Goal: Task Accomplishment & Management: Manage account settings

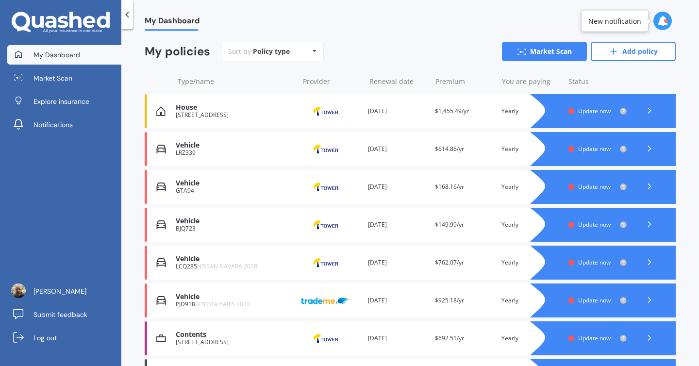
scroll to position [133, 0]
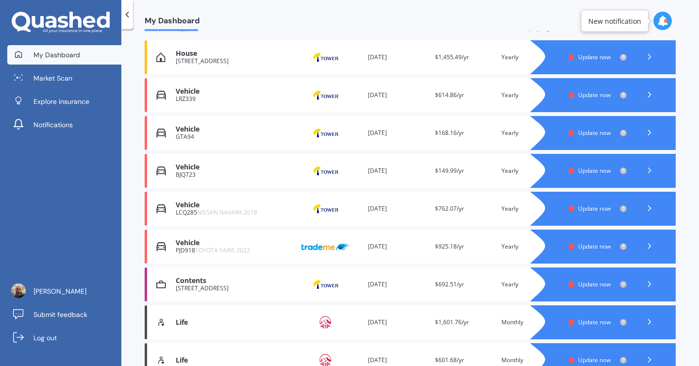
click at [182, 132] on div "Vehicle" at bounding box center [235, 129] width 118 height 8
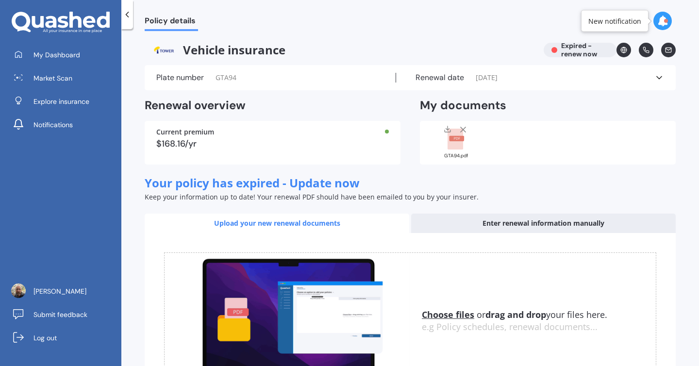
click at [654, 76] on icon at bounding box center [659, 78] width 10 height 10
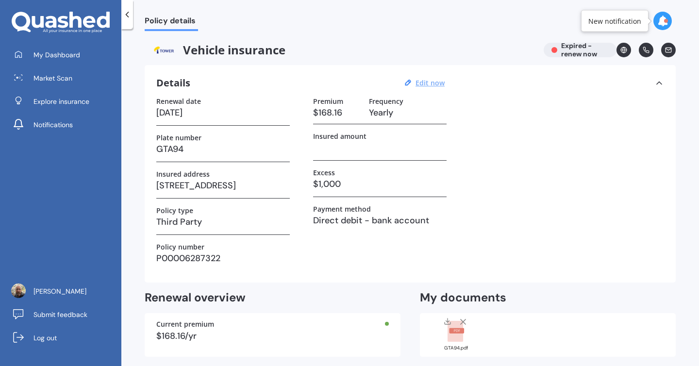
click at [427, 83] on u "Edit now" at bounding box center [429, 82] width 29 height 9
select select "24"
select select "08"
select select "2025"
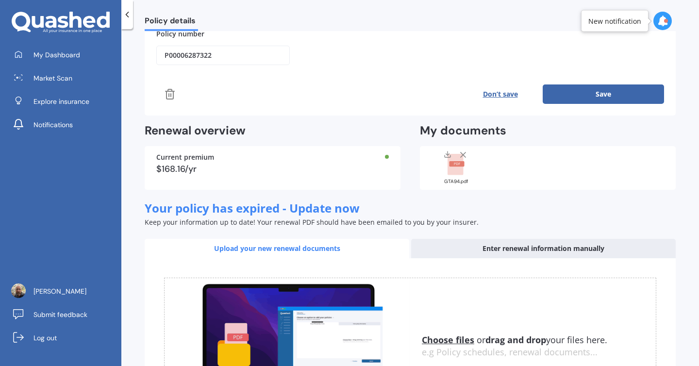
scroll to position [257, 0]
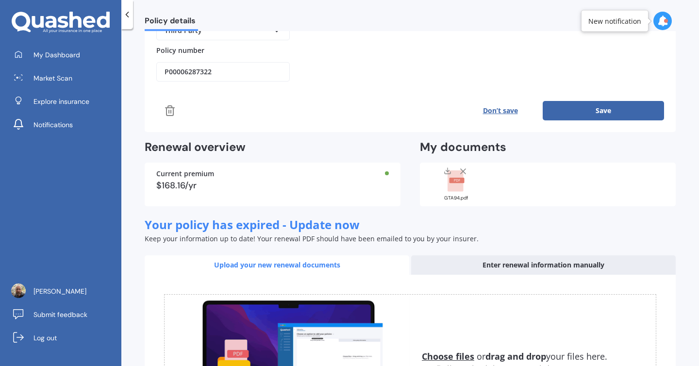
click at [171, 110] on line at bounding box center [171, 111] width 0 height 3
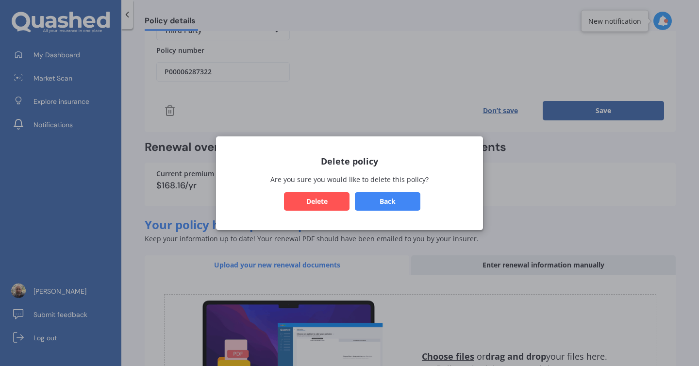
click at [299, 204] on button "Delete" at bounding box center [317, 201] width 66 height 18
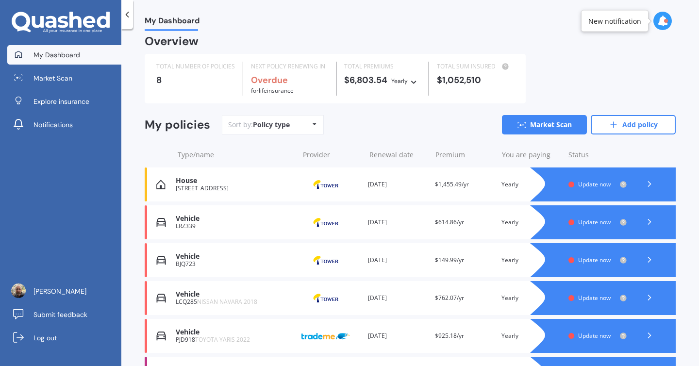
scroll to position [213, 0]
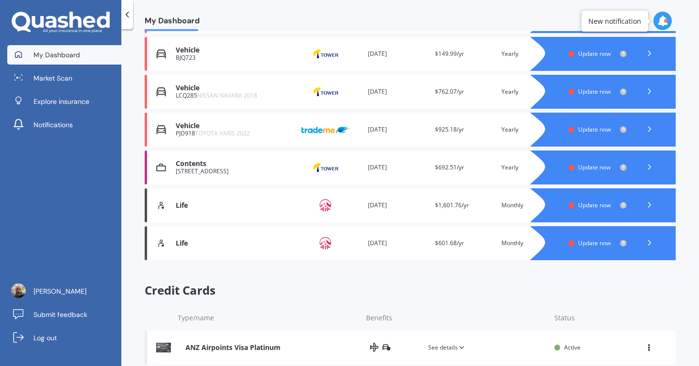
click at [645, 204] on icon at bounding box center [649, 205] width 10 height 10
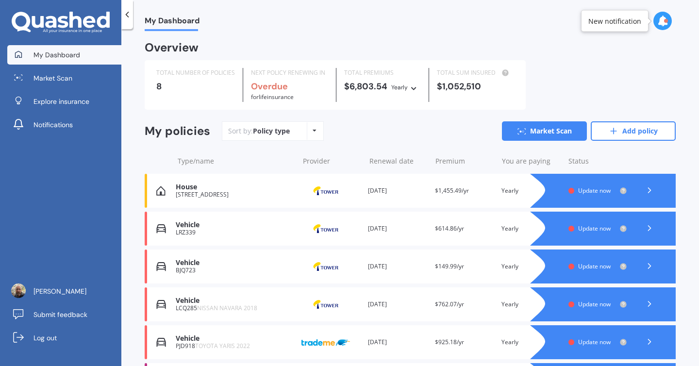
click at [207, 227] on div "Vehicle" at bounding box center [235, 225] width 118 height 8
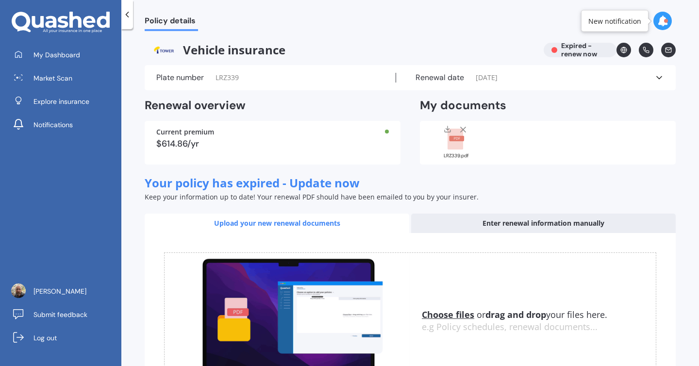
click at [662, 22] on icon at bounding box center [662, 21] width 11 height 11
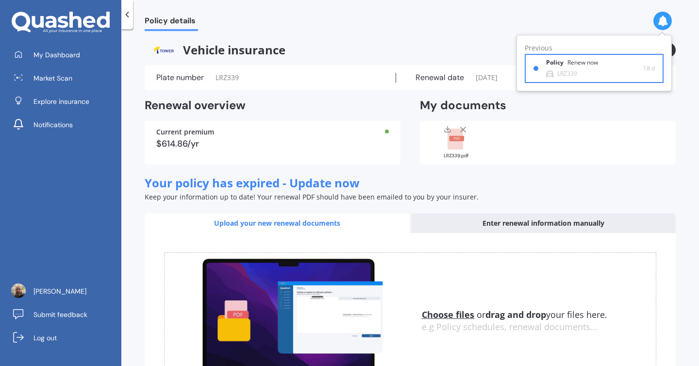
click at [580, 65] on div "Renew now" at bounding box center [582, 62] width 31 height 7
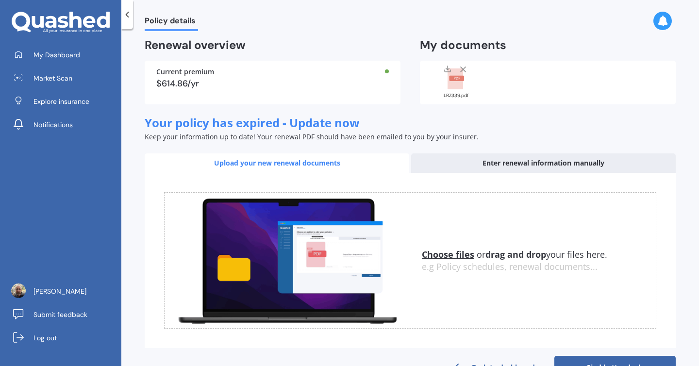
scroll to position [76, 0]
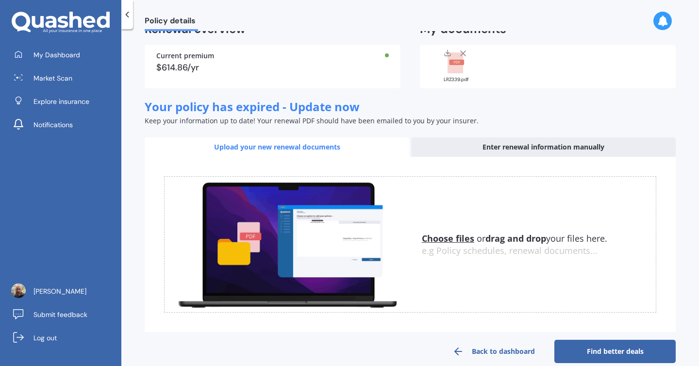
click at [446, 237] on u "Choose files" at bounding box center [448, 238] width 52 height 12
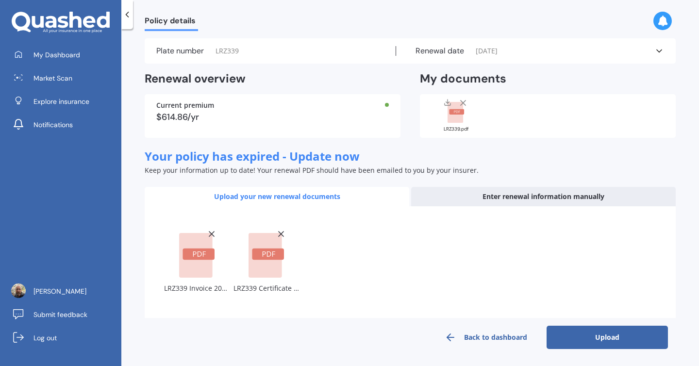
click at [584, 336] on button "Upload" at bounding box center [606, 337] width 121 height 23
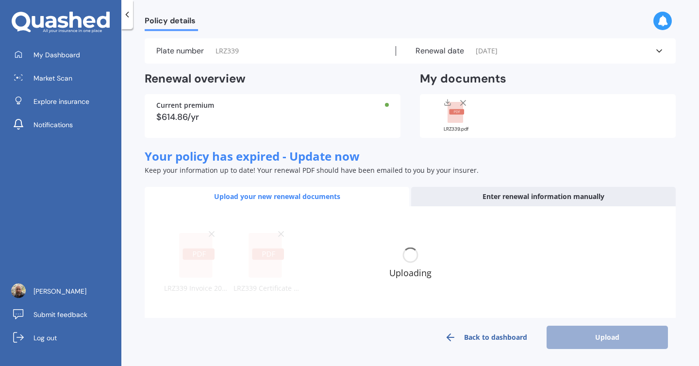
scroll to position [20, 0]
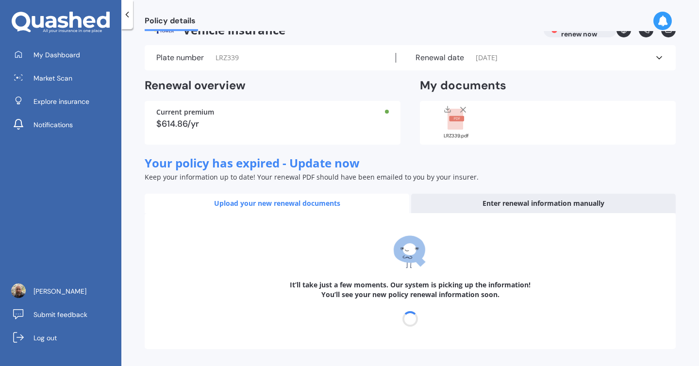
select select "19"
select select "08"
select select "2026"
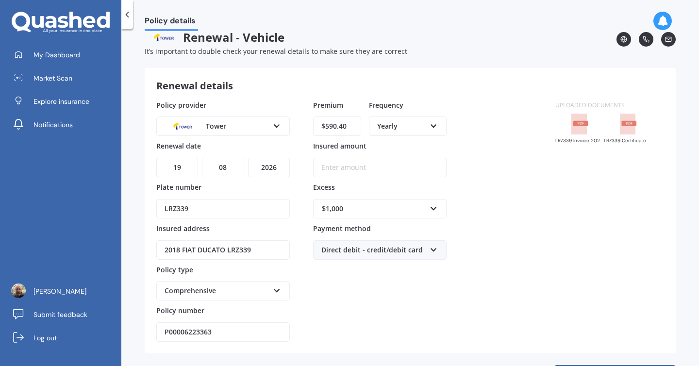
scroll to position [0, 0]
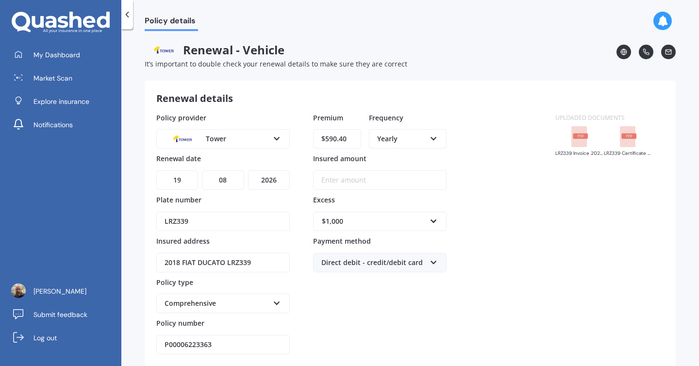
click at [366, 182] on input "Insured amount" at bounding box center [379, 179] width 133 height 19
click at [331, 183] on input "Insured amount" at bounding box center [379, 179] width 133 height 19
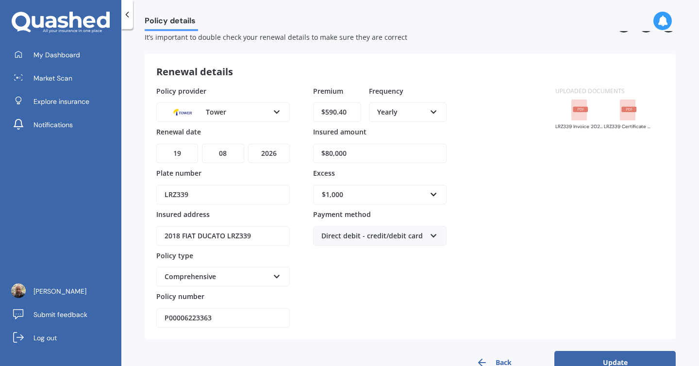
scroll to position [52, 0]
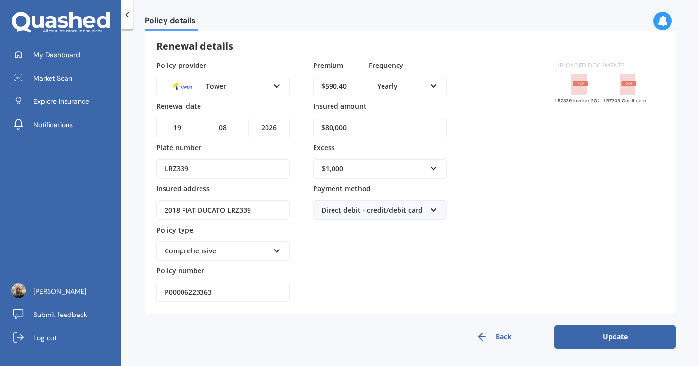
type input "$80,000"
click at [613, 333] on button "Update" at bounding box center [614, 336] width 121 height 23
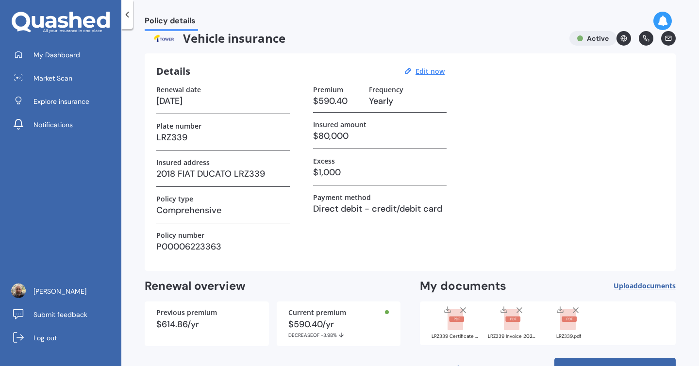
scroll to position [0, 0]
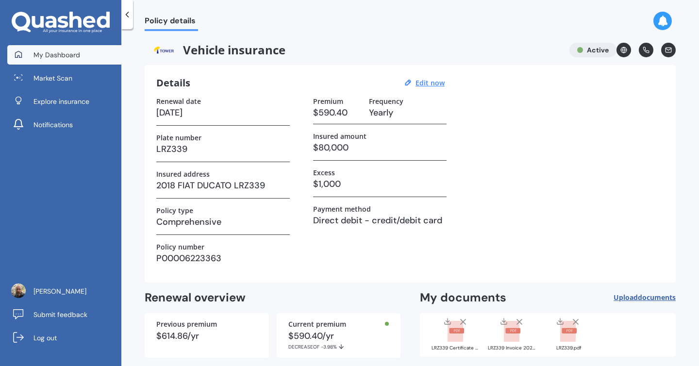
click at [50, 56] on span "My Dashboard" at bounding box center [56, 55] width 47 height 10
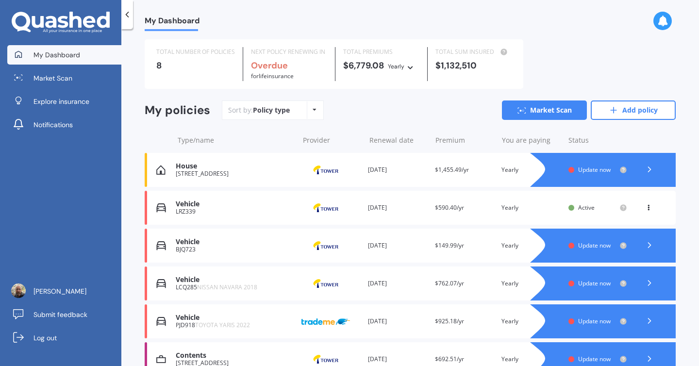
scroll to position [22, 0]
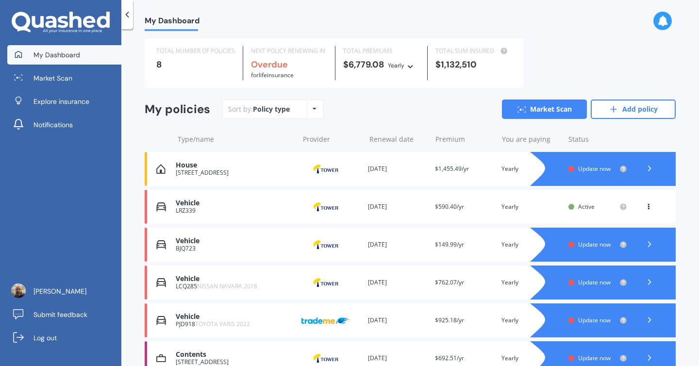
click at [204, 318] on div "Vehicle" at bounding box center [235, 317] width 118 height 8
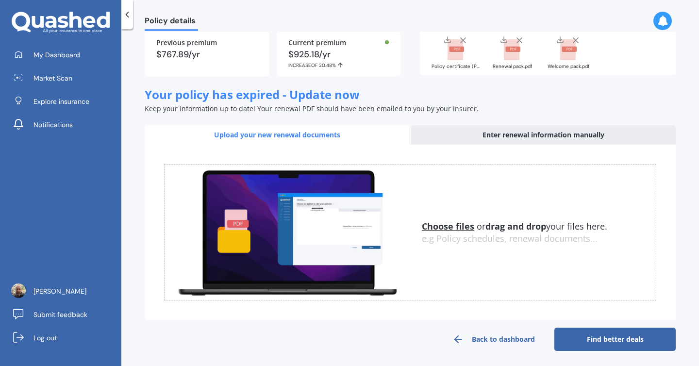
scroll to position [90, 0]
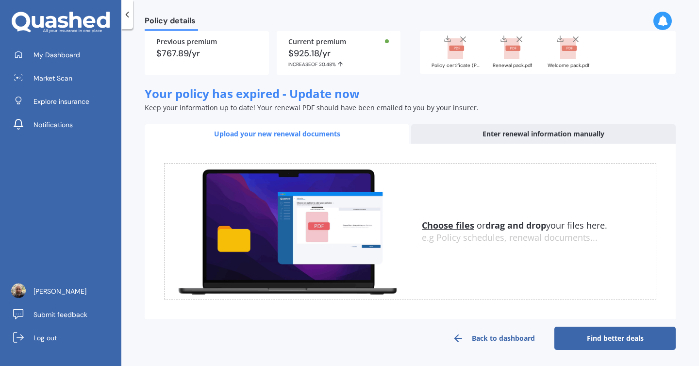
click at [441, 226] on u "Choose files" at bounding box center [448, 225] width 52 height 12
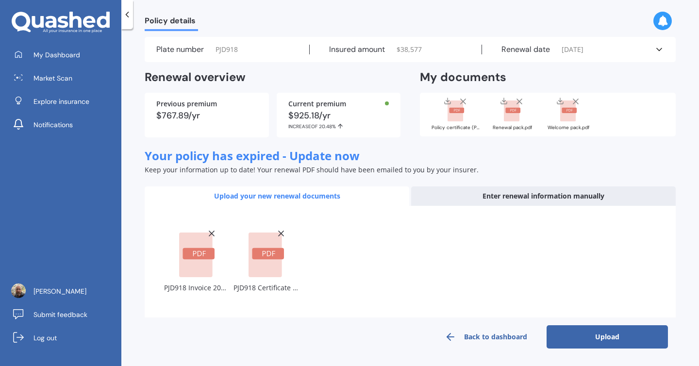
scroll to position [28, 0]
click at [581, 337] on button "Upload" at bounding box center [606, 337] width 121 height 23
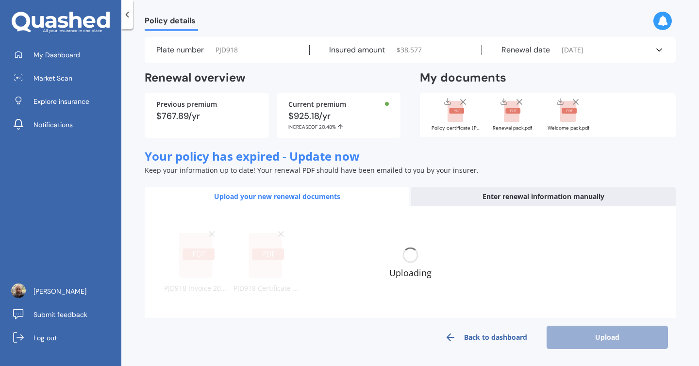
scroll to position [21, 0]
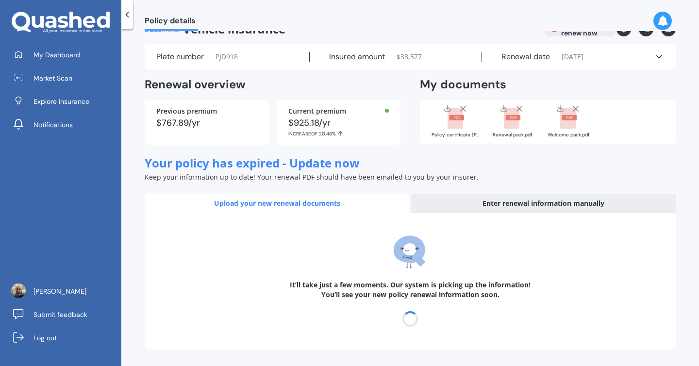
select select "06"
select select "07"
select select "2026"
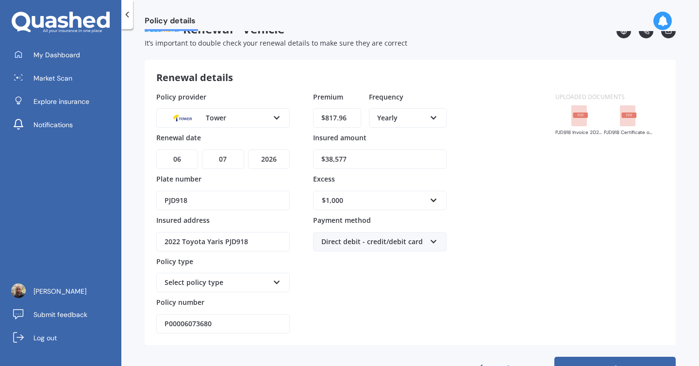
scroll to position [0, 0]
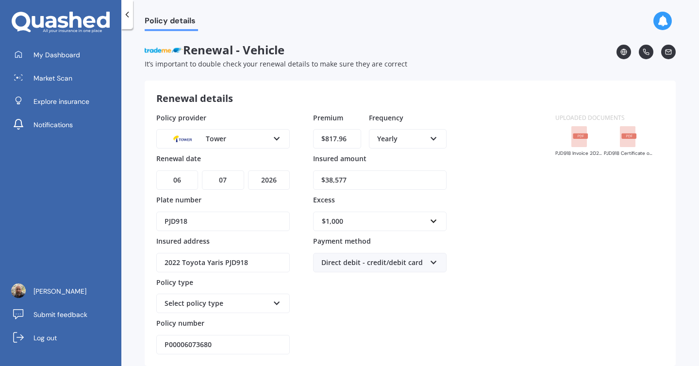
click at [277, 303] on icon at bounding box center [277, 301] width 8 height 7
click at [205, 357] on span "Comprehensive" at bounding box center [190, 356] width 51 height 9
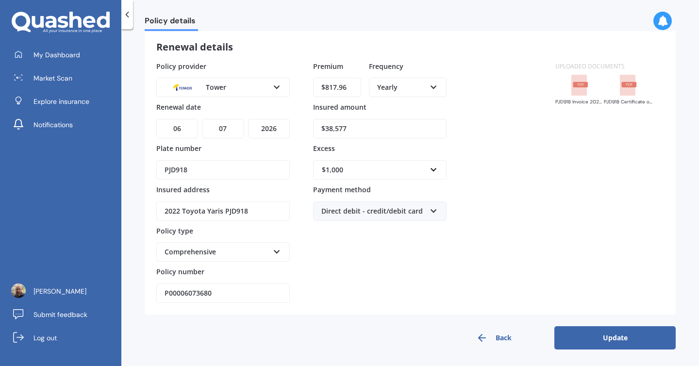
scroll to position [52, 0]
click at [578, 337] on button "Update" at bounding box center [614, 336] width 121 height 23
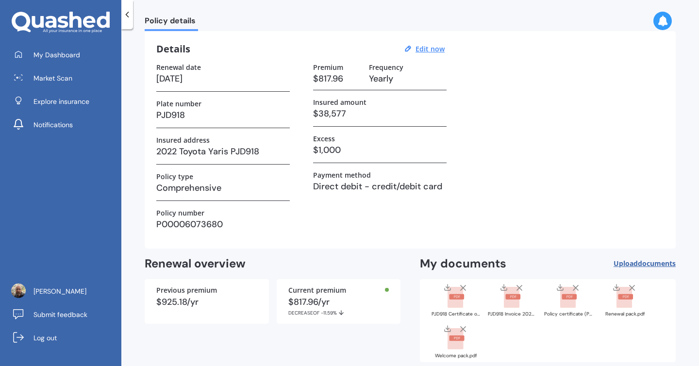
scroll to position [82, 0]
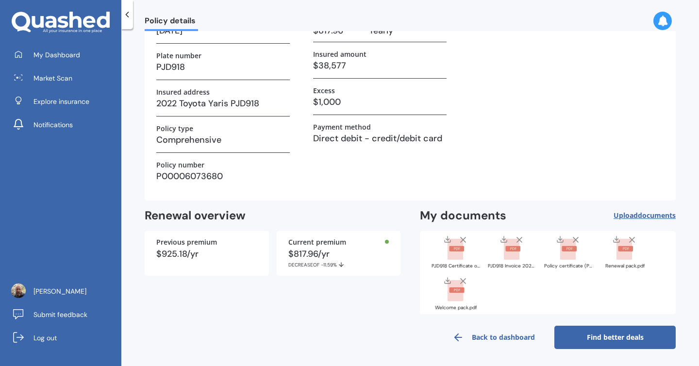
click at [574, 238] on line at bounding box center [575, 239] width 5 height 5
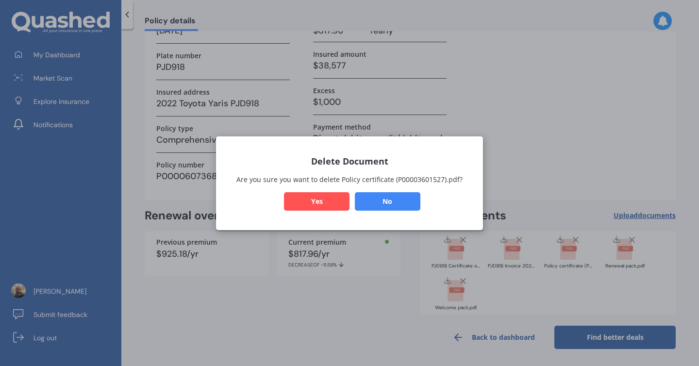
click at [322, 199] on button "Yes" at bounding box center [317, 201] width 66 height 18
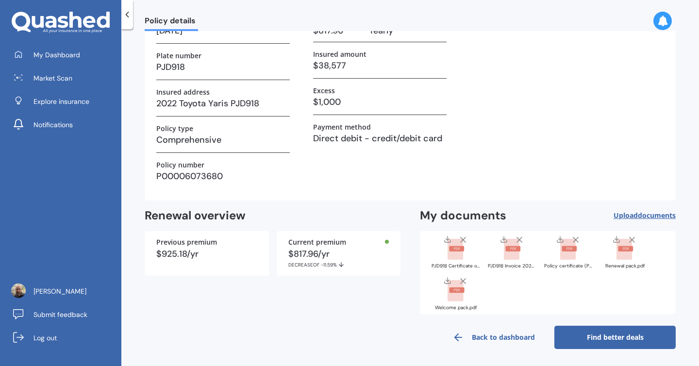
scroll to position [44, 0]
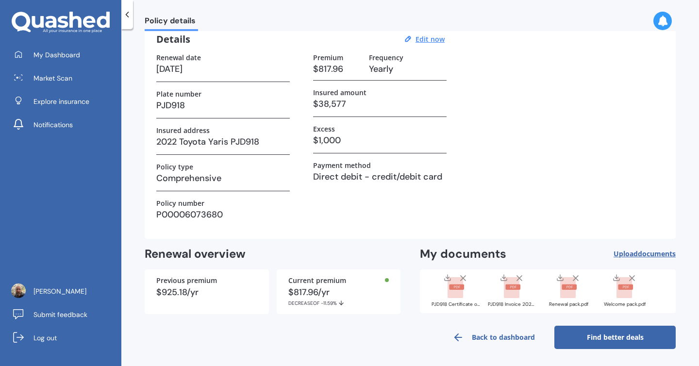
click at [574, 277] on line at bounding box center [575, 278] width 5 height 5
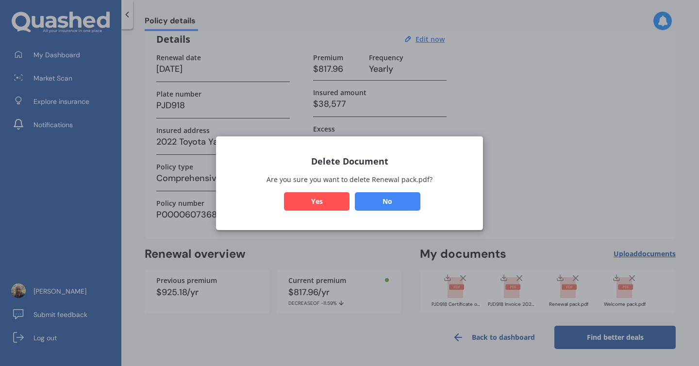
click at [335, 197] on button "Yes" at bounding box center [317, 201] width 66 height 18
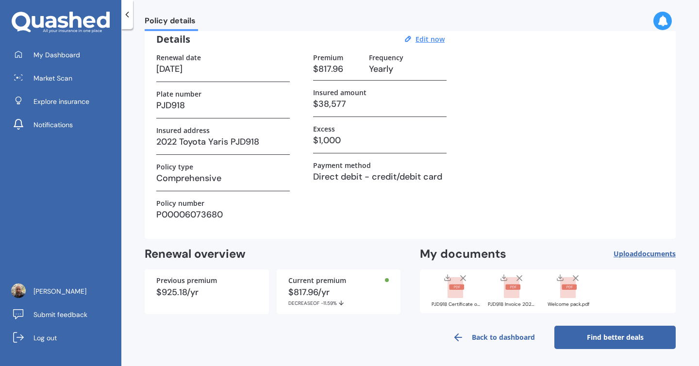
click at [573, 276] on icon at bounding box center [576, 278] width 10 height 10
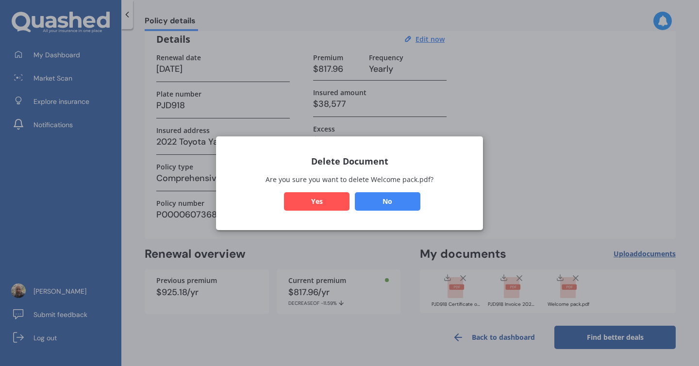
click at [330, 200] on button "Yes" at bounding box center [317, 201] width 66 height 18
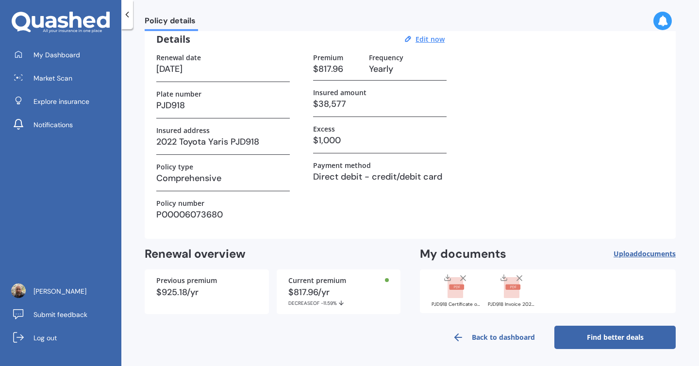
click at [496, 336] on link "Back to dashboard" at bounding box center [493, 337] width 121 height 23
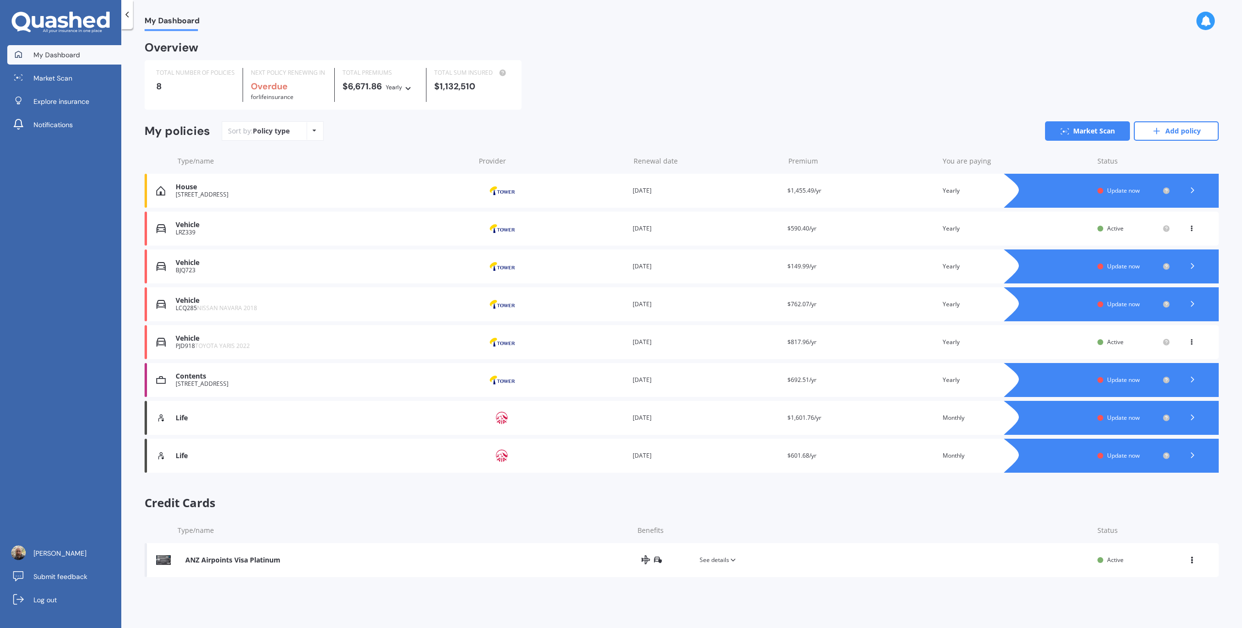
click at [197, 304] on div "Vehicle" at bounding box center [323, 301] width 295 height 8
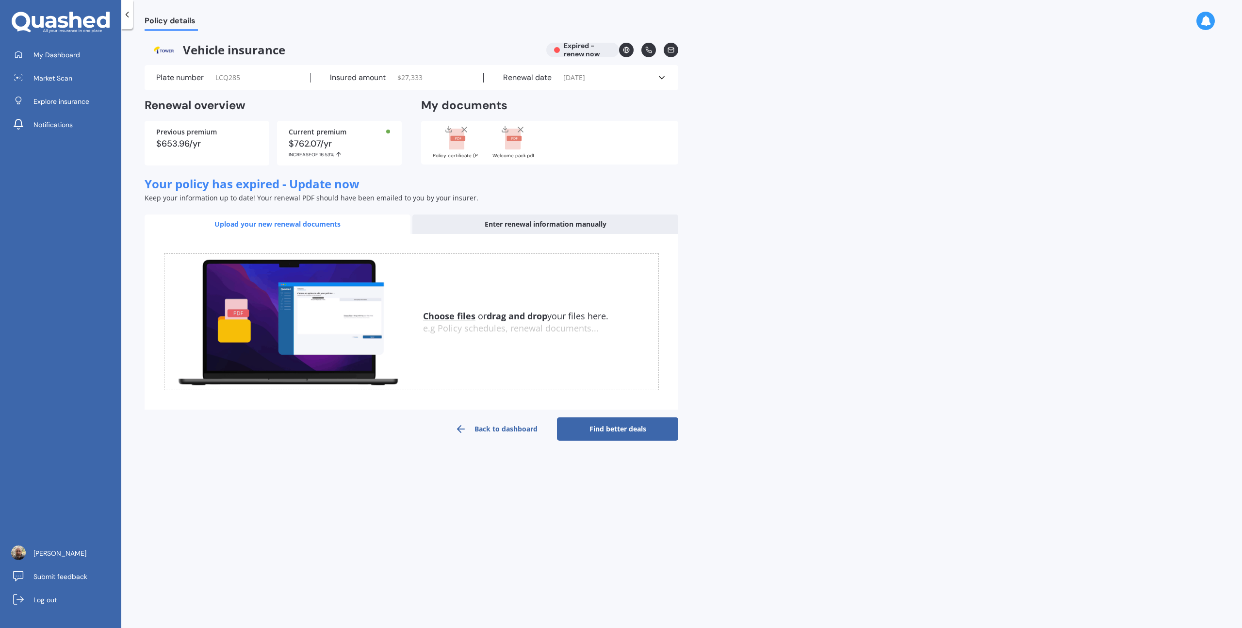
click at [462, 128] on line at bounding box center [464, 129] width 5 height 5
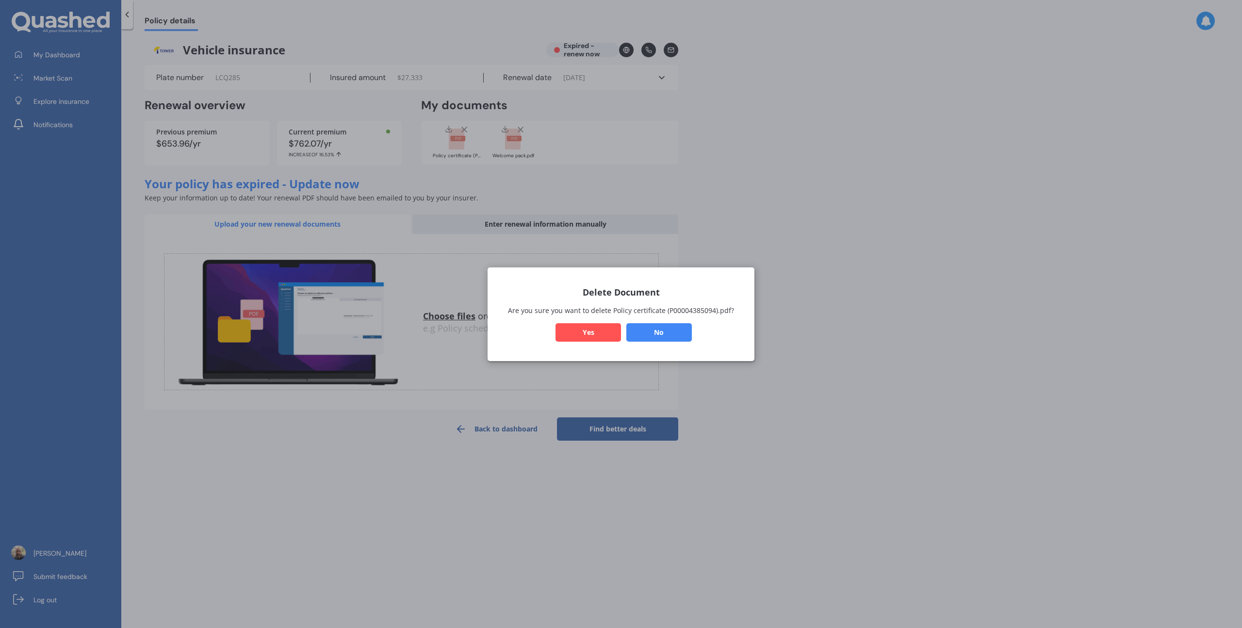
click at [676, 335] on button "No" at bounding box center [660, 332] width 66 height 18
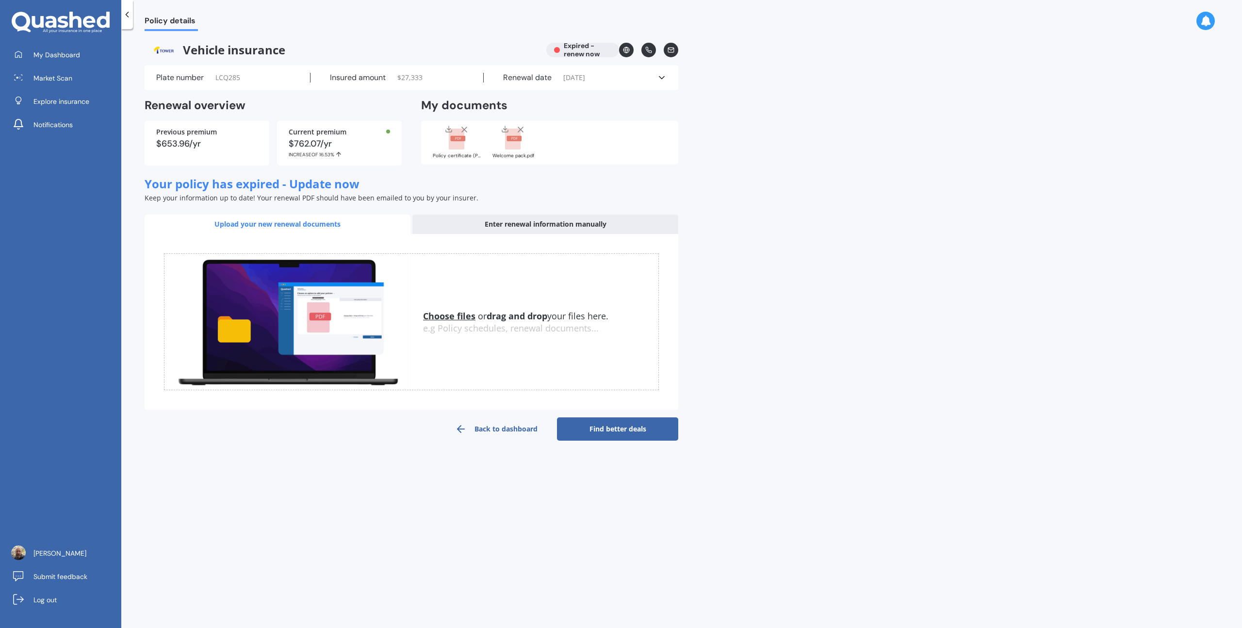
click at [464, 317] on u "Choose files" at bounding box center [449, 316] width 52 height 12
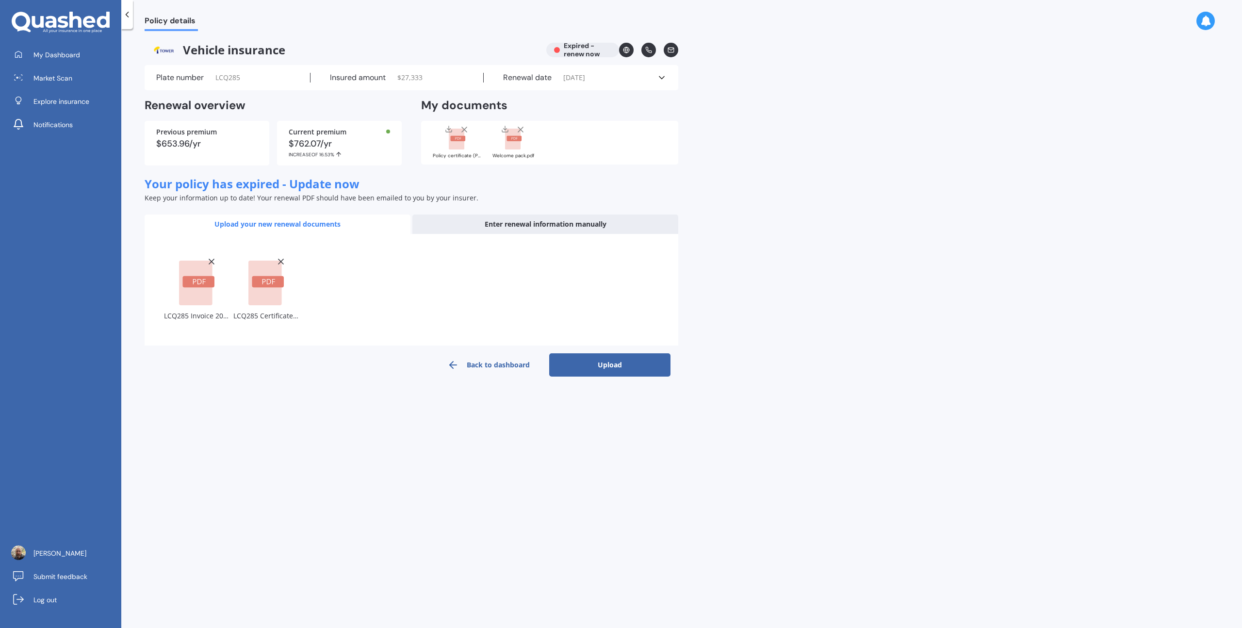
click at [614, 365] on button "Upload" at bounding box center [609, 364] width 121 height 23
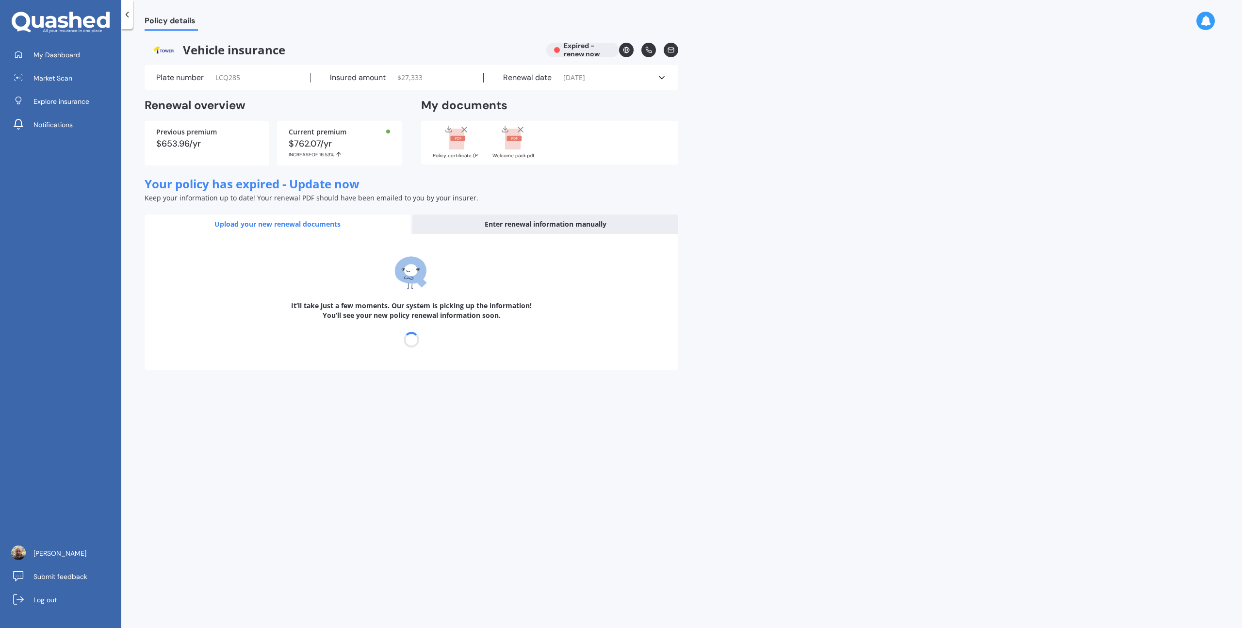
select select "11"
select select "03"
select select "2026"
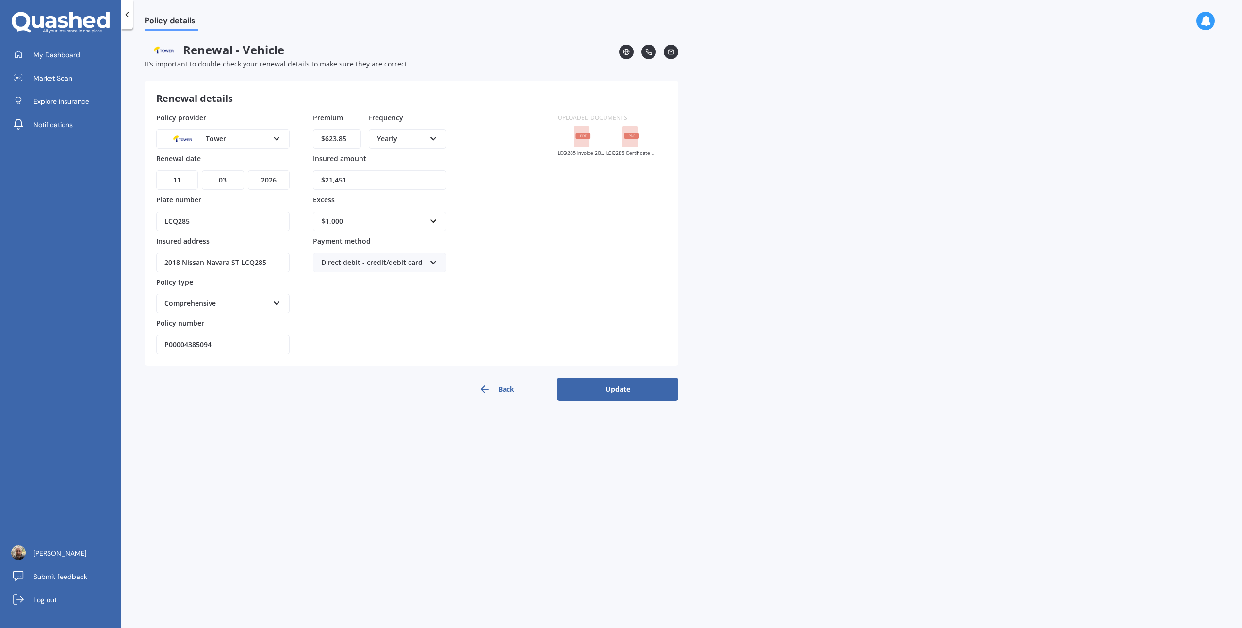
click at [623, 365] on button "Update" at bounding box center [617, 389] width 121 height 23
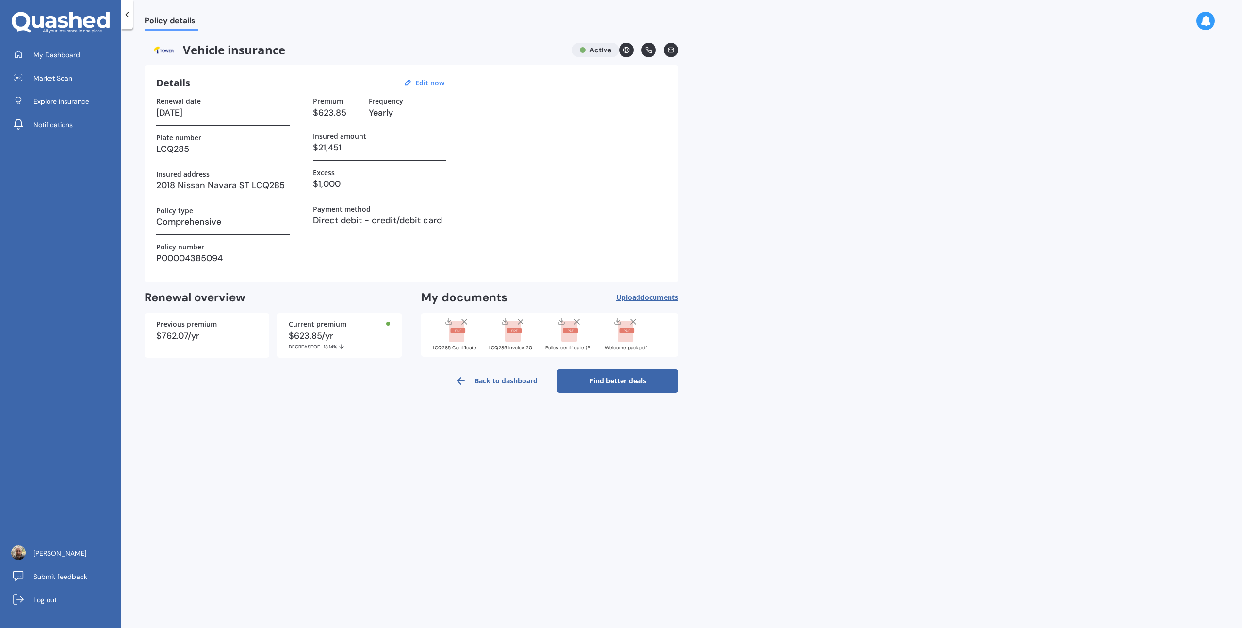
click at [578, 320] on line at bounding box center [577, 321] width 5 height 5
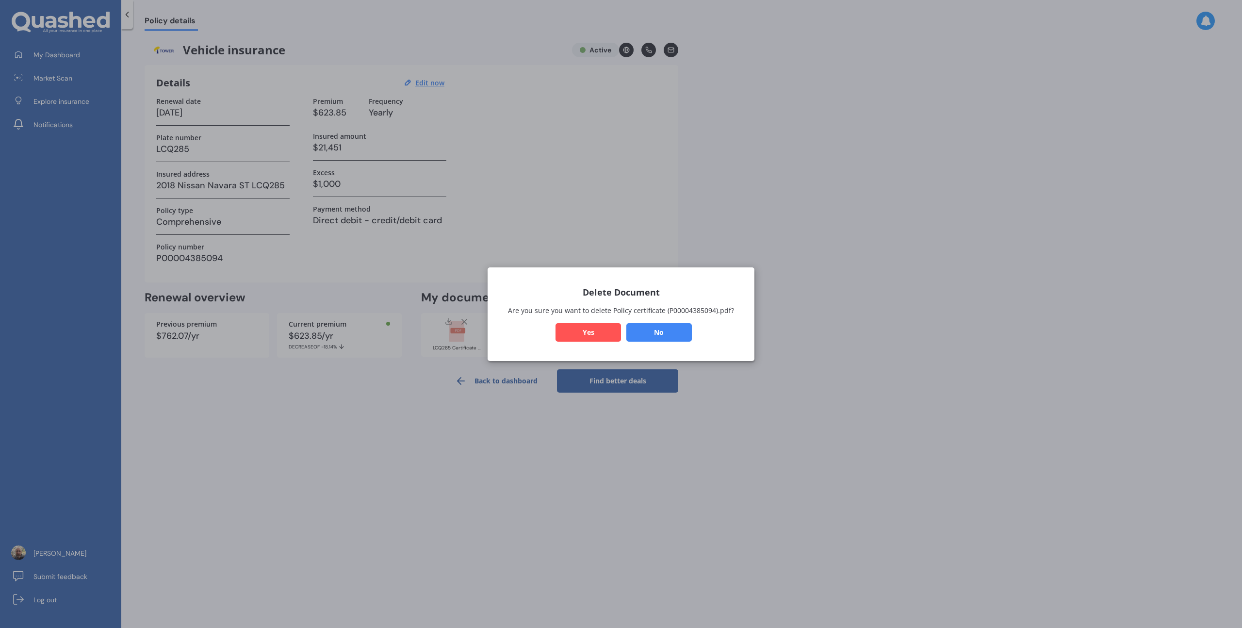
click at [590, 330] on button "Yes" at bounding box center [589, 332] width 66 height 18
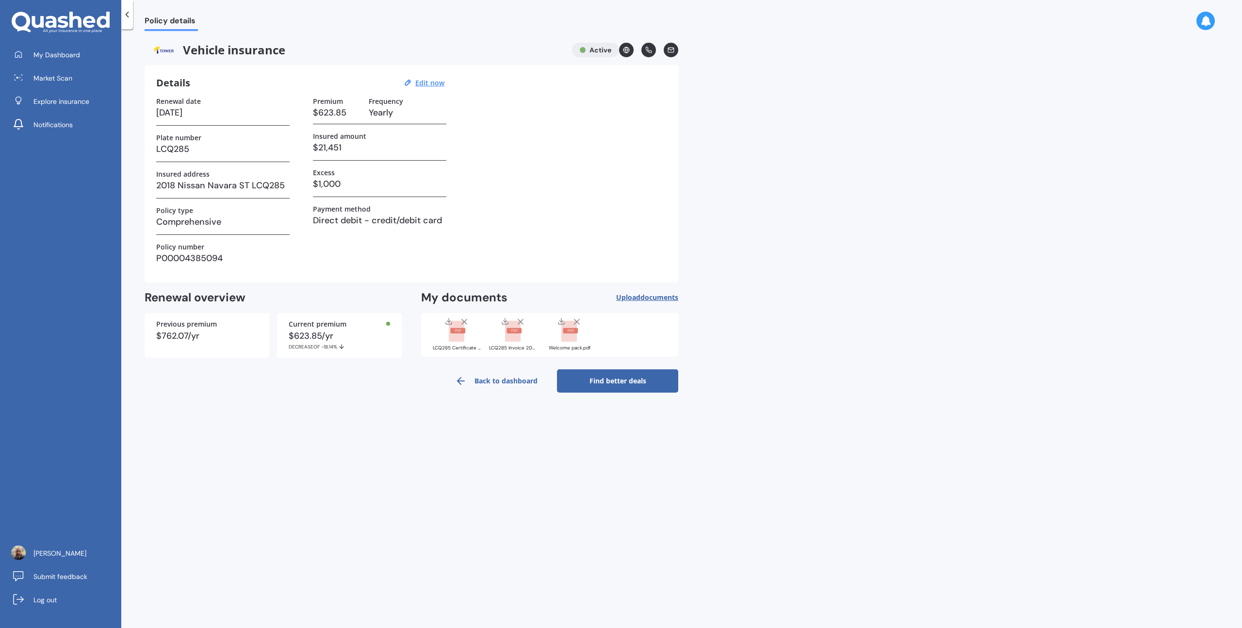
click at [577, 321] on line at bounding box center [577, 321] width 5 height 5
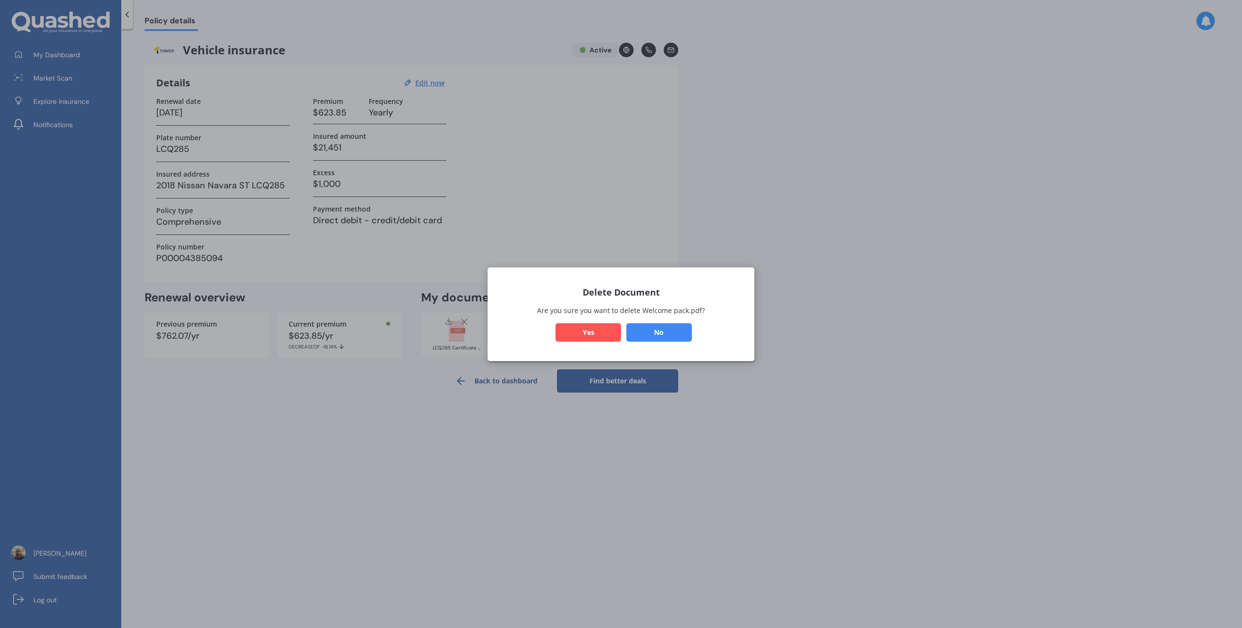
click at [596, 330] on button "Yes" at bounding box center [589, 332] width 66 height 18
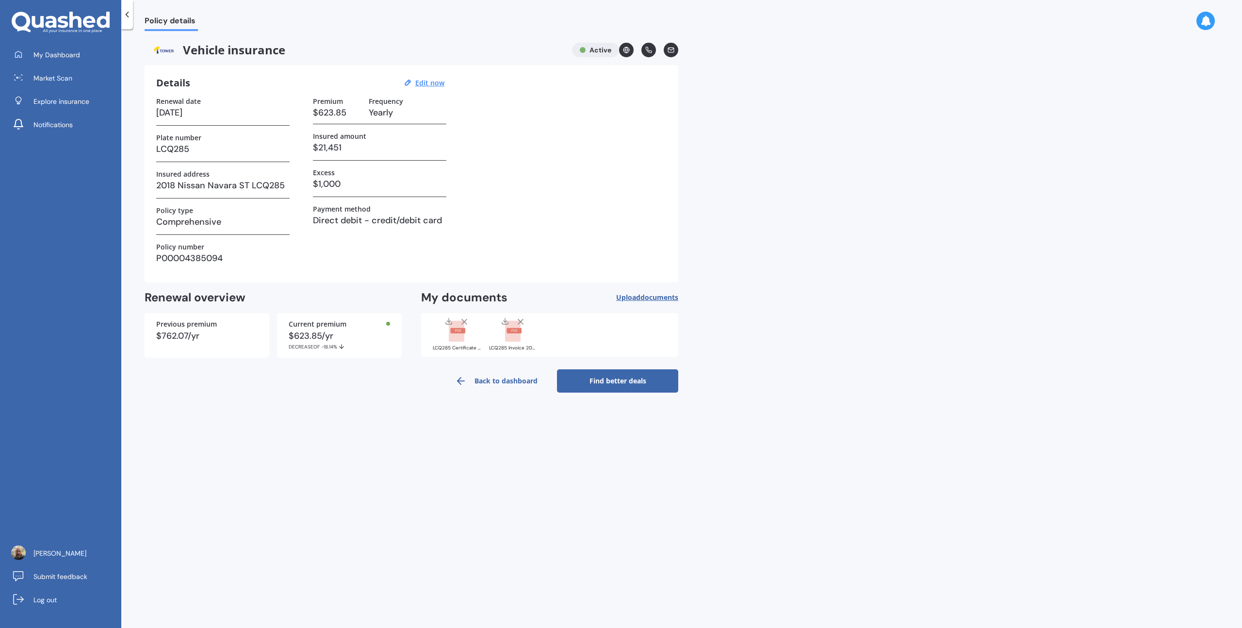
click at [509, 365] on link "Back to dashboard" at bounding box center [496, 380] width 121 height 23
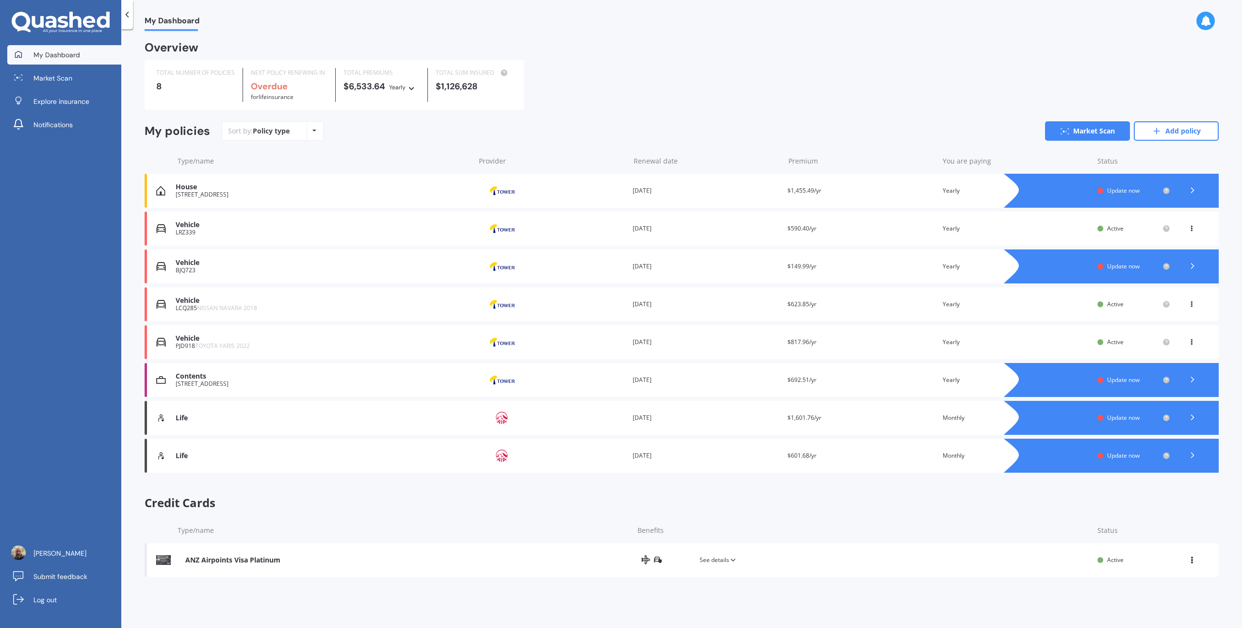
click at [184, 266] on div "Vehicle" at bounding box center [323, 263] width 295 height 8
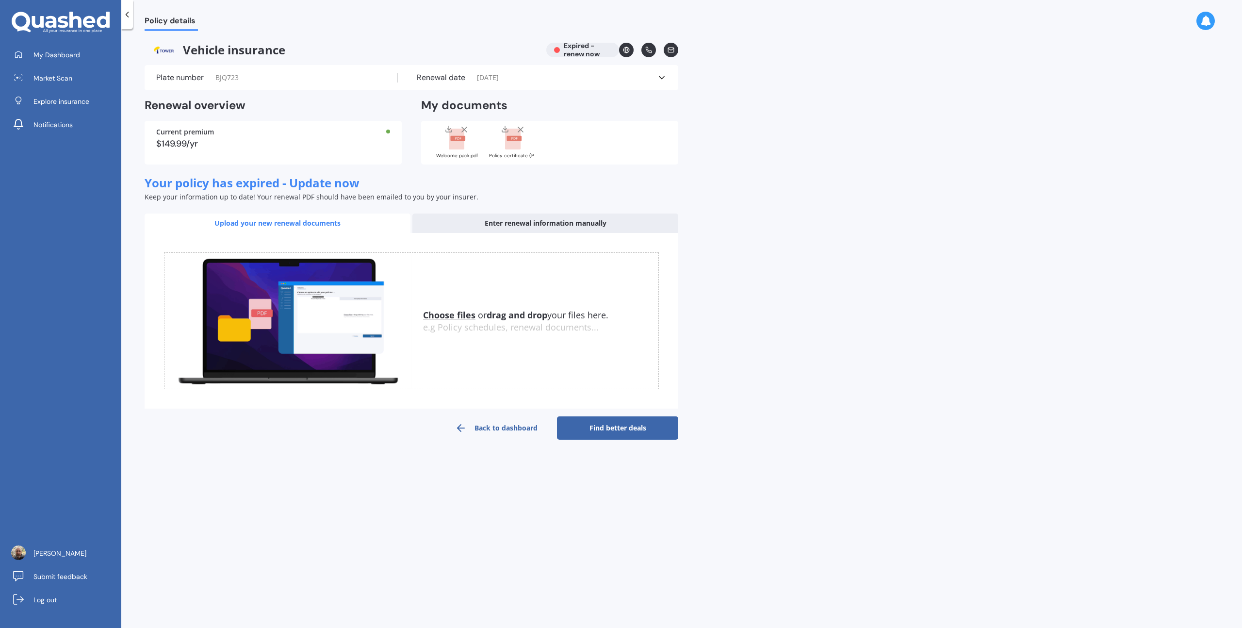
click at [439, 314] on u "Choose files" at bounding box center [449, 315] width 52 height 12
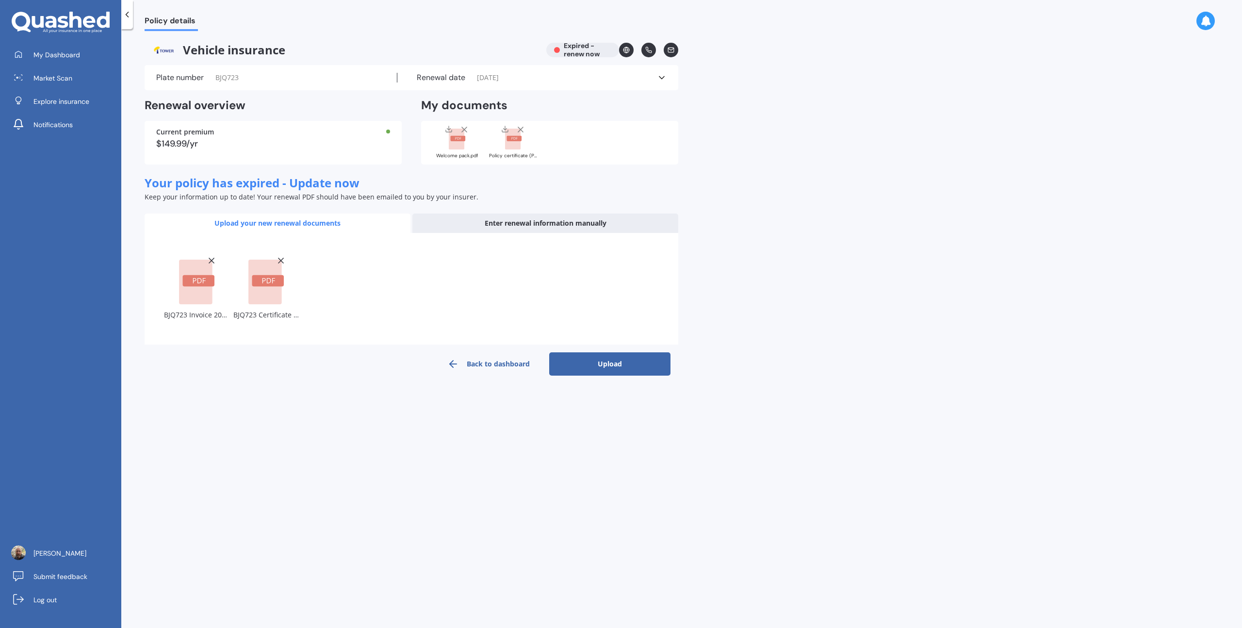
click at [634, 361] on button "Upload" at bounding box center [609, 363] width 121 height 23
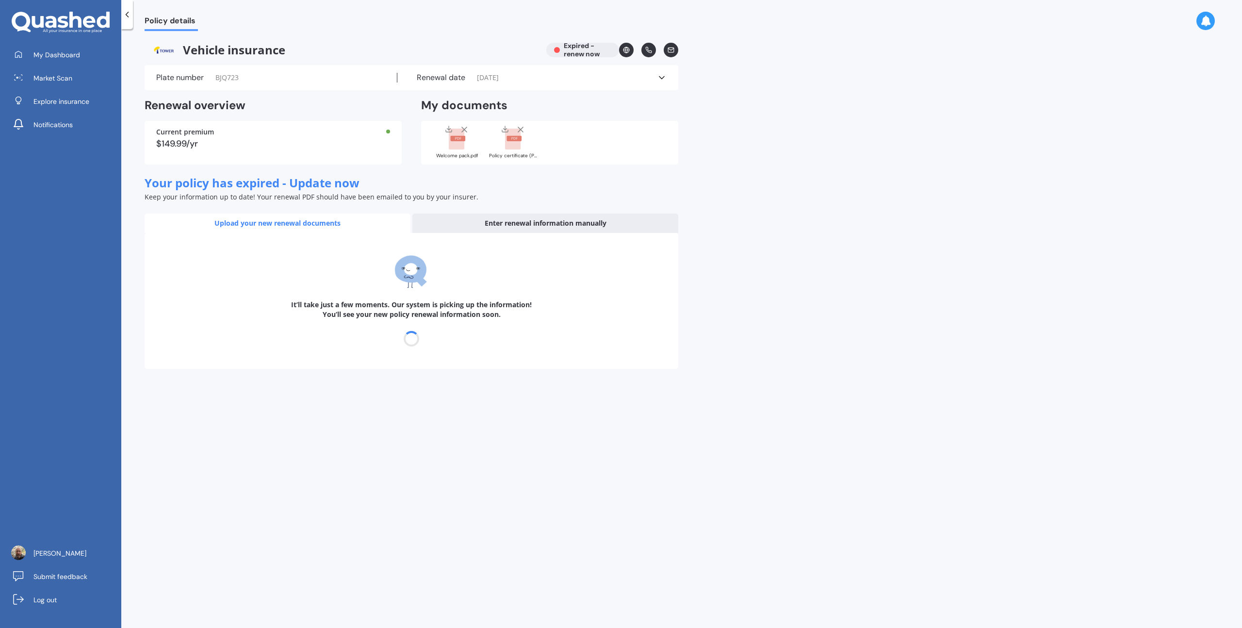
select select "26"
select select "01"
select select "2026"
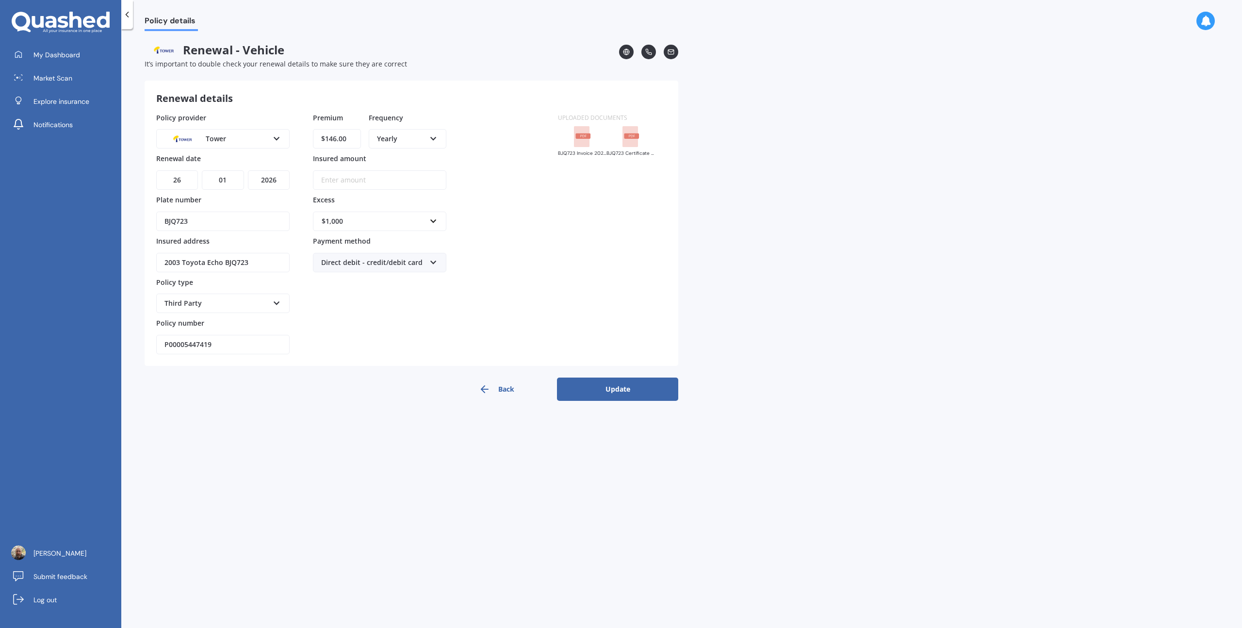
click at [613, 365] on button "Update" at bounding box center [617, 389] width 121 height 23
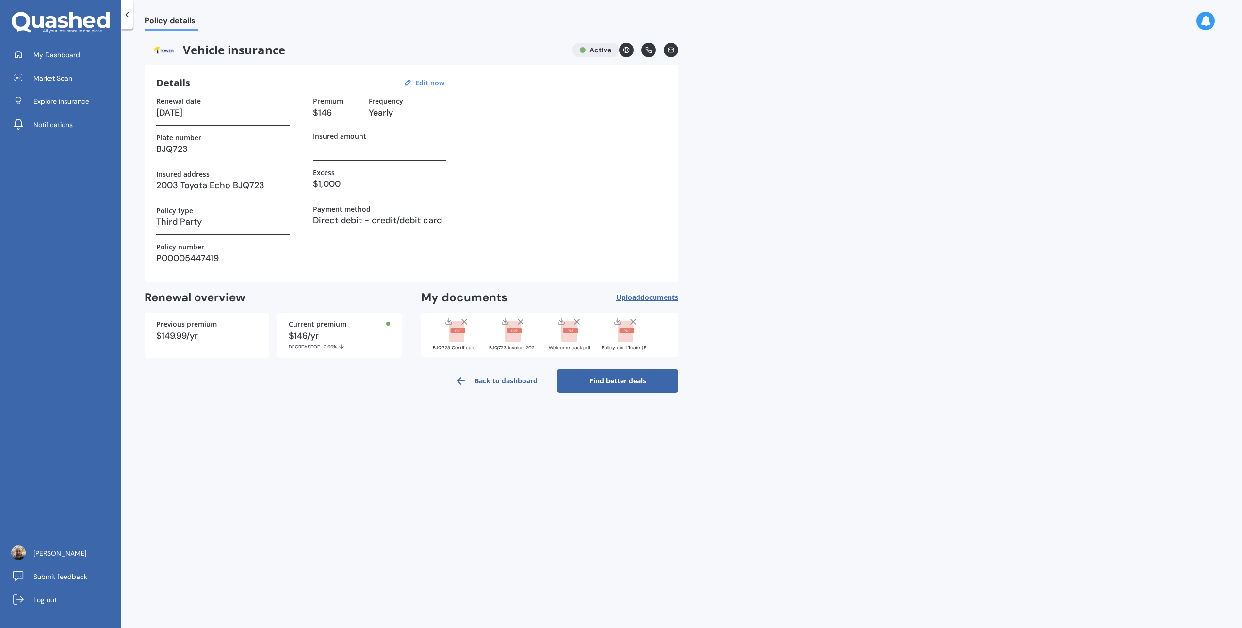
click at [577, 320] on icon at bounding box center [577, 322] width 10 height 10
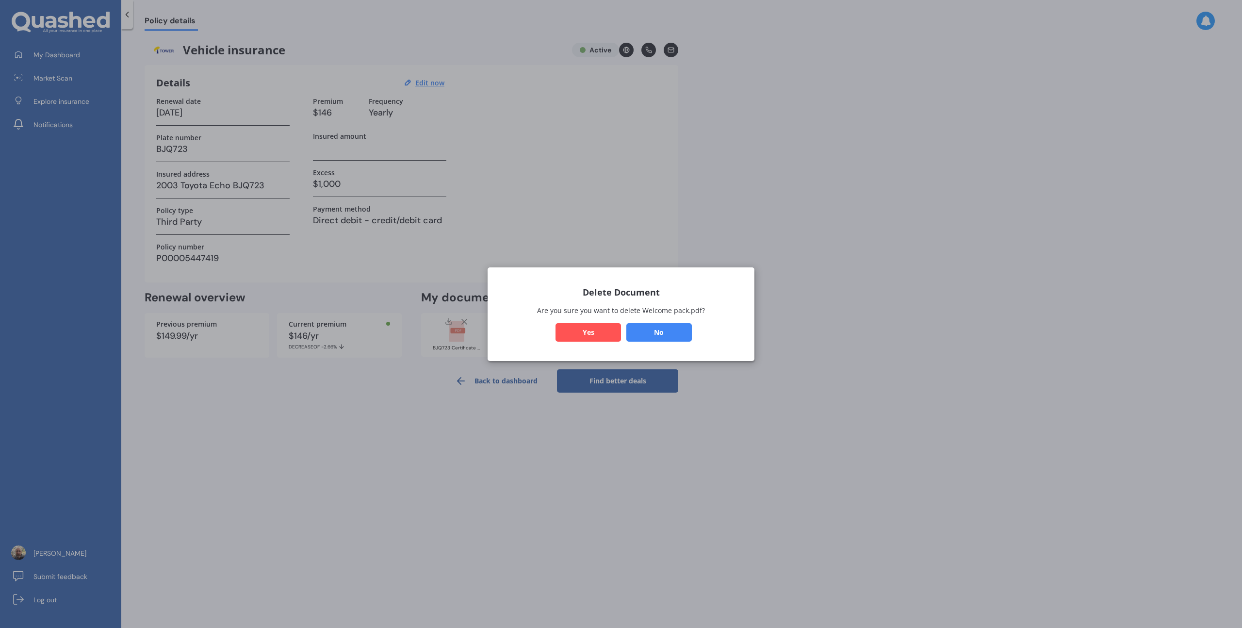
click at [646, 330] on button "No" at bounding box center [660, 332] width 66 height 18
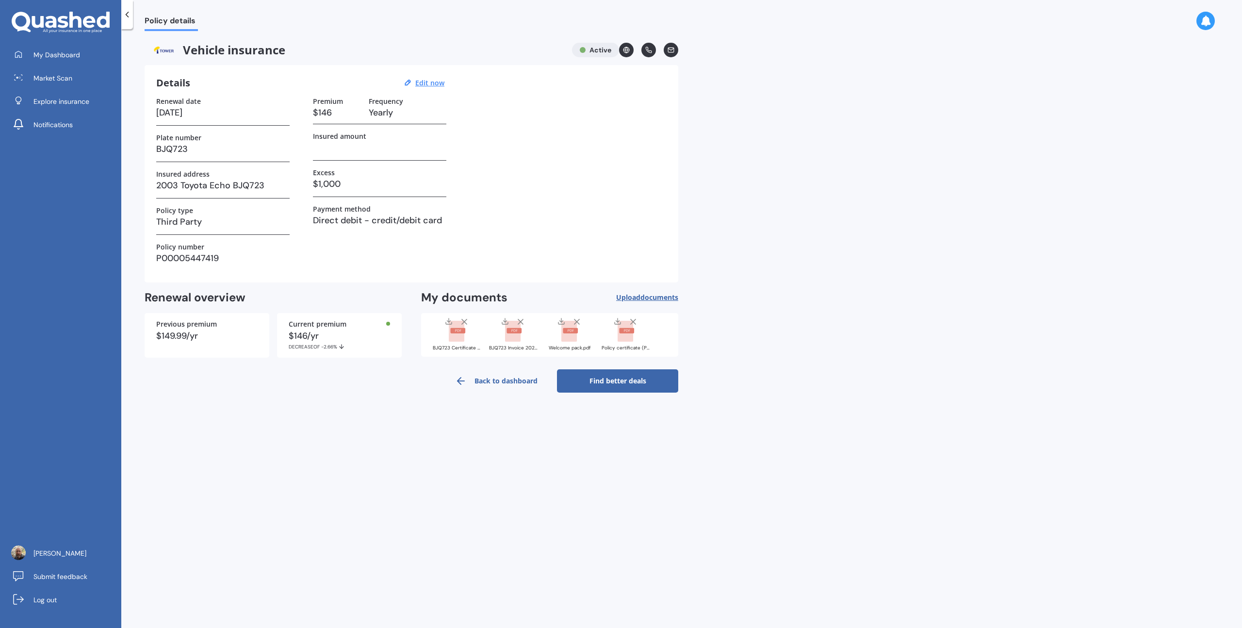
click at [579, 321] on icon at bounding box center [577, 322] width 10 height 10
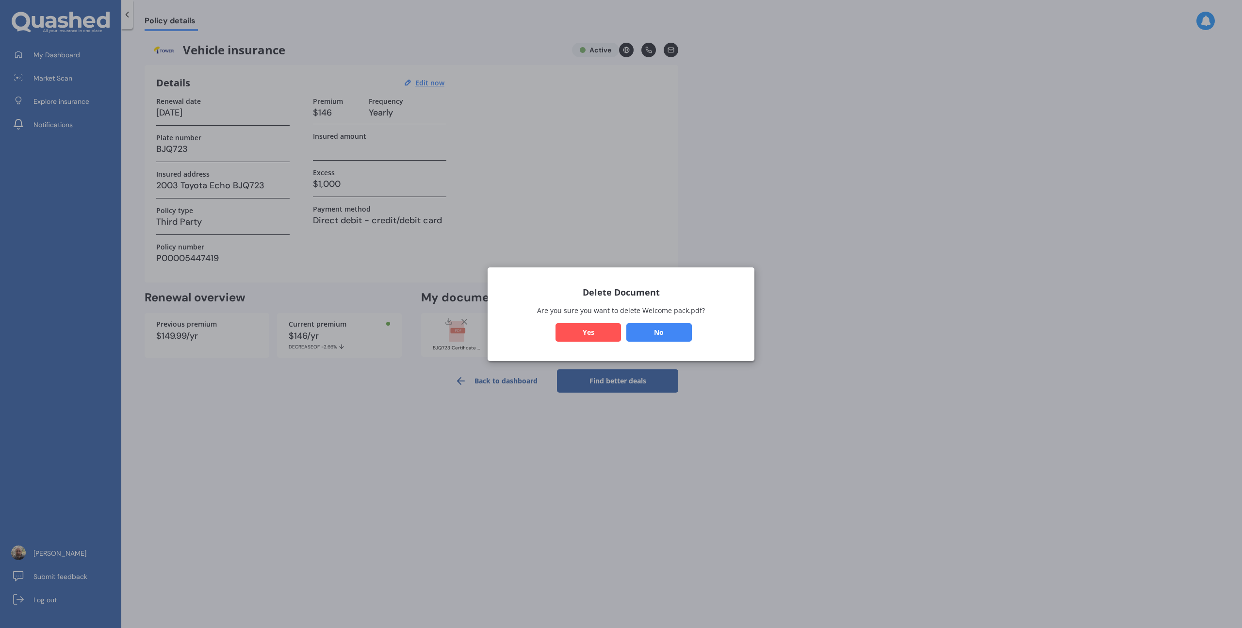
click at [587, 333] on button "Yes" at bounding box center [589, 332] width 66 height 18
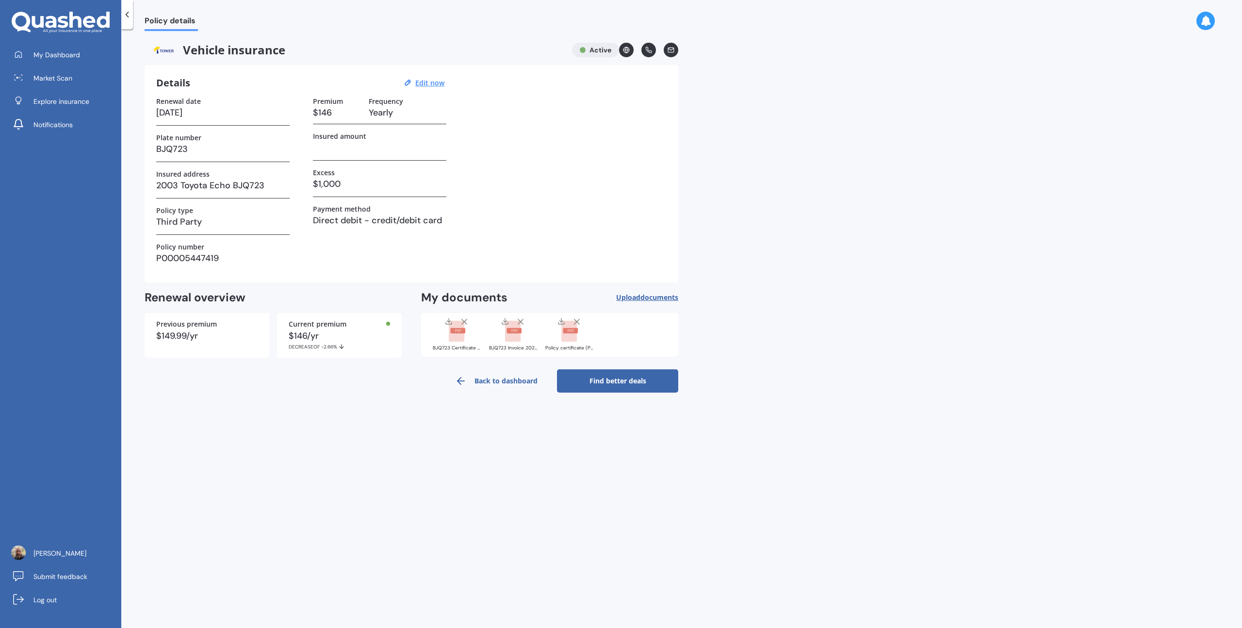
click at [577, 321] on line at bounding box center [577, 321] width 5 height 5
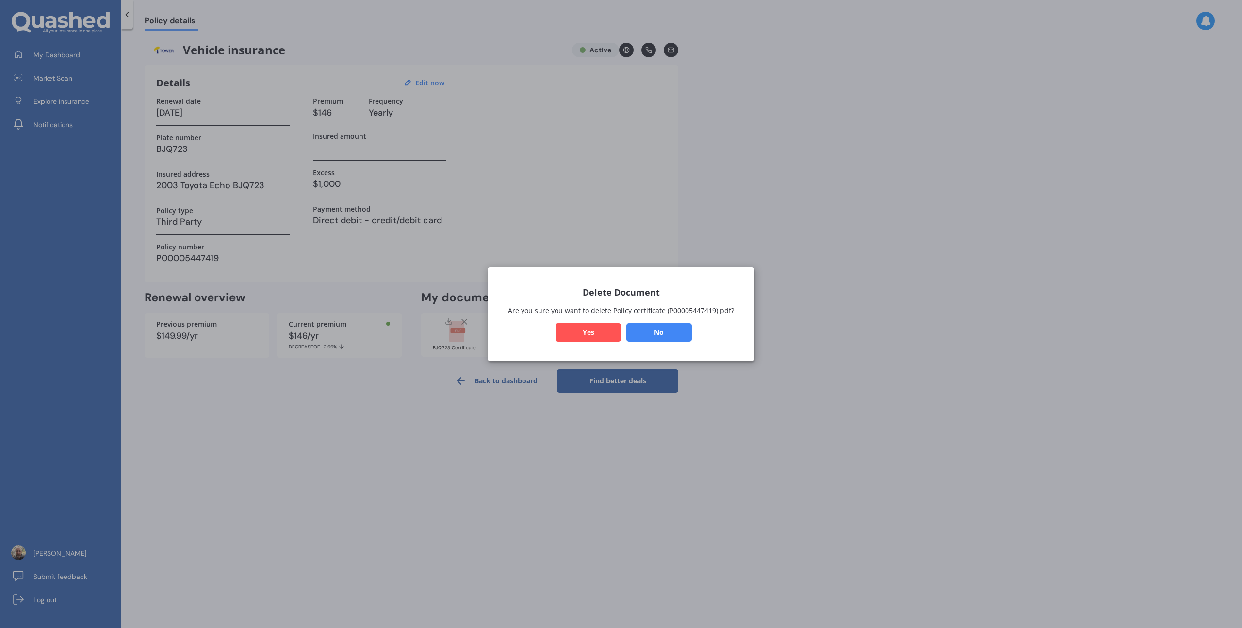
click at [578, 335] on button "Yes" at bounding box center [589, 332] width 66 height 18
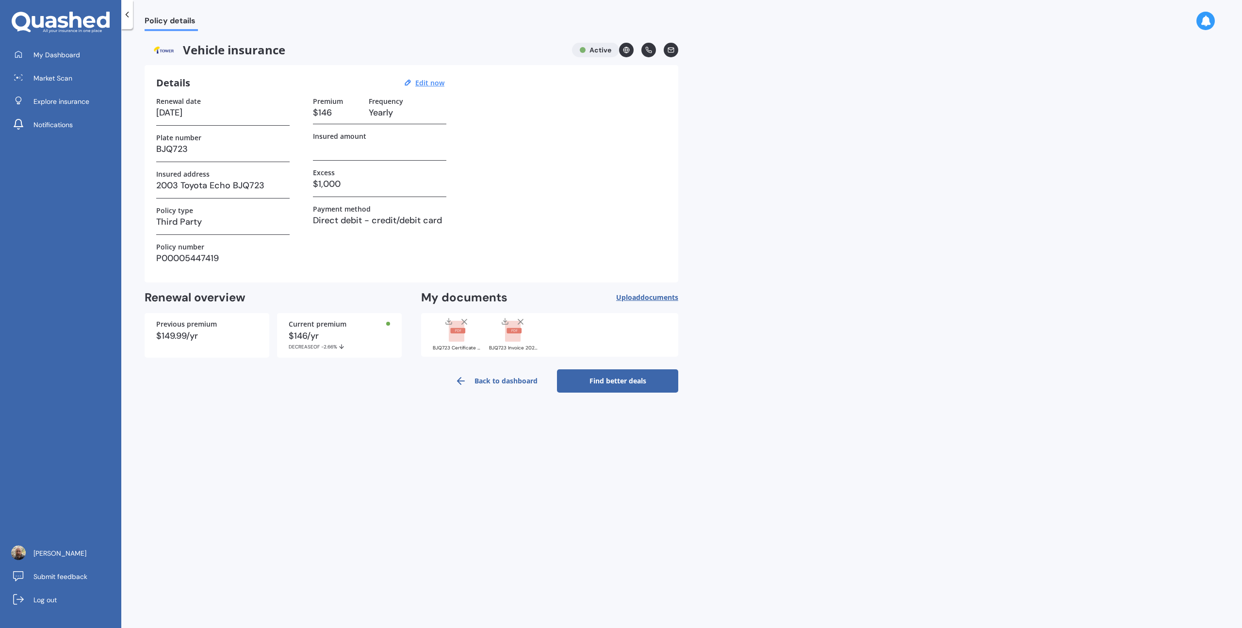
click at [514, 365] on link "Back to dashboard" at bounding box center [496, 380] width 121 height 23
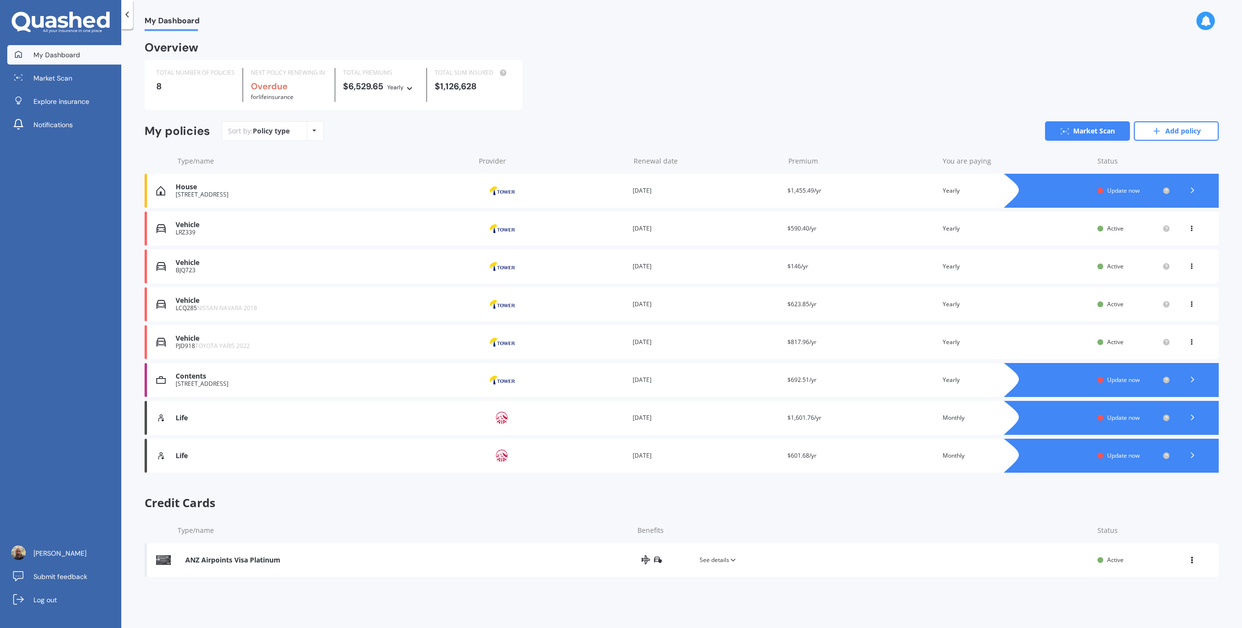
click at [192, 365] on div "Contents" at bounding box center [323, 376] width 295 height 8
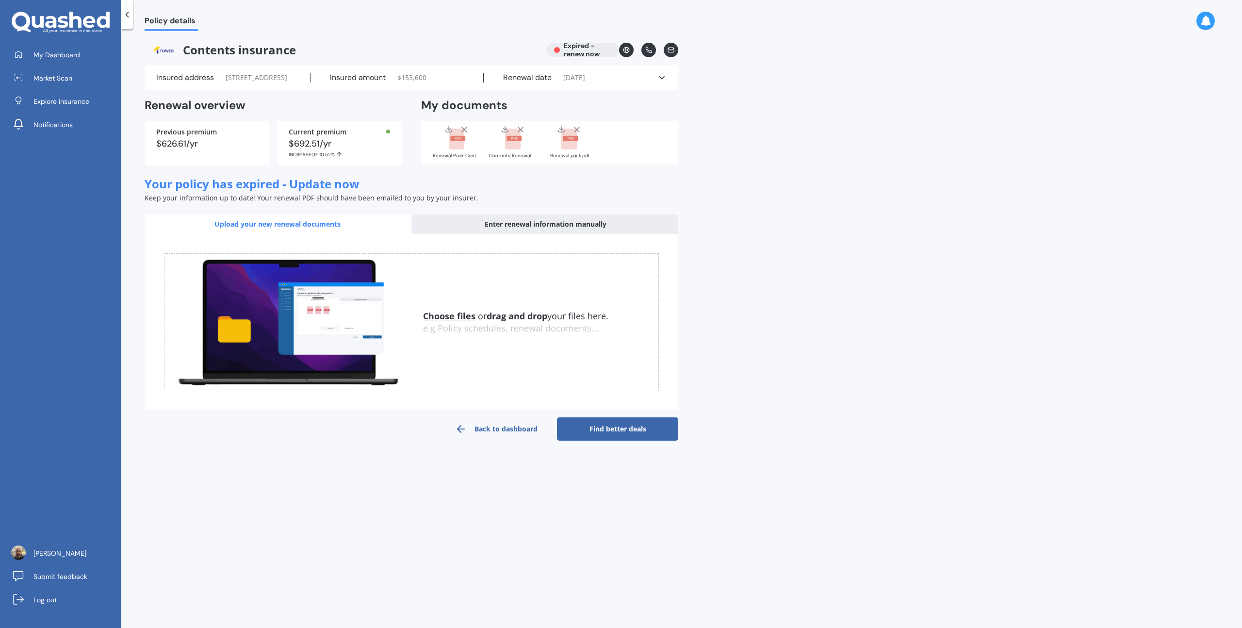
click at [453, 322] on u "Choose files" at bounding box center [449, 316] width 52 height 12
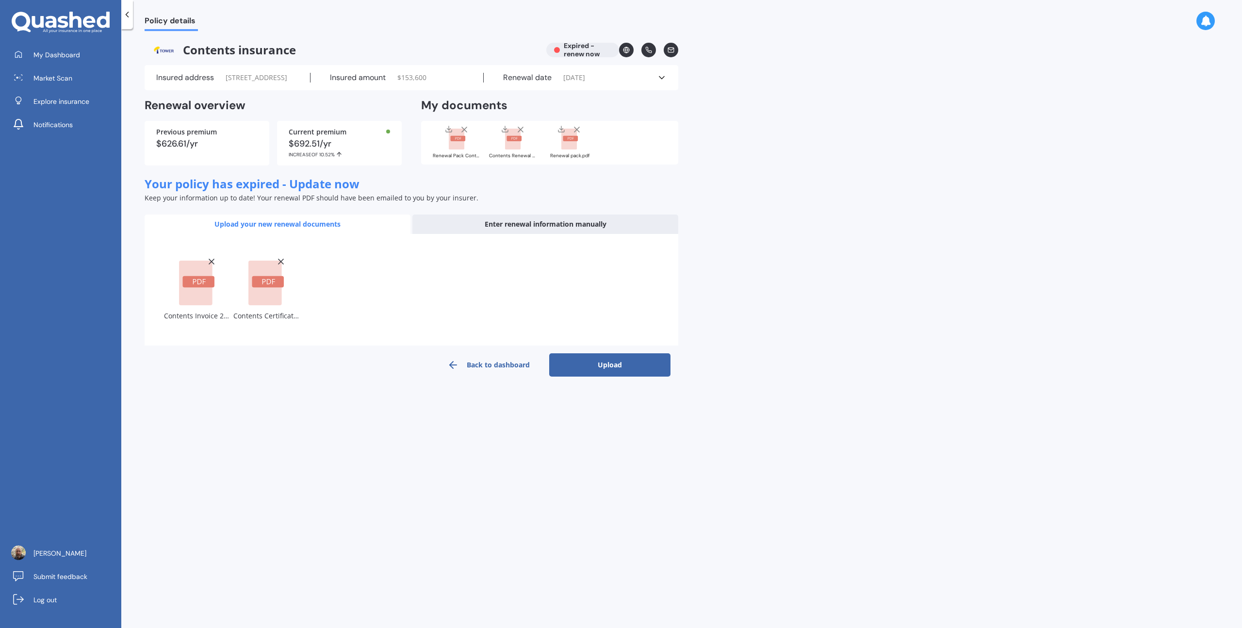
click at [583, 365] on button "Upload" at bounding box center [609, 364] width 121 height 23
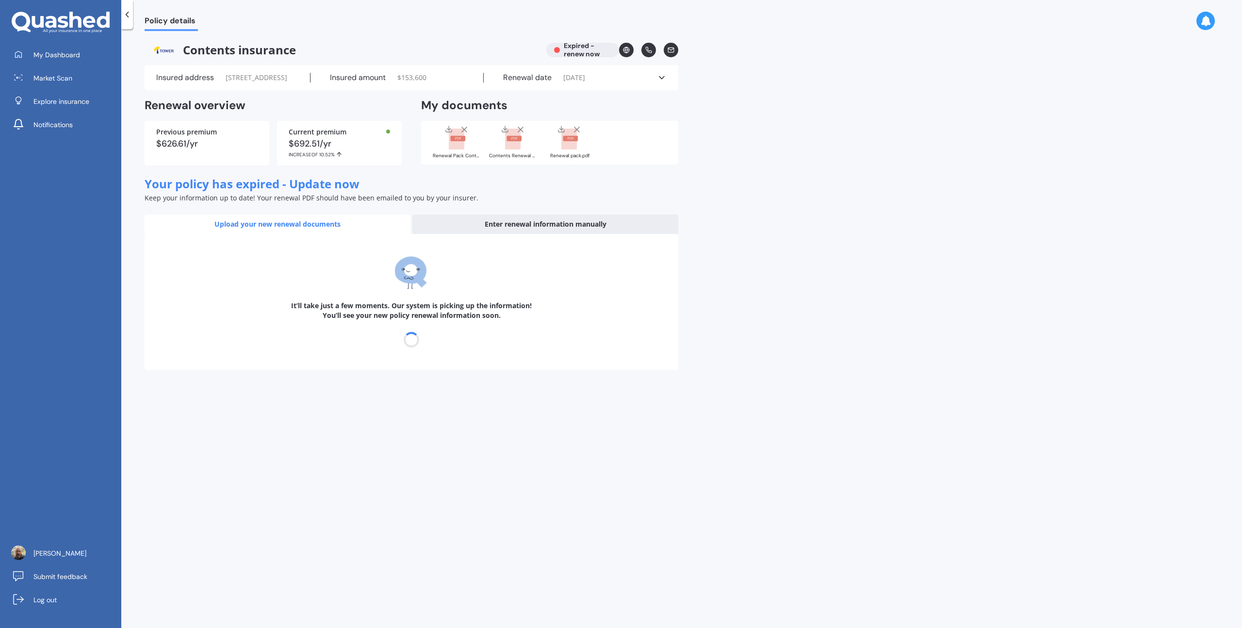
select select "01"
select select "12"
select select "2025"
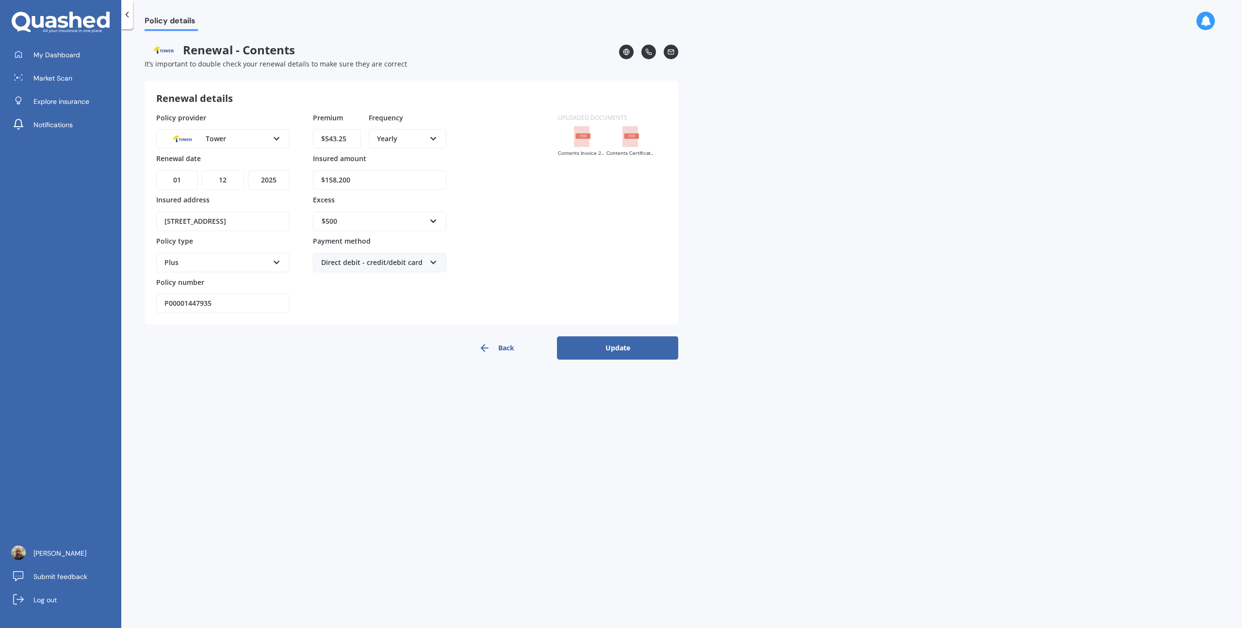
click at [618, 349] on button "Update" at bounding box center [617, 347] width 121 height 23
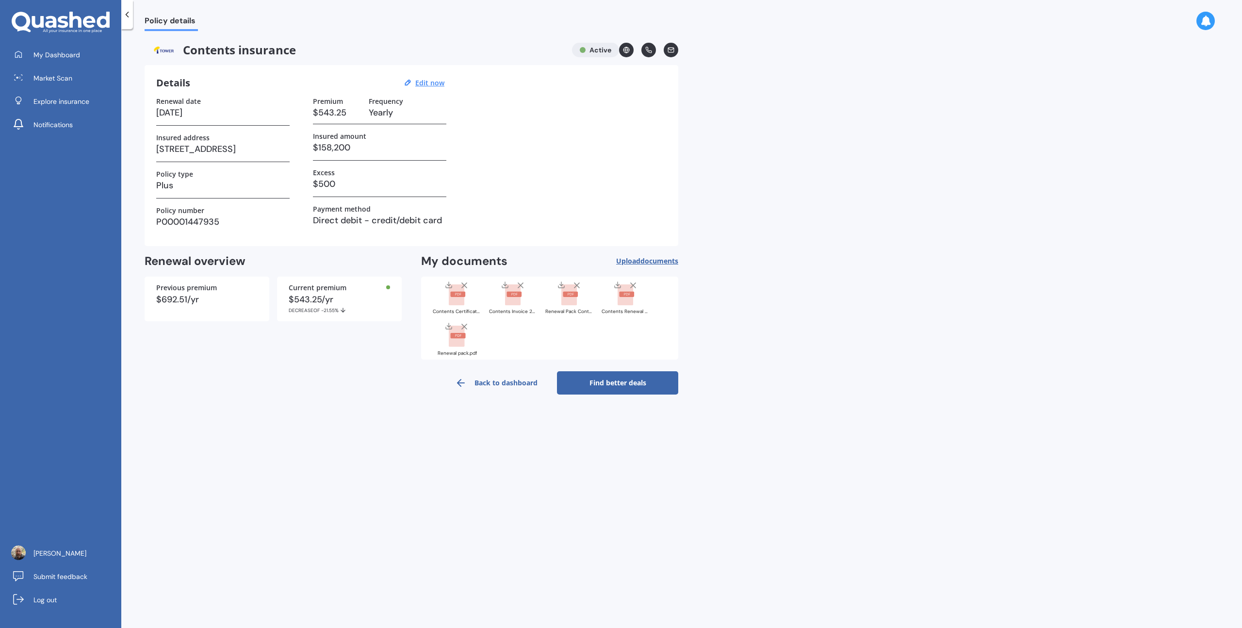
click at [578, 284] on line at bounding box center [577, 285] width 5 height 5
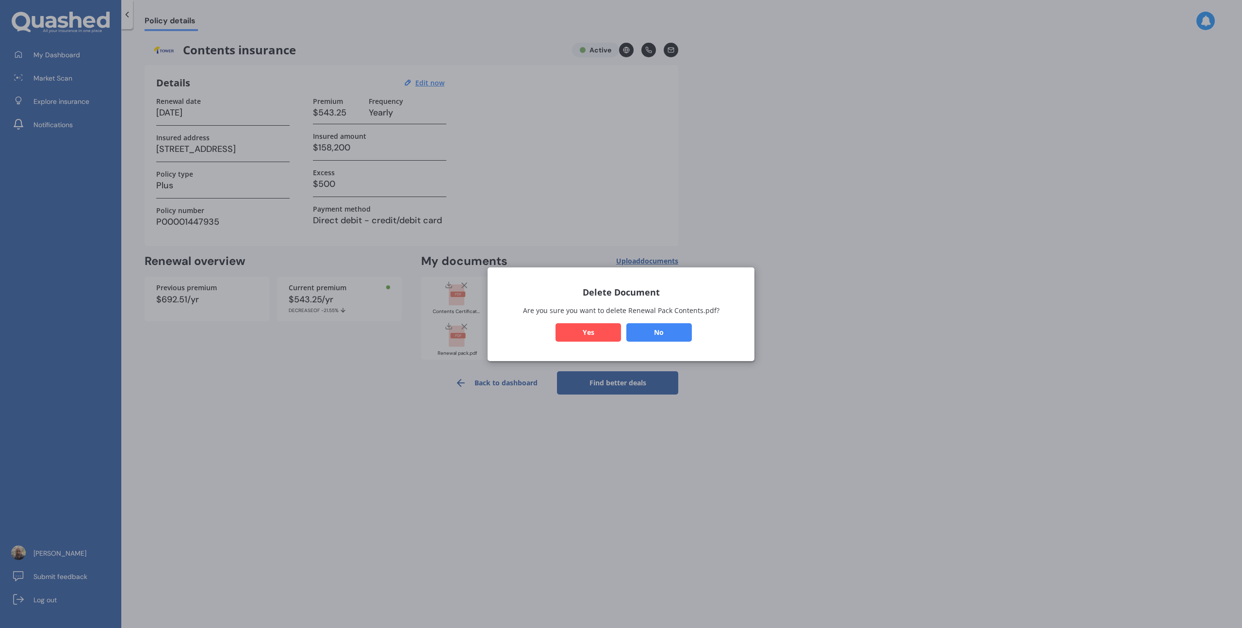
click at [584, 336] on button "Yes" at bounding box center [589, 332] width 66 height 18
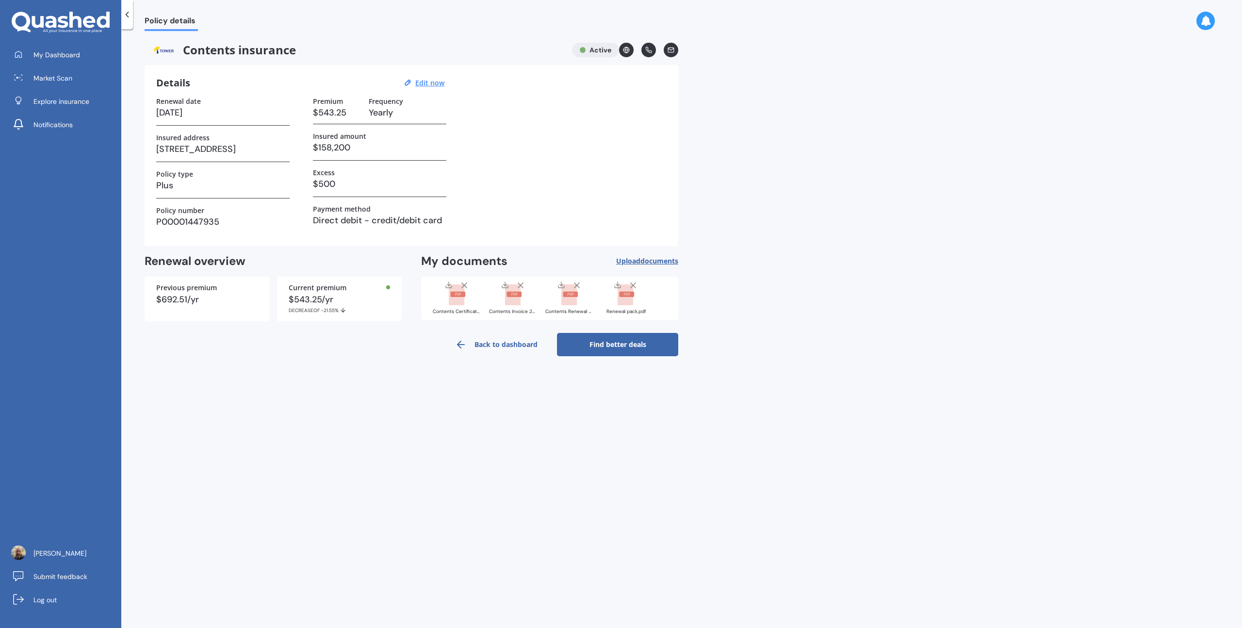
click at [634, 282] on icon at bounding box center [633, 286] width 10 height 10
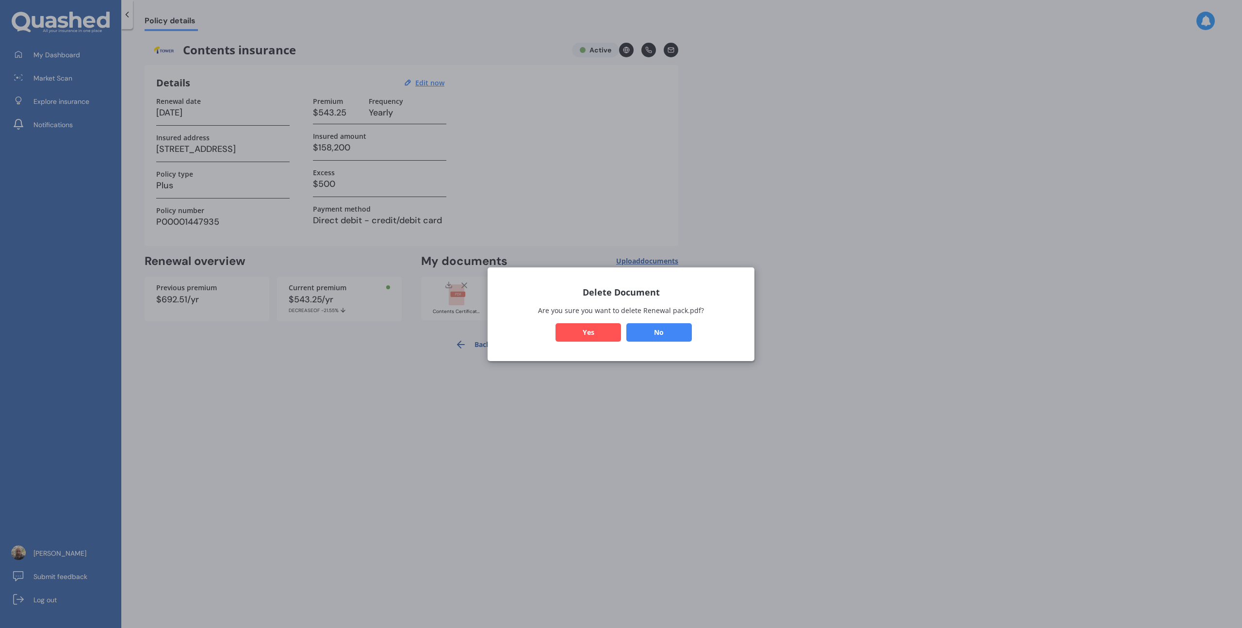
click at [610, 331] on button "Yes" at bounding box center [589, 332] width 66 height 18
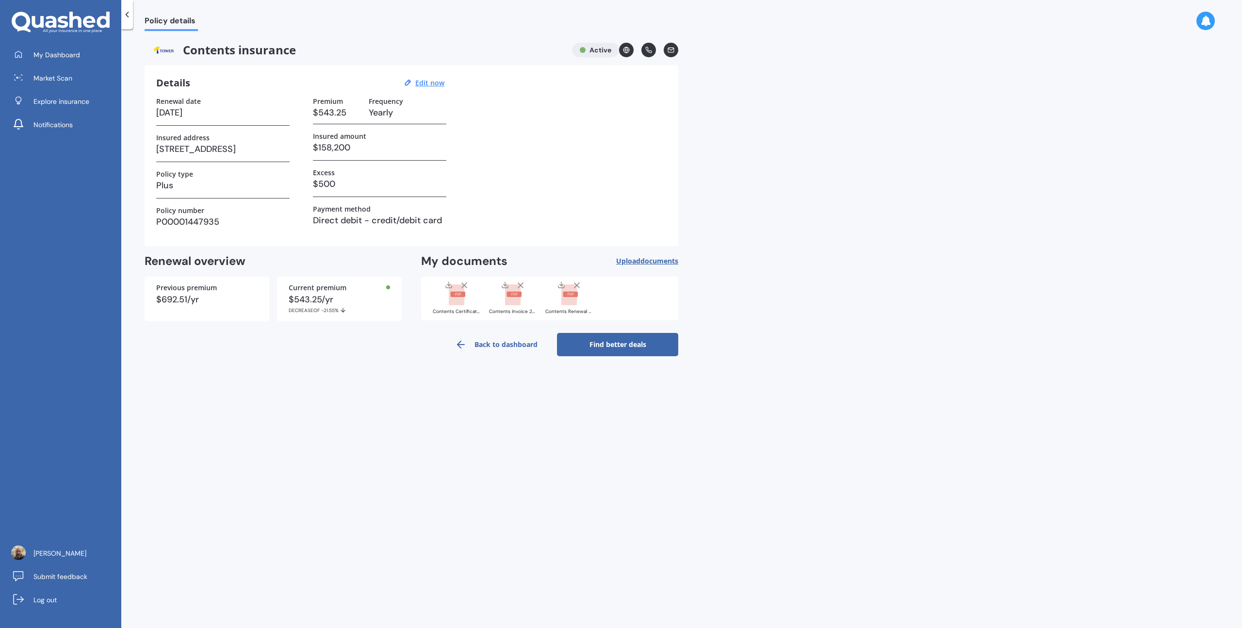
click at [577, 283] on icon at bounding box center [577, 286] width 10 height 10
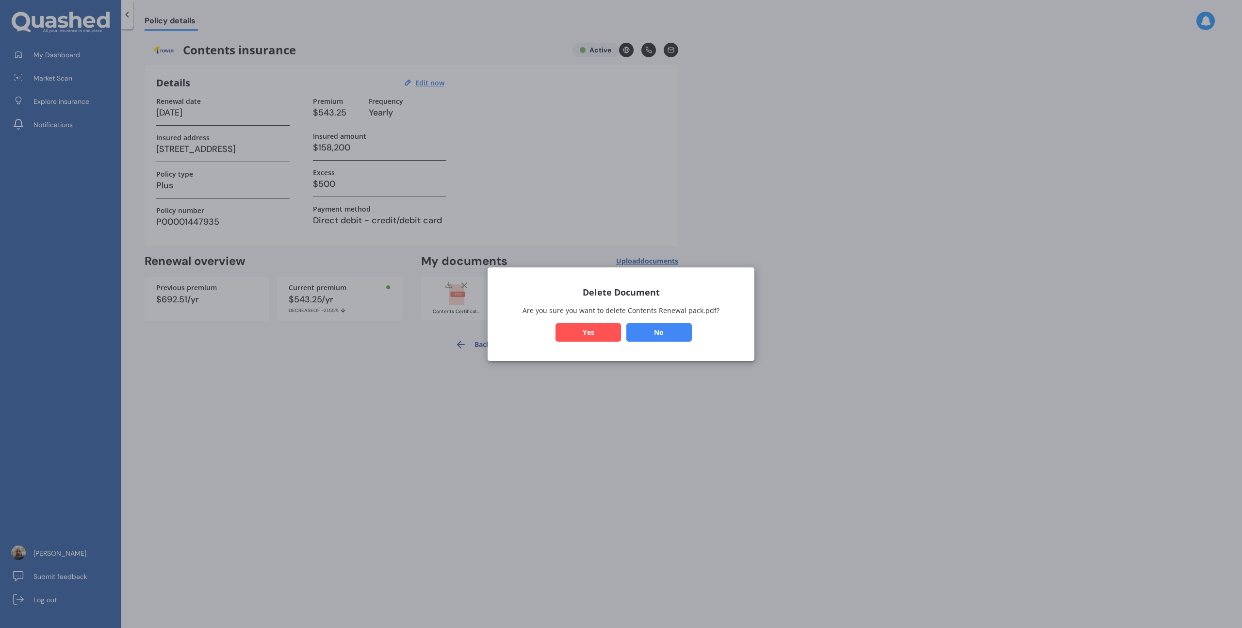
click at [595, 334] on button "Yes" at bounding box center [589, 332] width 66 height 18
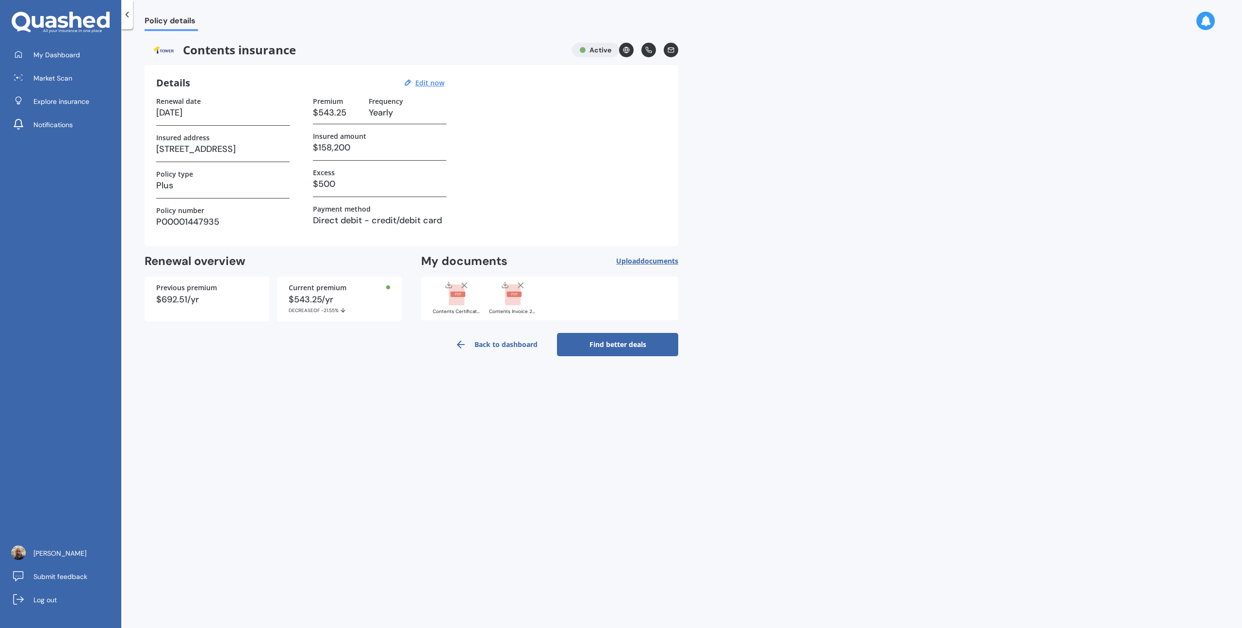
click at [458, 310] on div "Contents Certificate of Insurance 2025.pdf" at bounding box center [457, 311] width 49 height 5
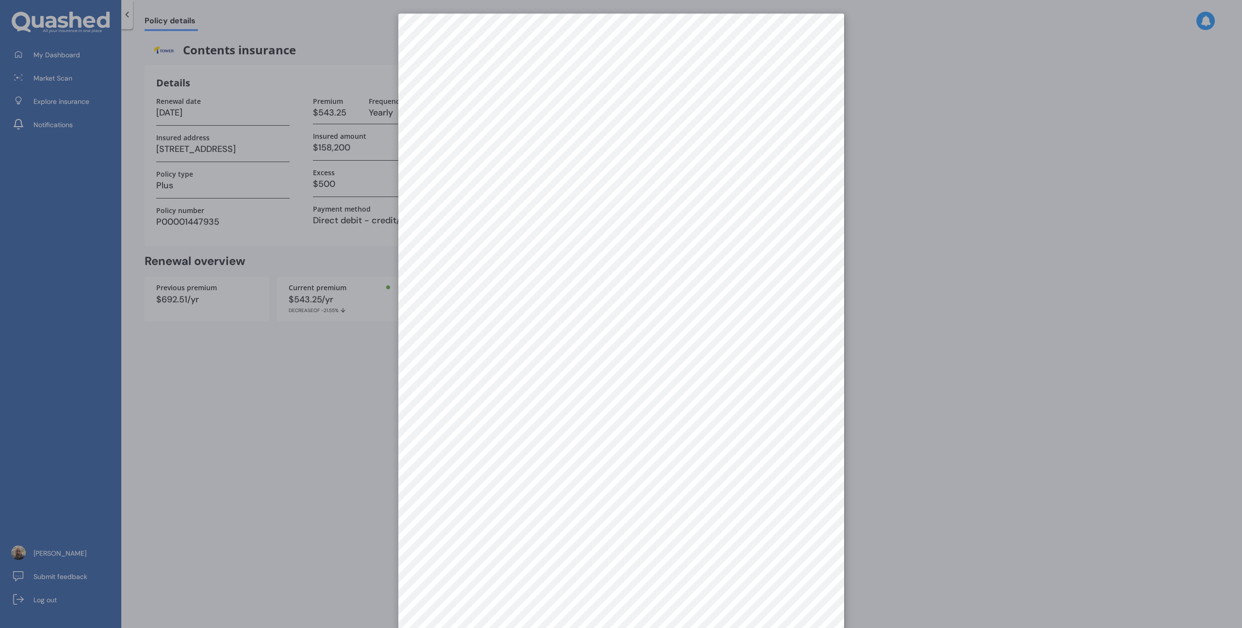
click at [698, 143] on div at bounding box center [621, 314] width 1242 height 628
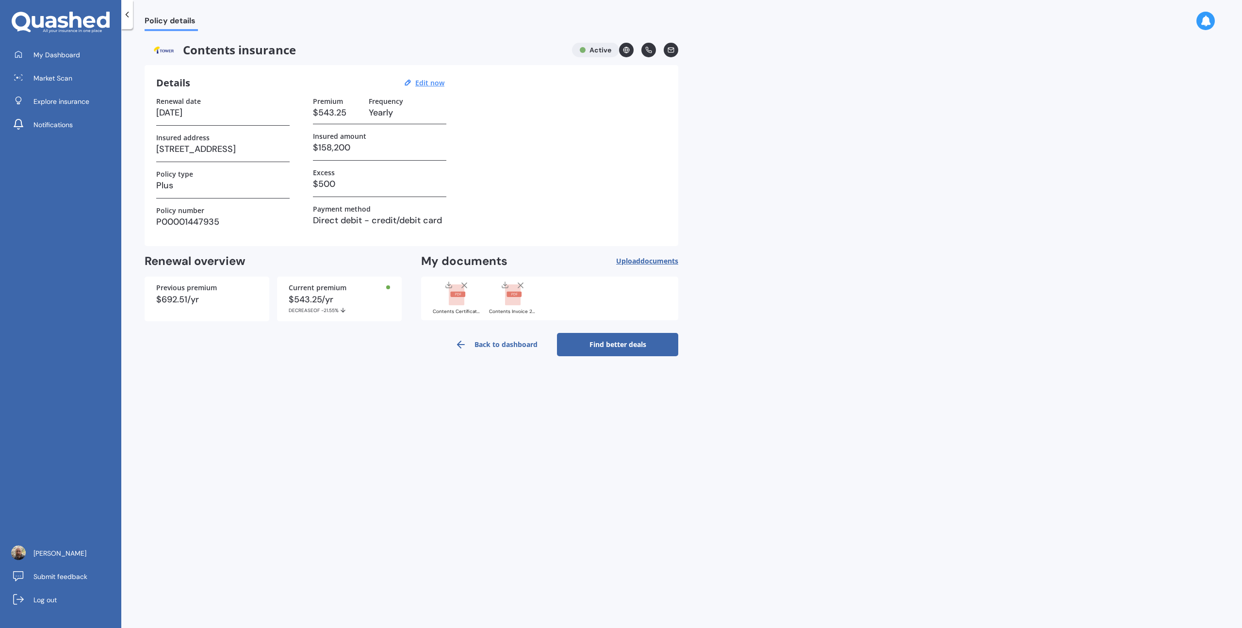
click at [506, 343] on link "Back to dashboard" at bounding box center [496, 344] width 121 height 23
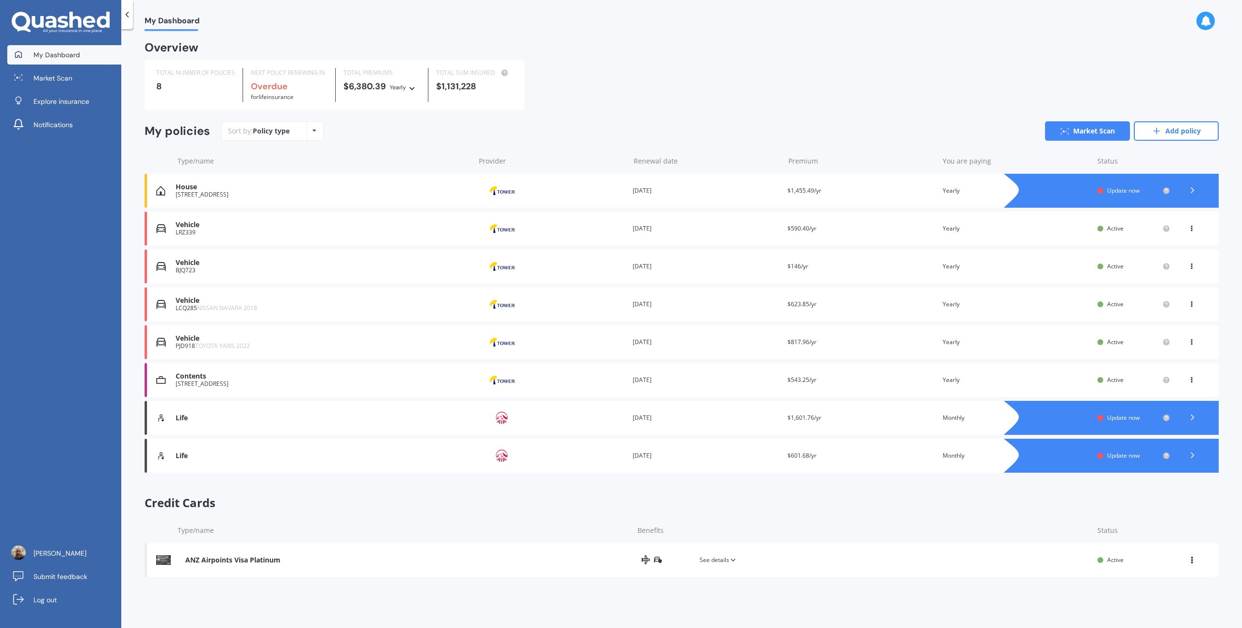
click at [183, 193] on div "[STREET_ADDRESS]" at bounding box center [323, 194] width 295 height 7
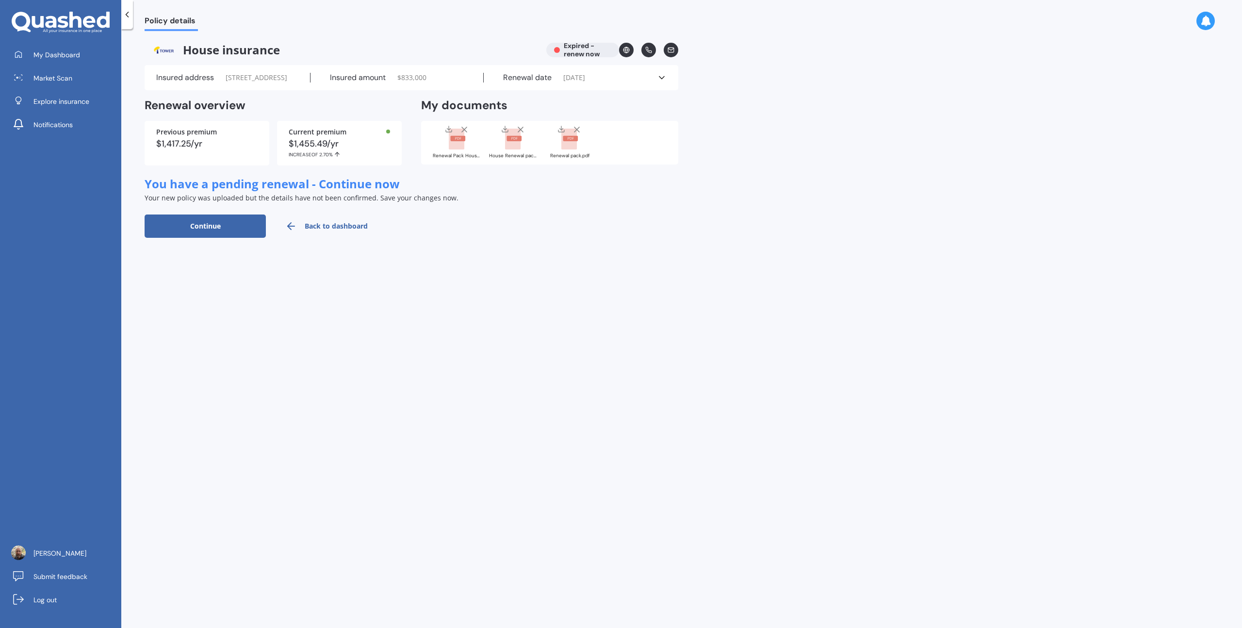
click at [215, 238] on button "Continue" at bounding box center [205, 226] width 121 height 23
select select "01"
select select "12"
select select "2023"
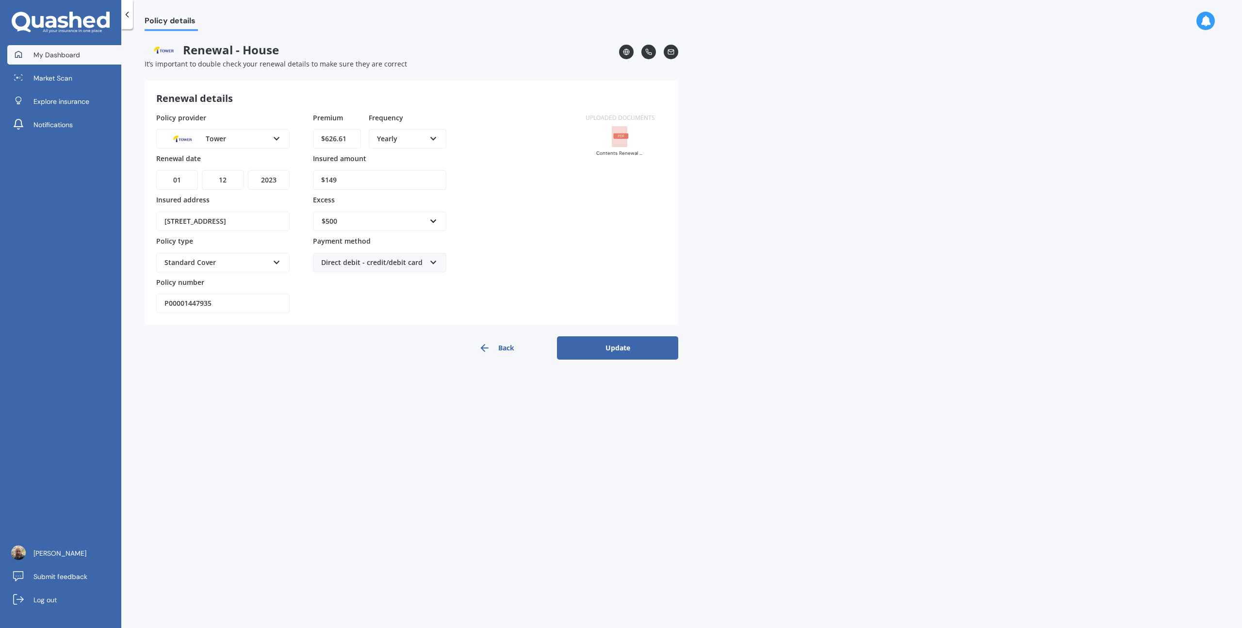
click at [65, 57] on span "My Dashboard" at bounding box center [56, 55] width 47 height 10
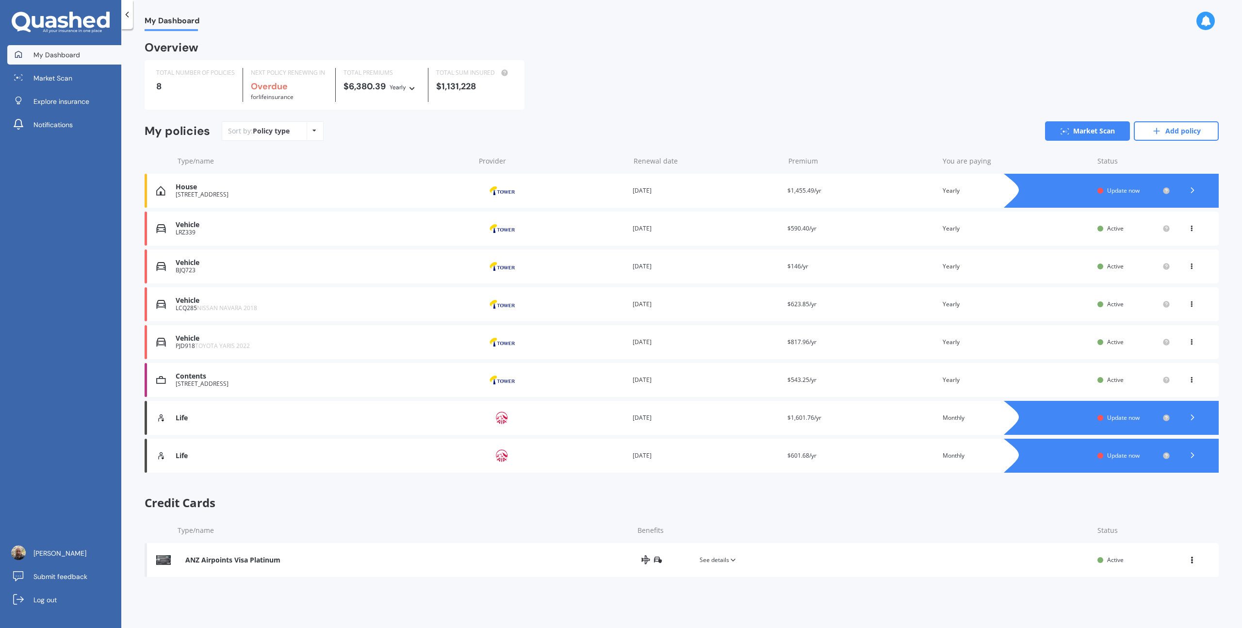
click at [188, 193] on div "[STREET_ADDRESS]" at bounding box center [323, 194] width 295 height 7
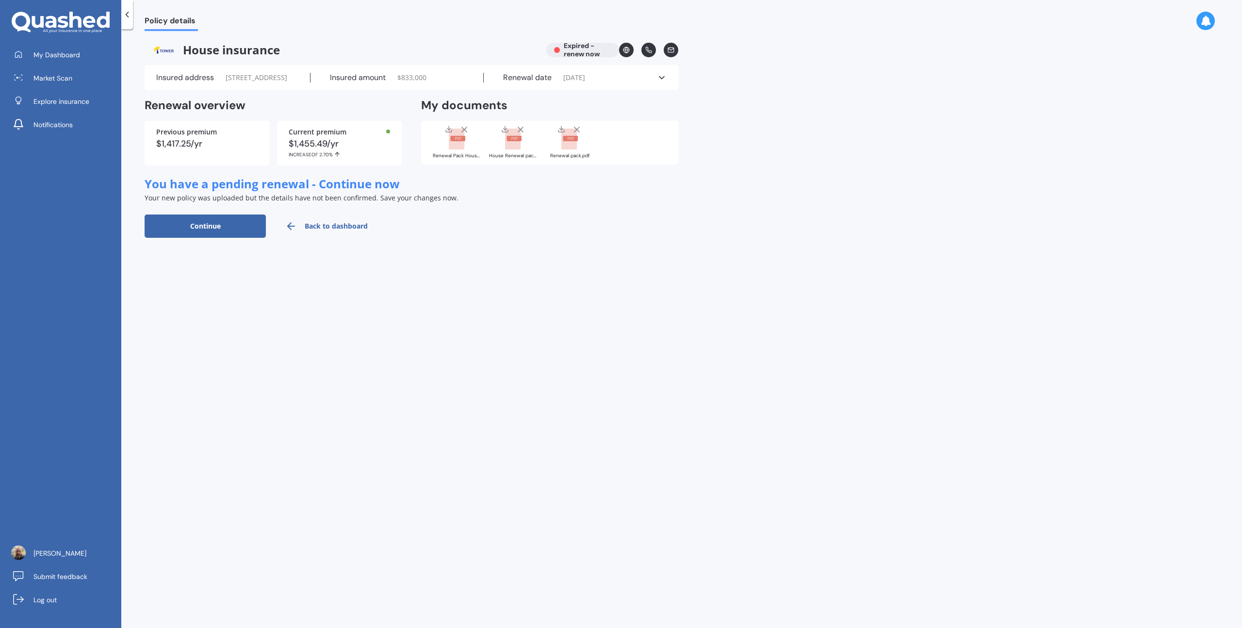
click at [222, 238] on button "Continue" at bounding box center [205, 226] width 121 height 23
select select "01"
select select "12"
select select "2023"
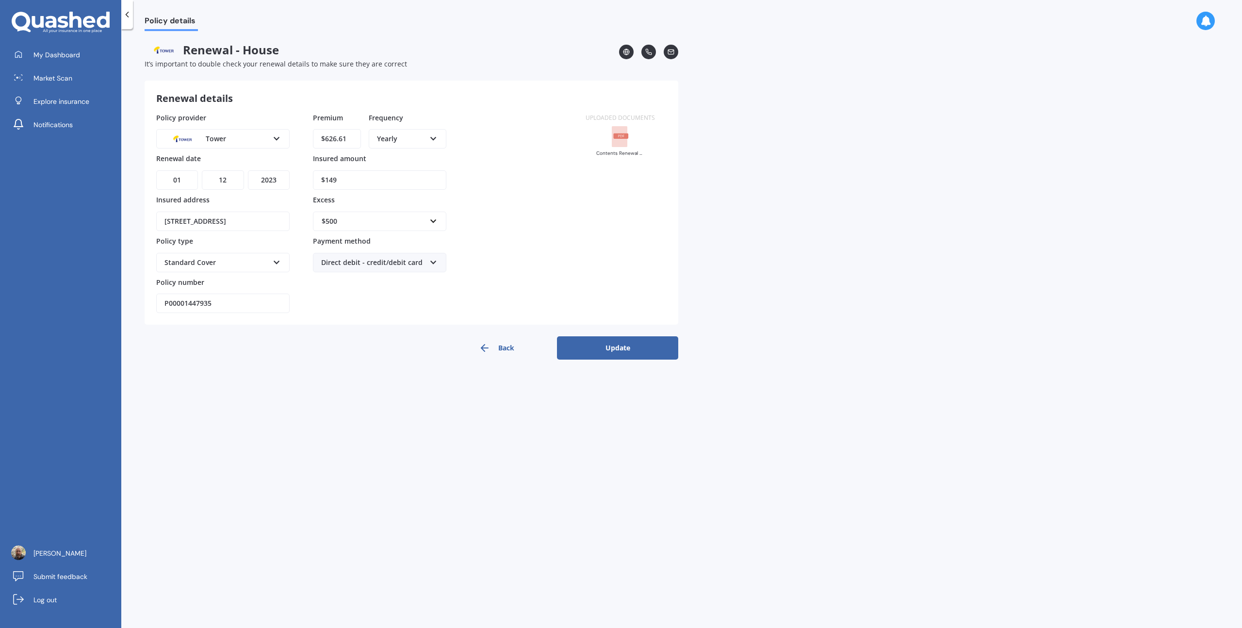
click at [128, 20] on div at bounding box center [127, 14] width 12 height 29
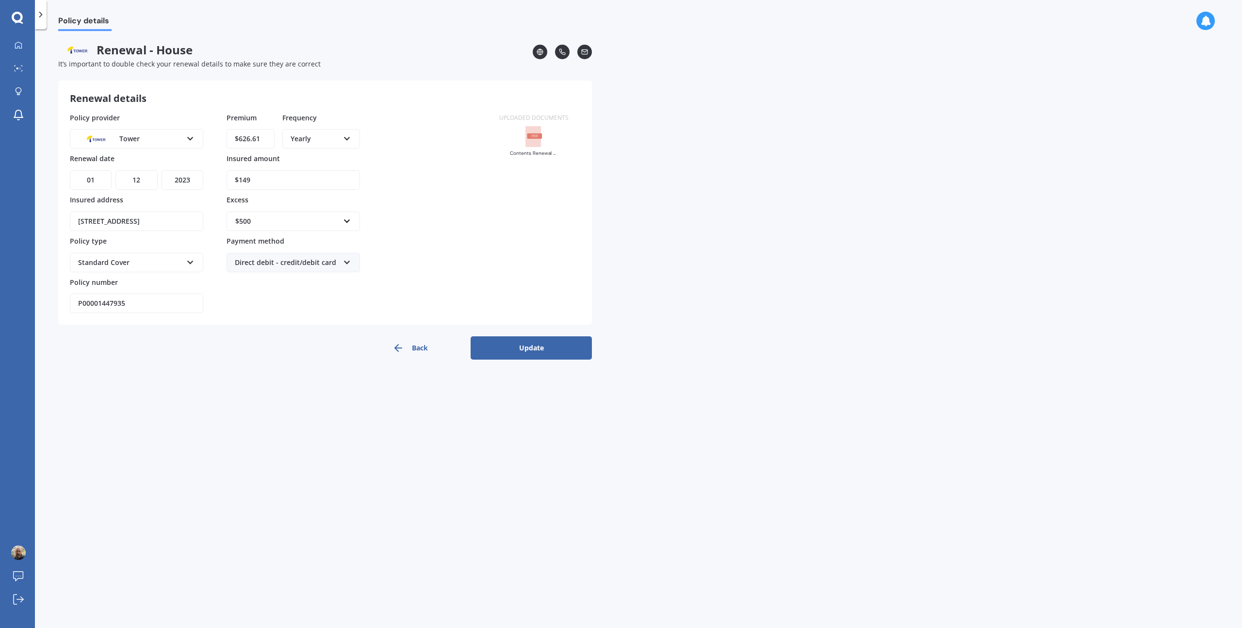
click at [428, 342] on button "Back" at bounding box center [409, 347] width 121 height 23
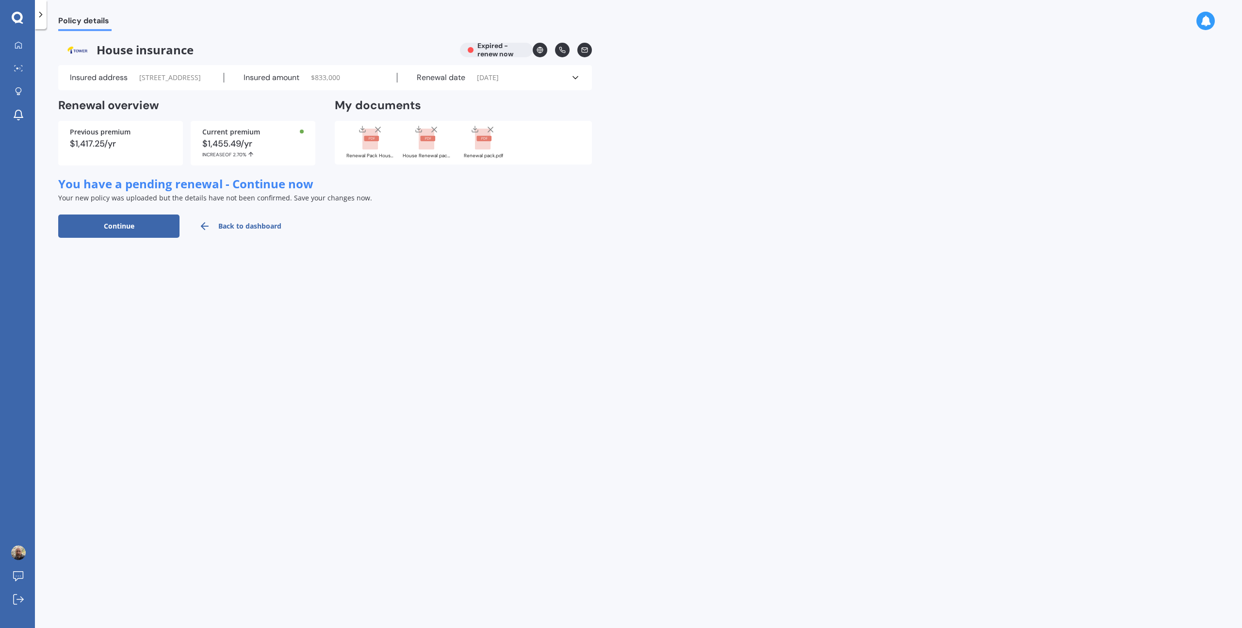
click at [266, 238] on link "Back to dashboard" at bounding box center [240, 226] width 121 height 23
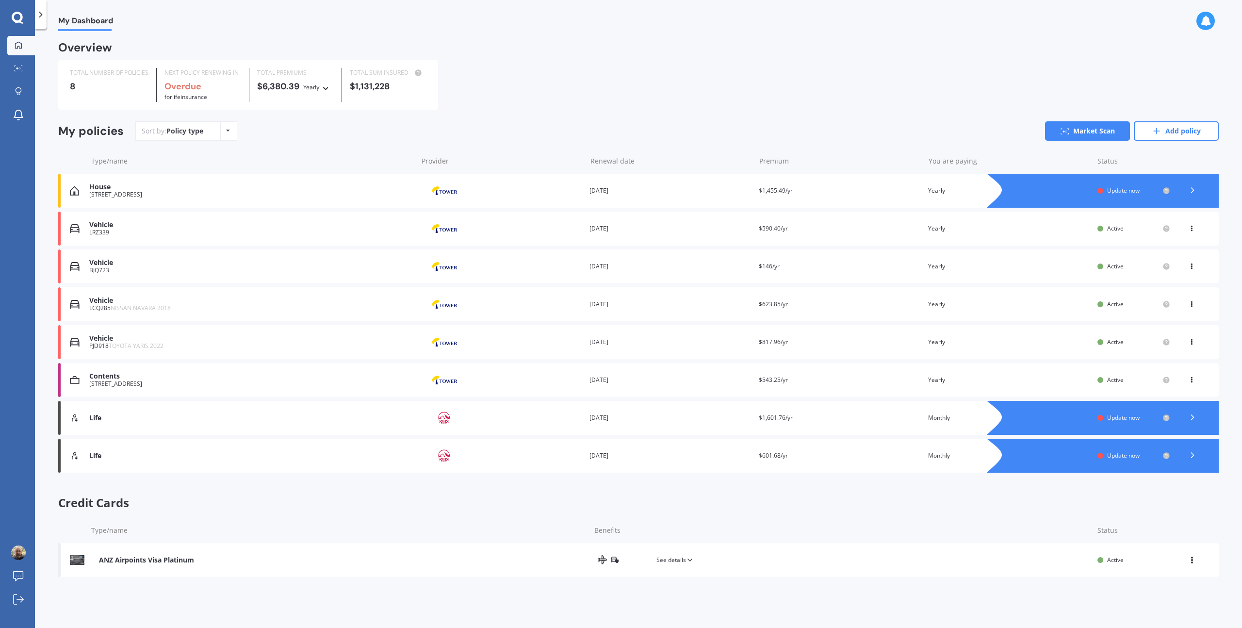
click at [698, 191] on span "Update now" at bounding box center [1123, 190] width 33 height 8
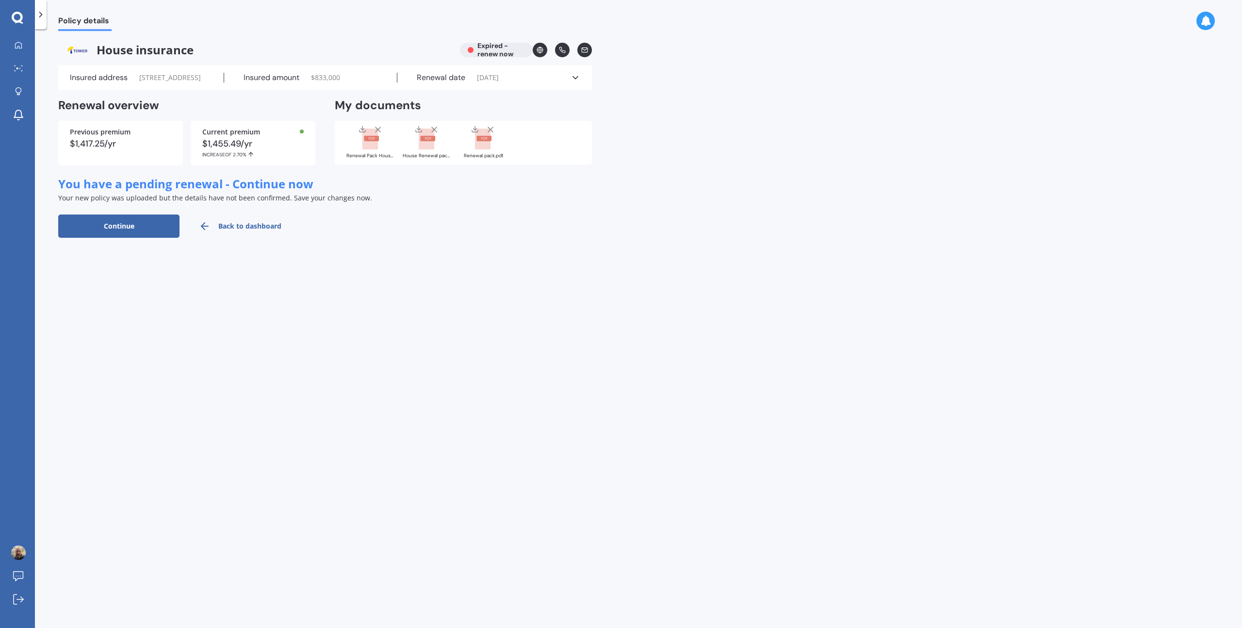
click at [434, 134] on icon at bounding box center [434, 130] width 10 height 10
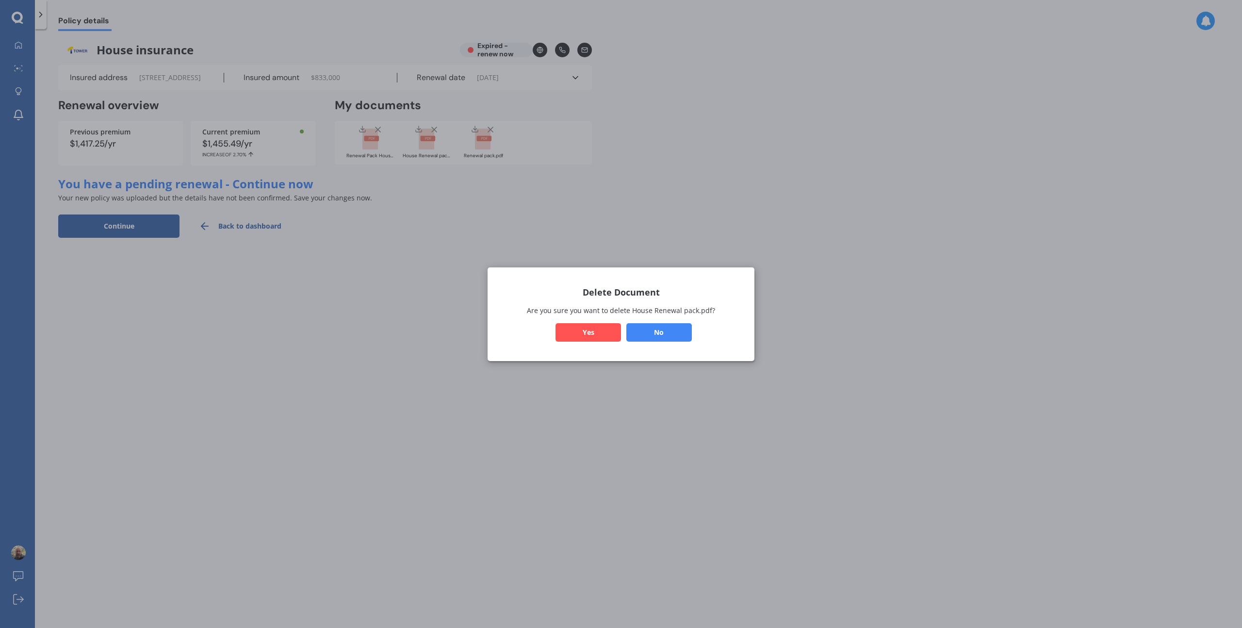
click at [593, 336] on button "Yes" at bounding box center [589, 332] width 66 height 18
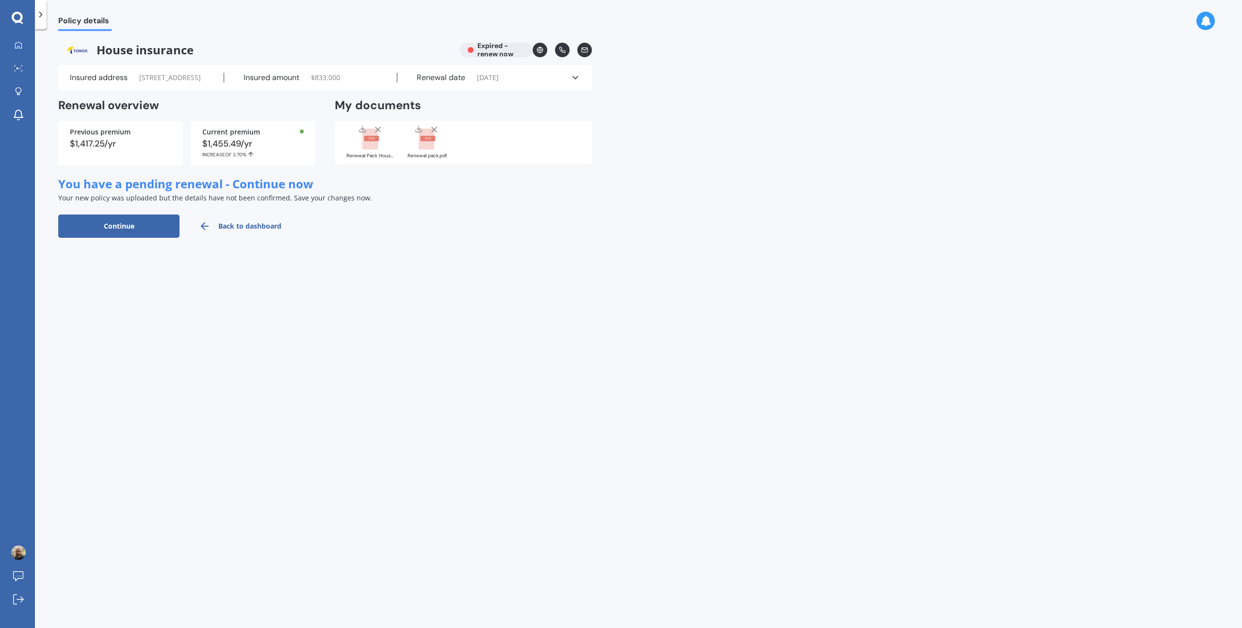
click at [434, 132] on line at bounding box center [434, 129] width 5 height 5
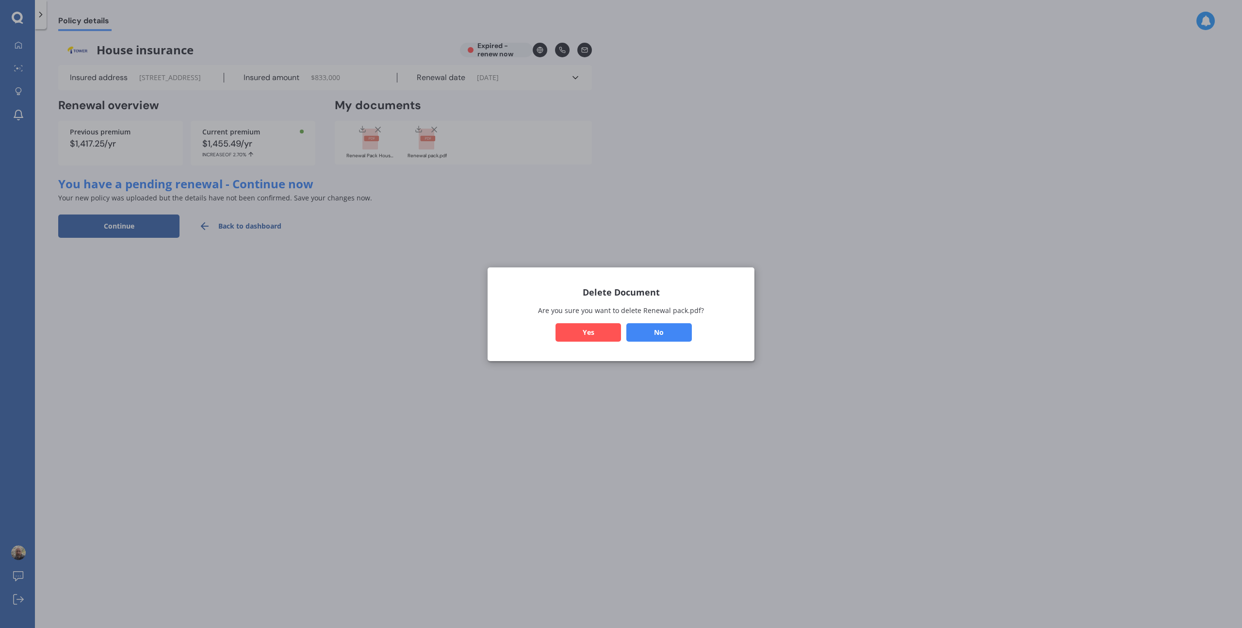
click at [595, 328] on button "Yes" at bounding box center [589, 332] width 66 height 18
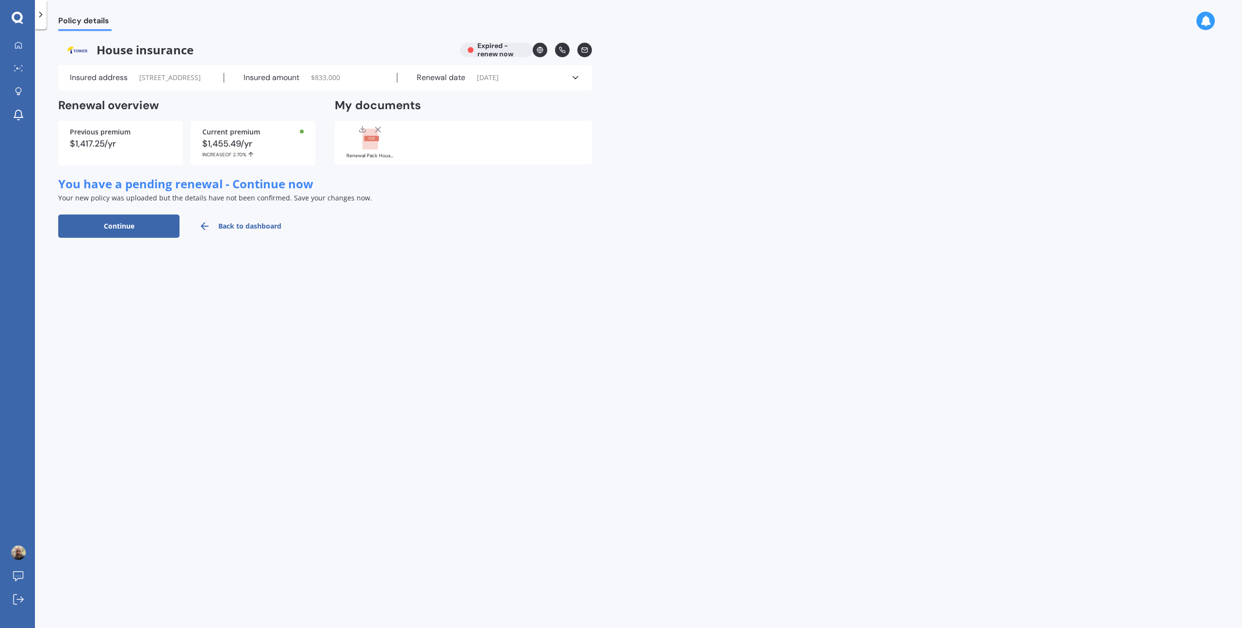
click at [378, 134] on icon at bounding box center [378, 130] width 10 height 10
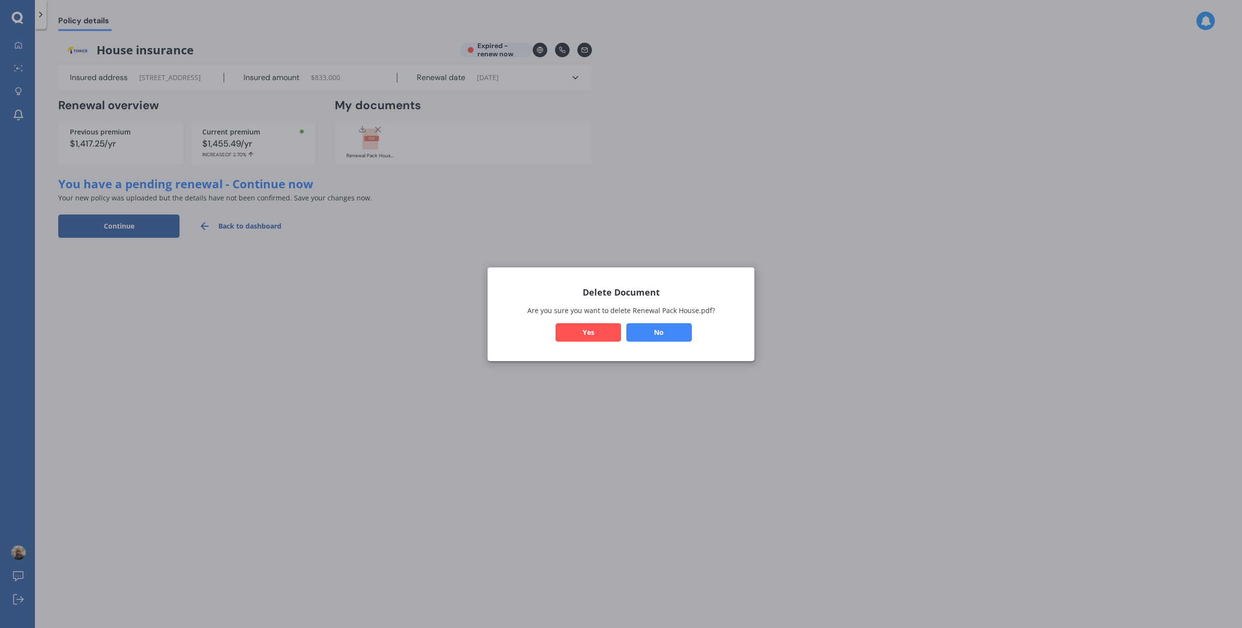
click at [585, 321] on div "Delete Document Are you sure you want to delete Renewal Pack House.pdf? No Yes" at bounding box center [621, 314] width 267 height 94
click at [587, 329] on button "Yes" at bounding box center [589, 332] width 66 height 18
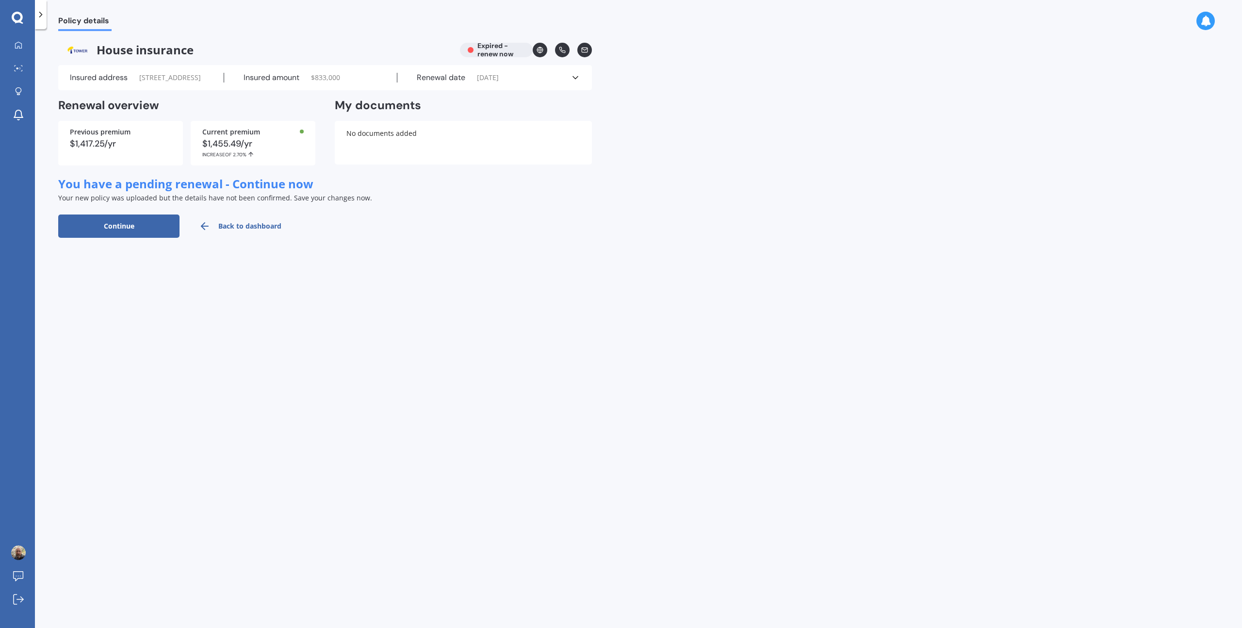
click at [163, 238] on button "Continue" at bounding box center [118, 226] width 121 height 23
select select "01"
select select "12"
select select "2023"
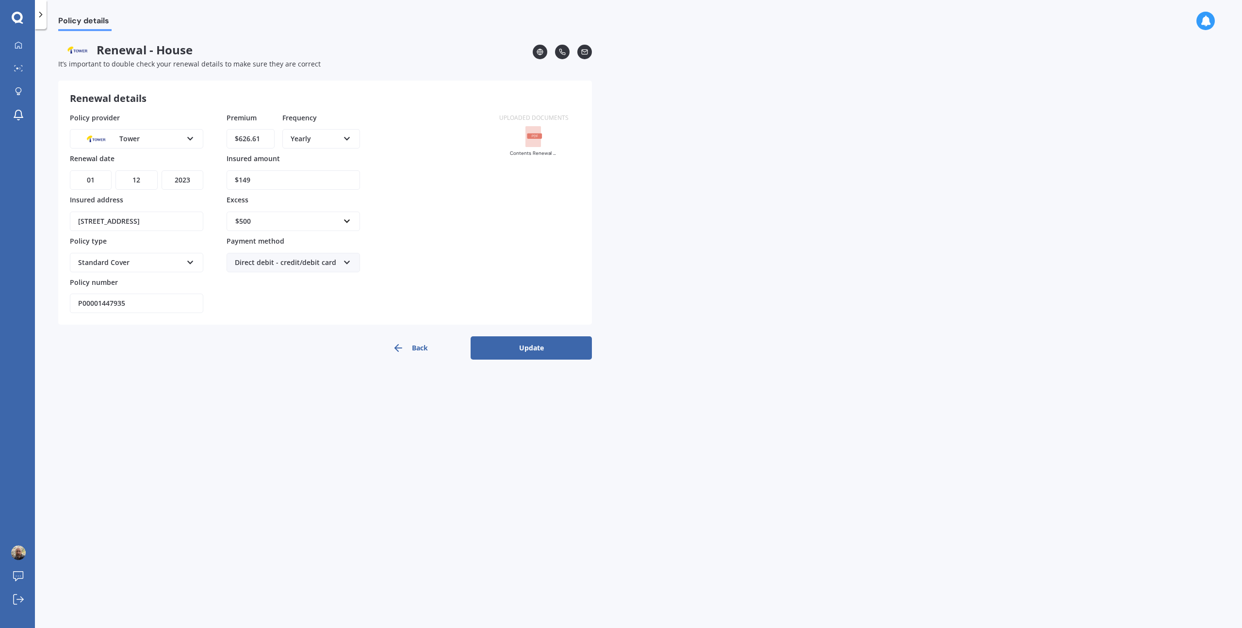
click at [536, 132] on rect at bounding box center [534, 136] width 16 height 21
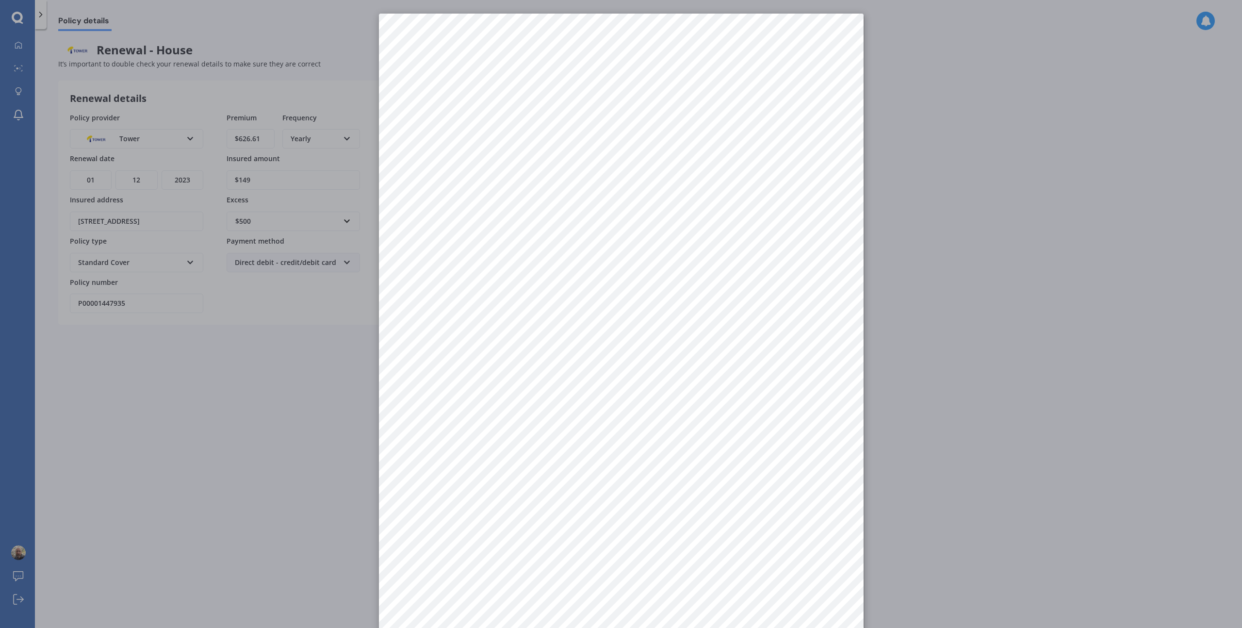
click at [698, 218] on div at bounding box center [621, 314] width 1242 height 628
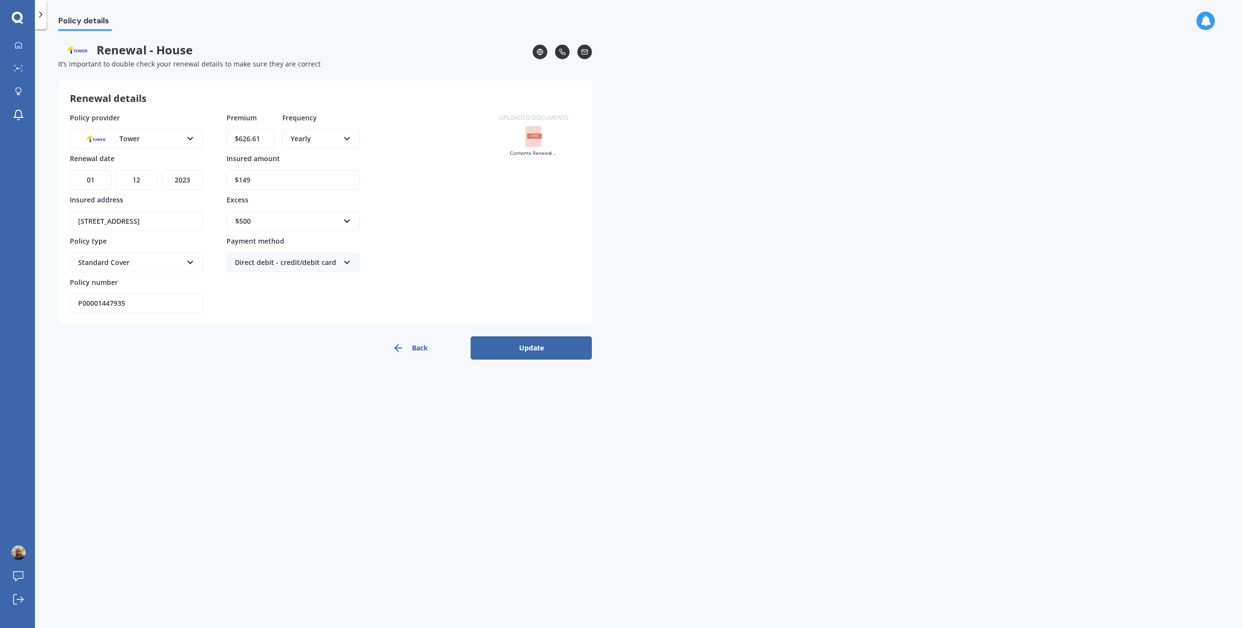
click at [519, 350] on button "Update" at bounding box center [531, 347] width 121 height 23
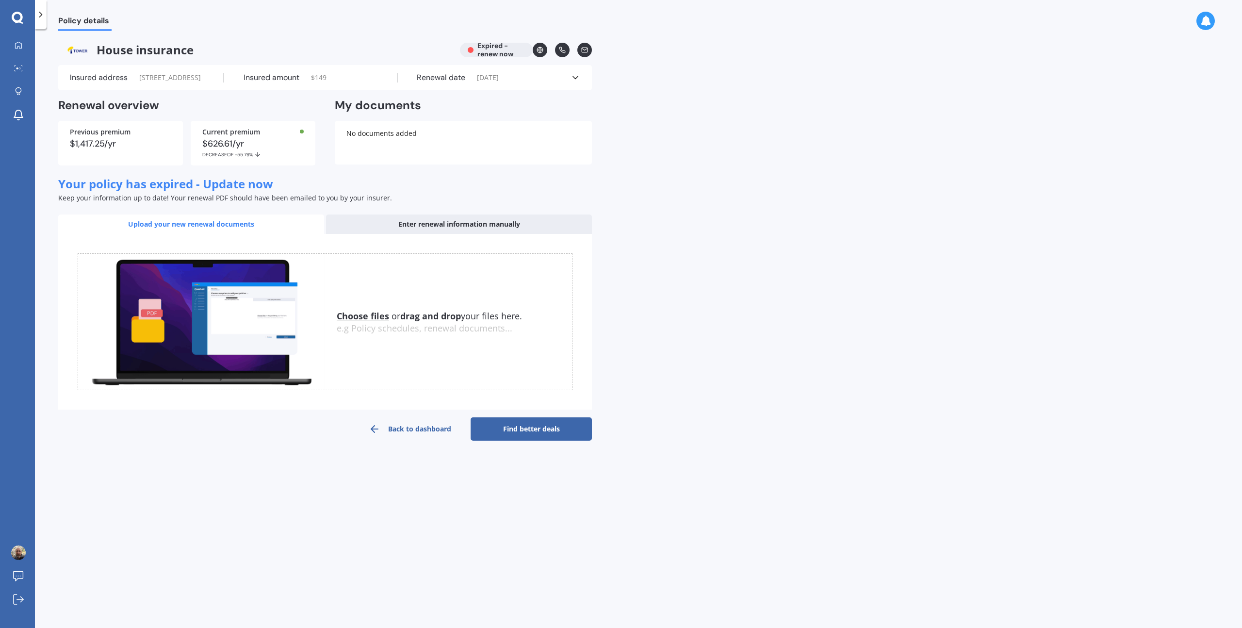
click at [379, 322] on u "Choose files" at bounding box center [363, 316] width 52 height 12
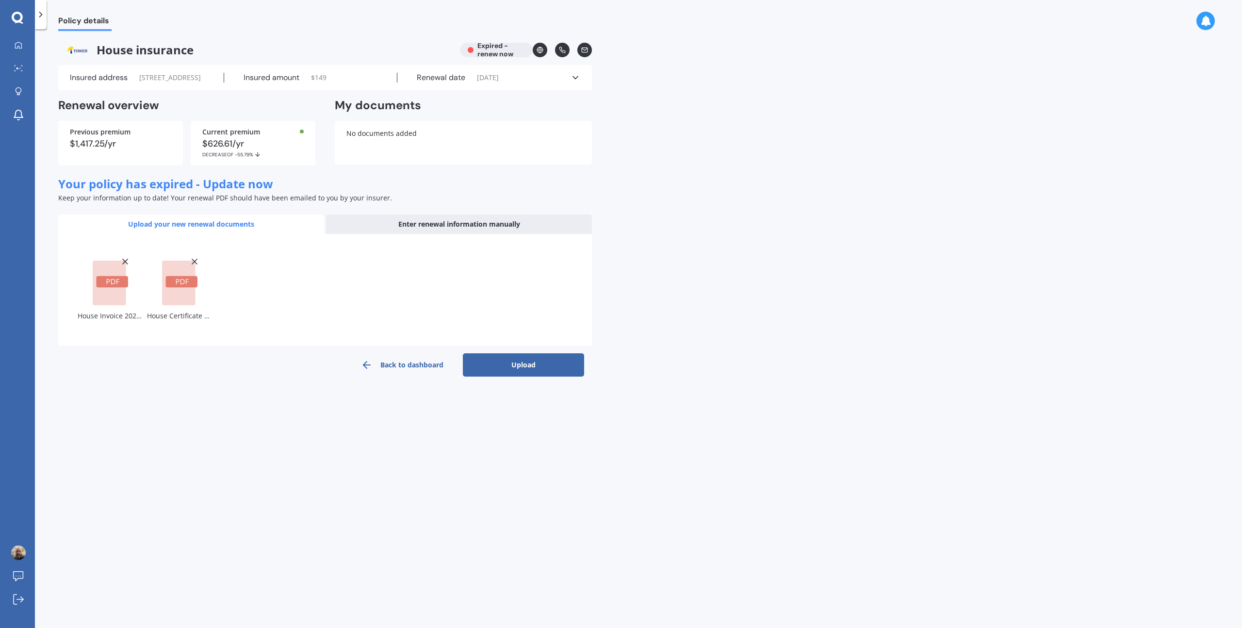
click at [525, 365] on button "Upload" at bounding box center [523, 364] width 121 height 23
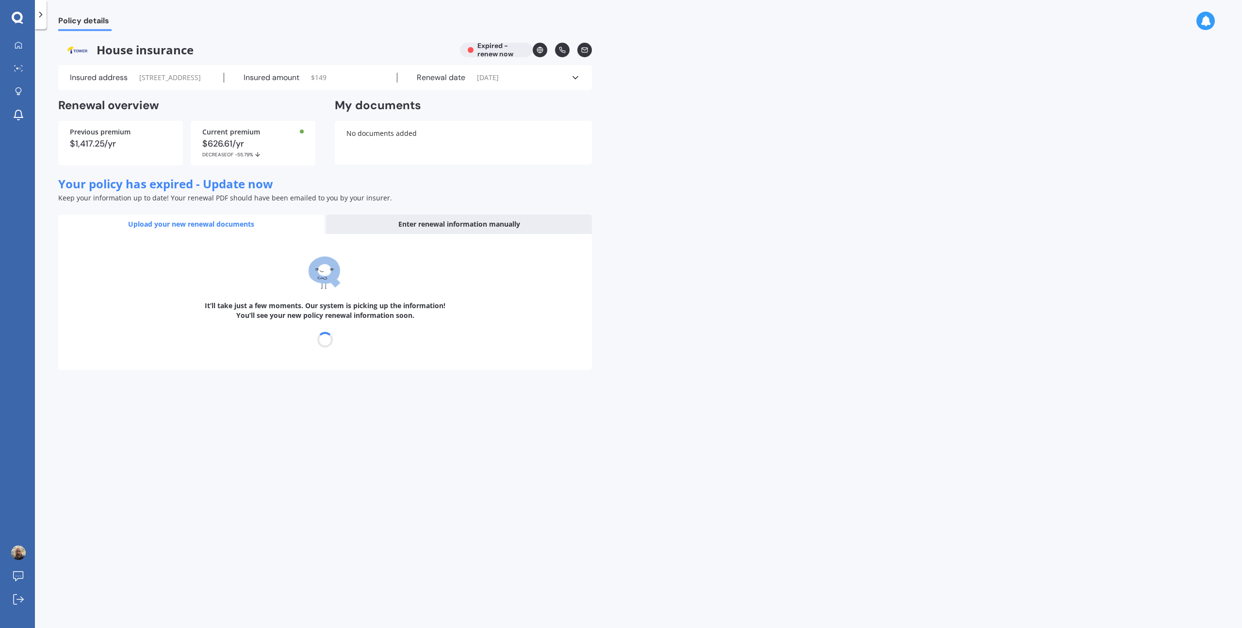
select select "01"
select select "12"
select select "2025"
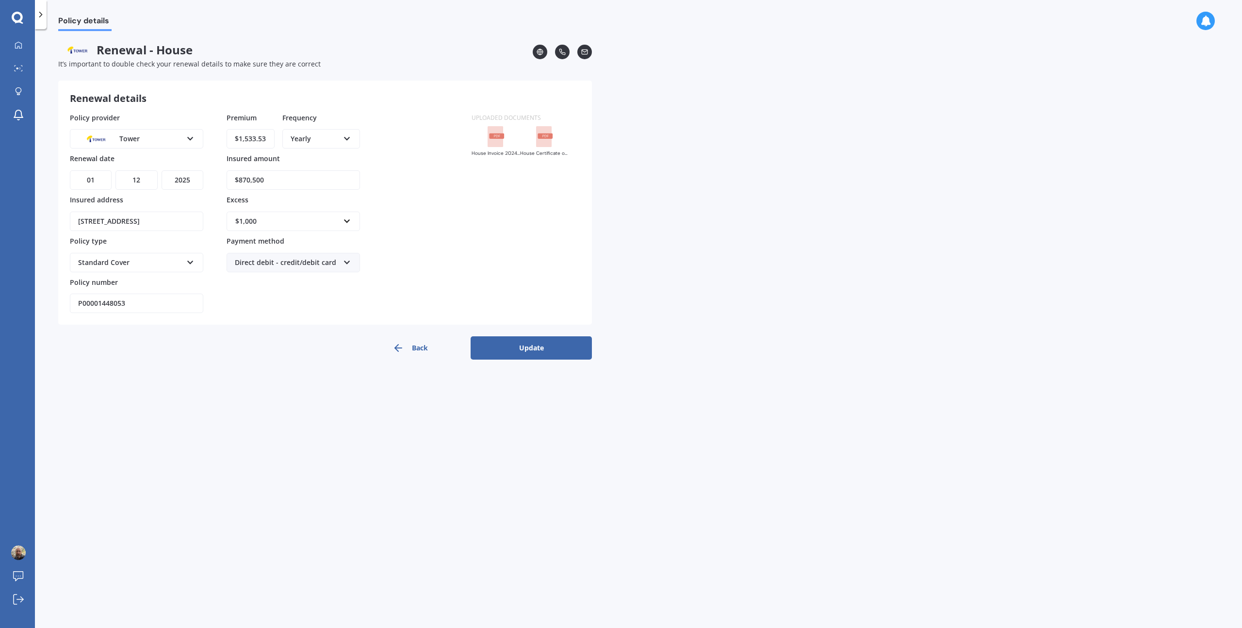
click at [190, 263] on icon at bounding box center [190, 260] width 8 height 7
click at [190, 262] on icon at bounding box center [190, 260] width 8 height 7
click at [521, 349] on button "Update" at bounding box center [531, 347] width 121 height 23
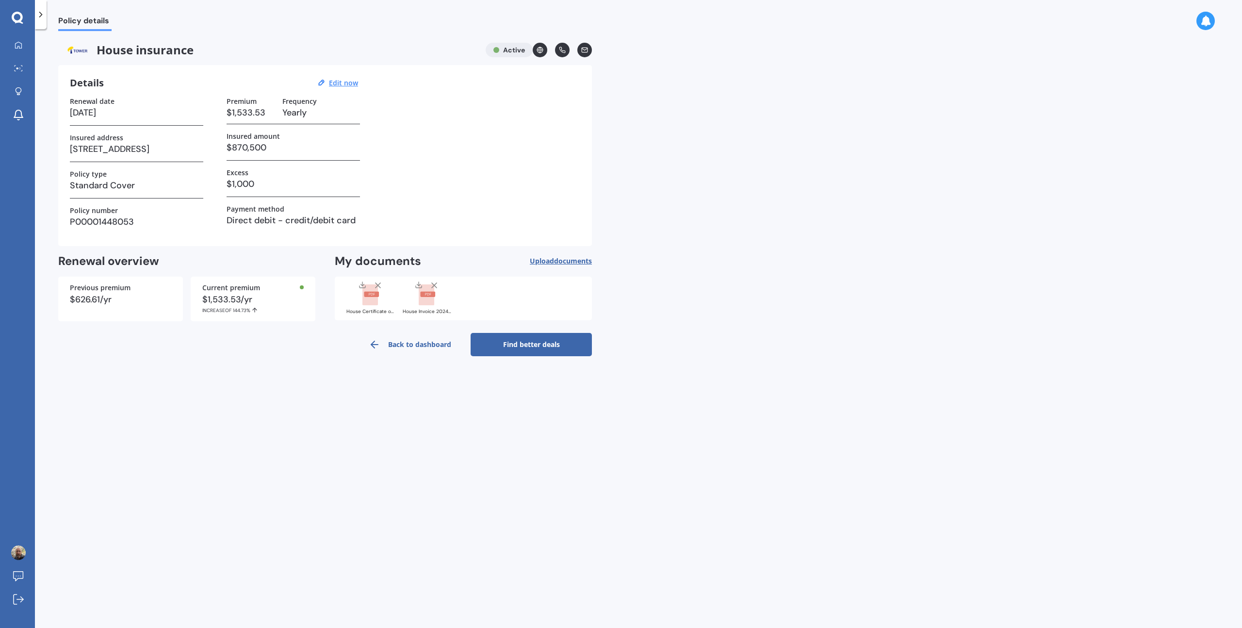
click at [412, 343] on link "Back to dashboard" at bounding box center [409, 344] width 121 height 23
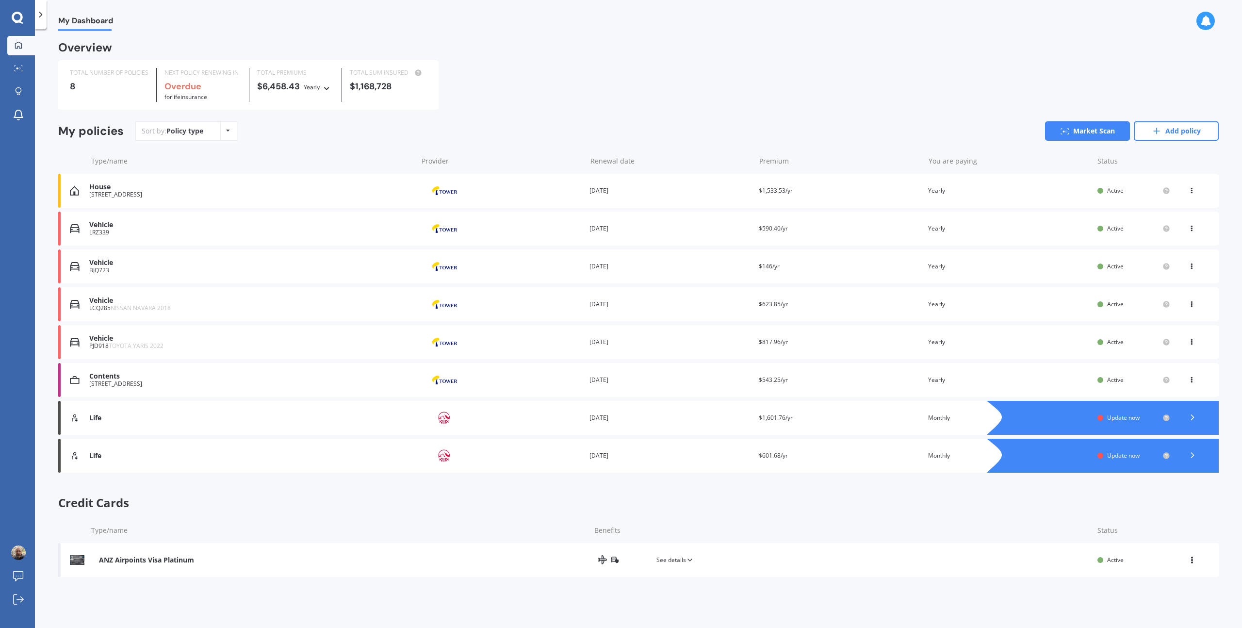
click at [99, 365] on div "Life" at bounding box center [250, 418] width 323 height 8
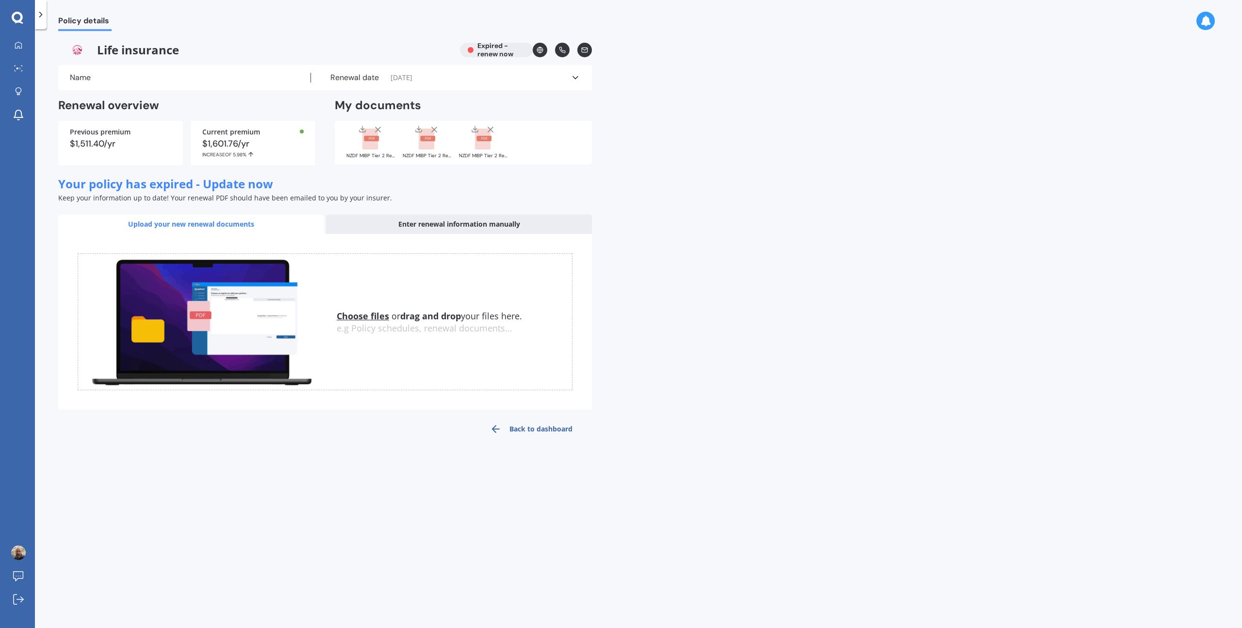
click at [371, 140] on rect at bounding box center [371, 138] width 15 height 5
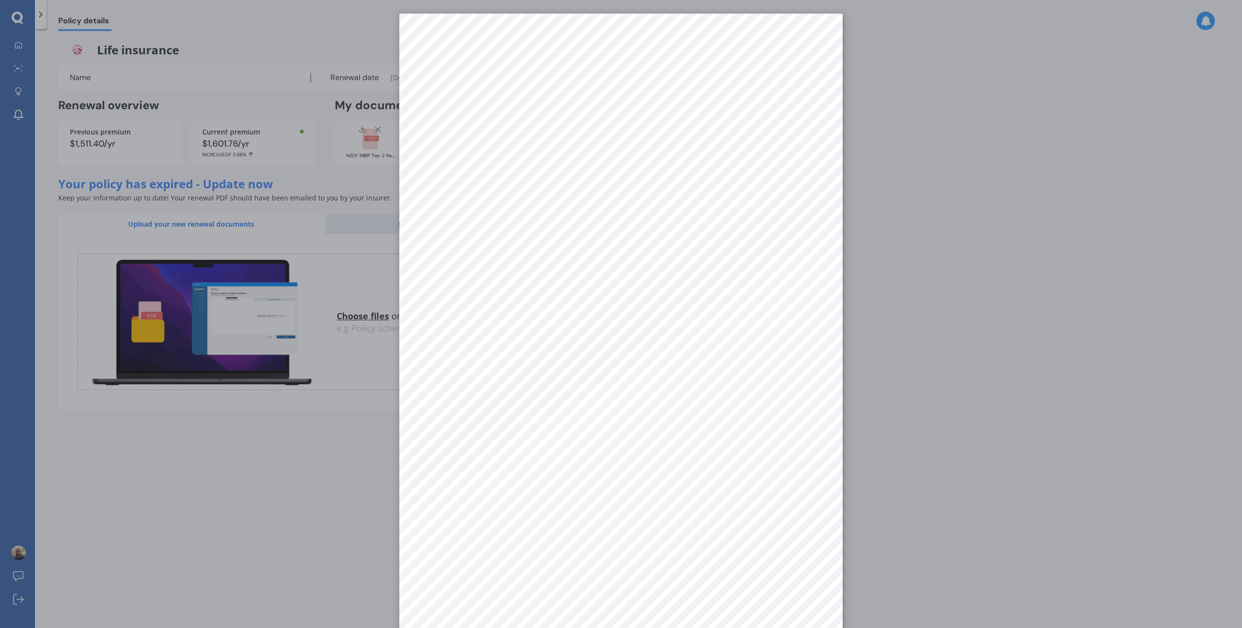
click at [698, 195] on div at bounding box center [621, 314] width 1242 height 628
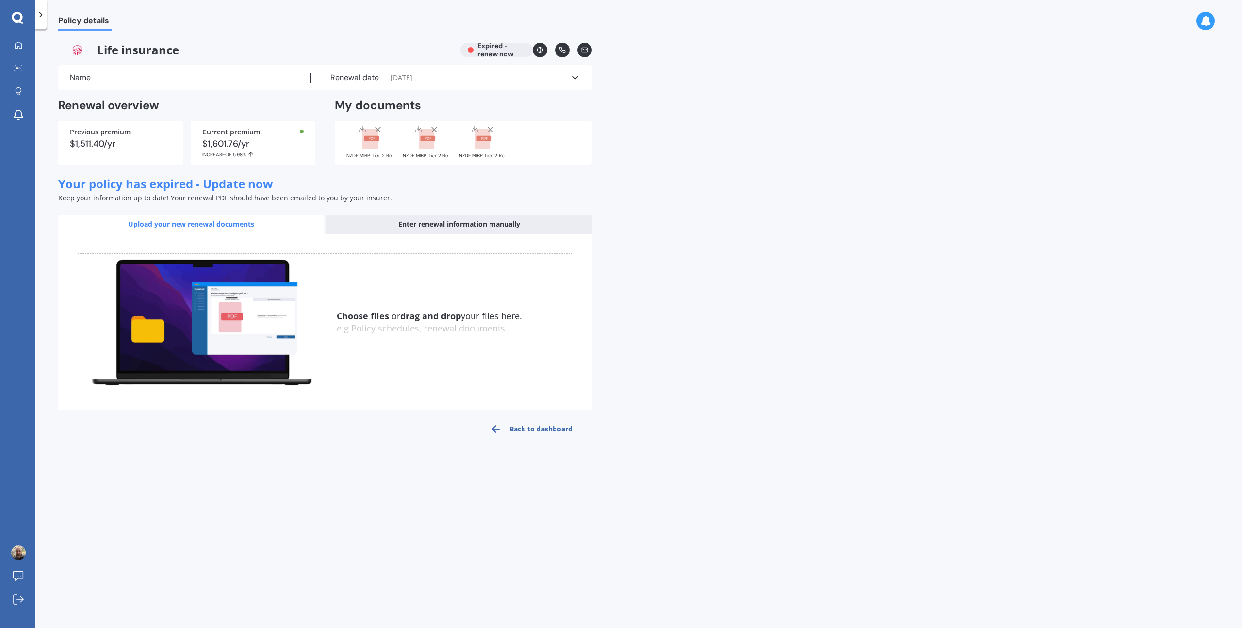
click at [427, 133] on rect at bounding box center [427, 139] width 16 height 21
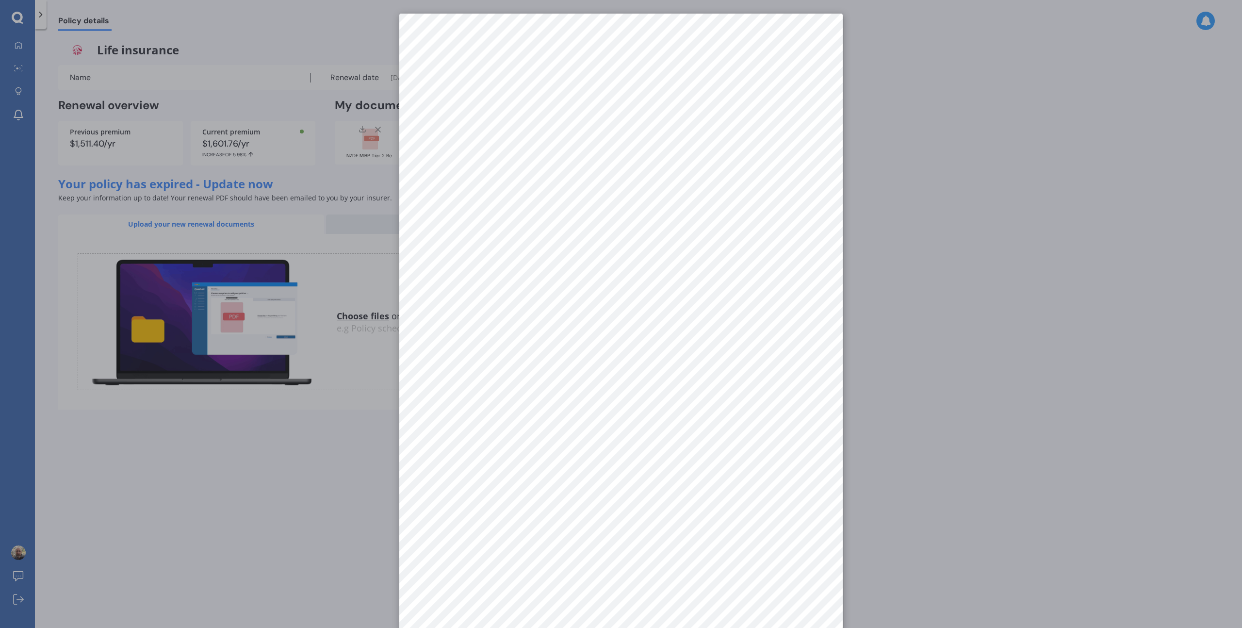
click at [377, 137] on div at bounding box center [621, 314] width 1242 height 628
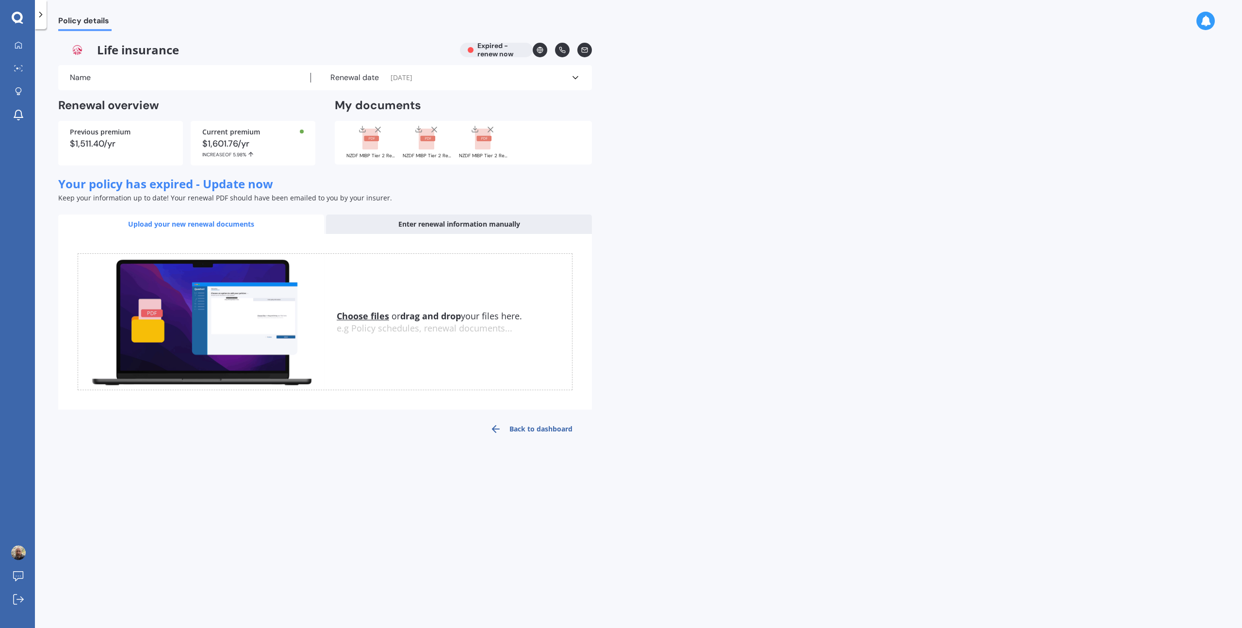
click at [376, 137] on rect at bounding box center [371, 138] width 15 height 5
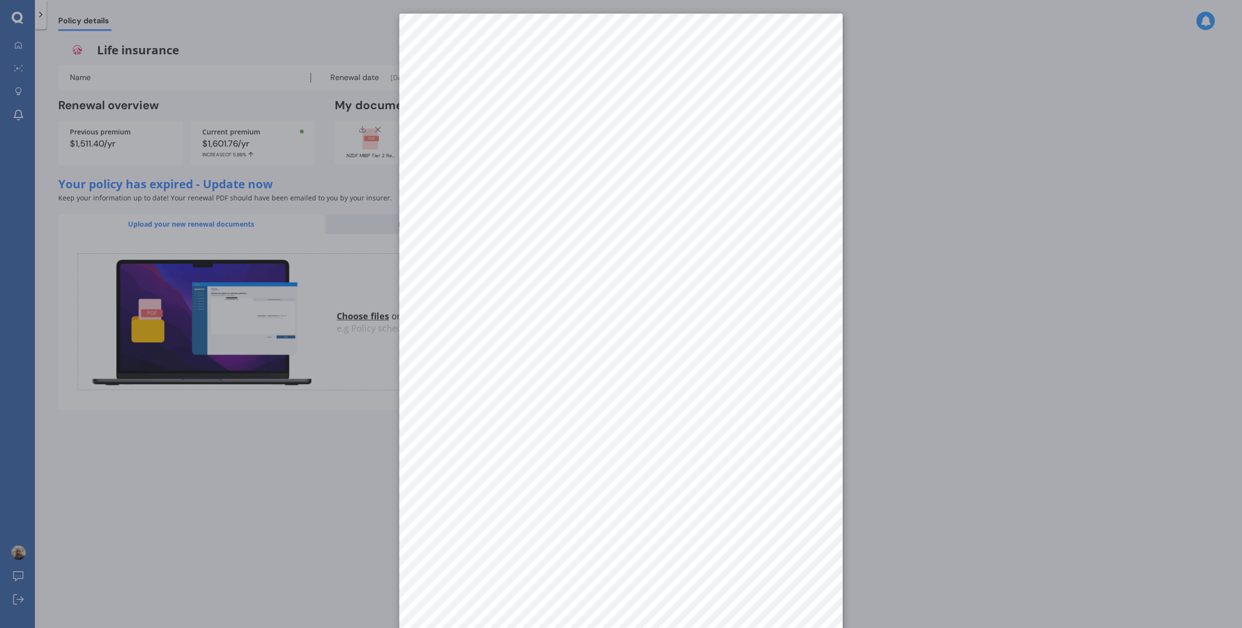
click at [375, 137] on div at bounding box center [621, 314] width 1242 height 628
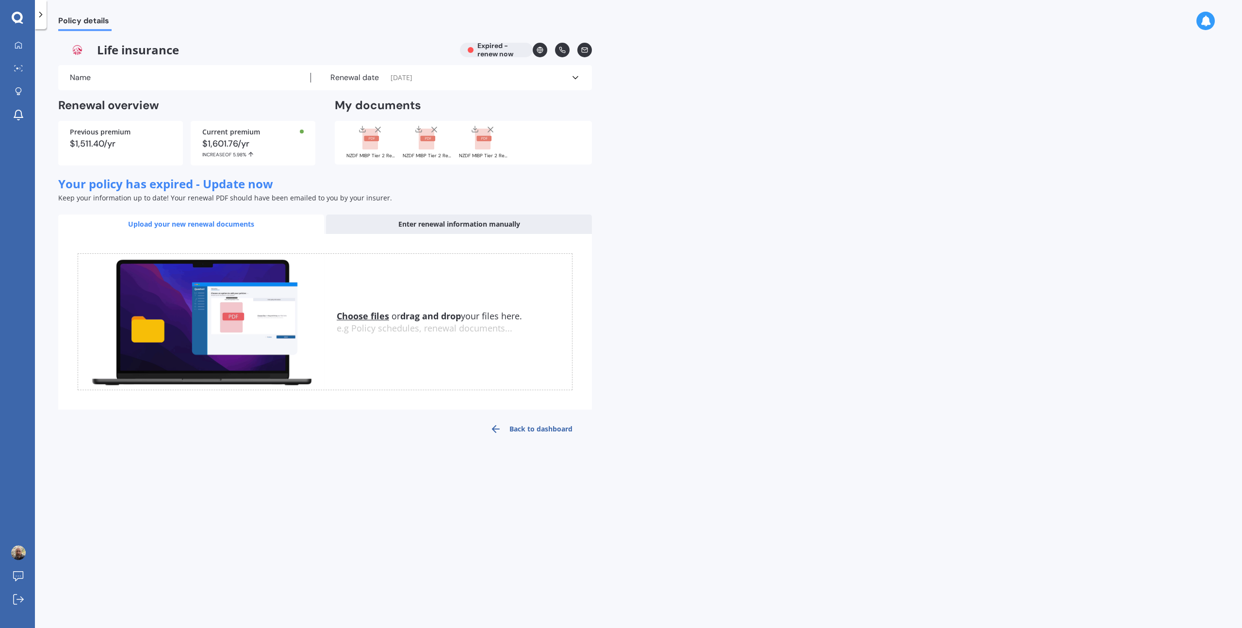
click at [488, 140] on rect at bounding box center [484, 138] width 15 height 5
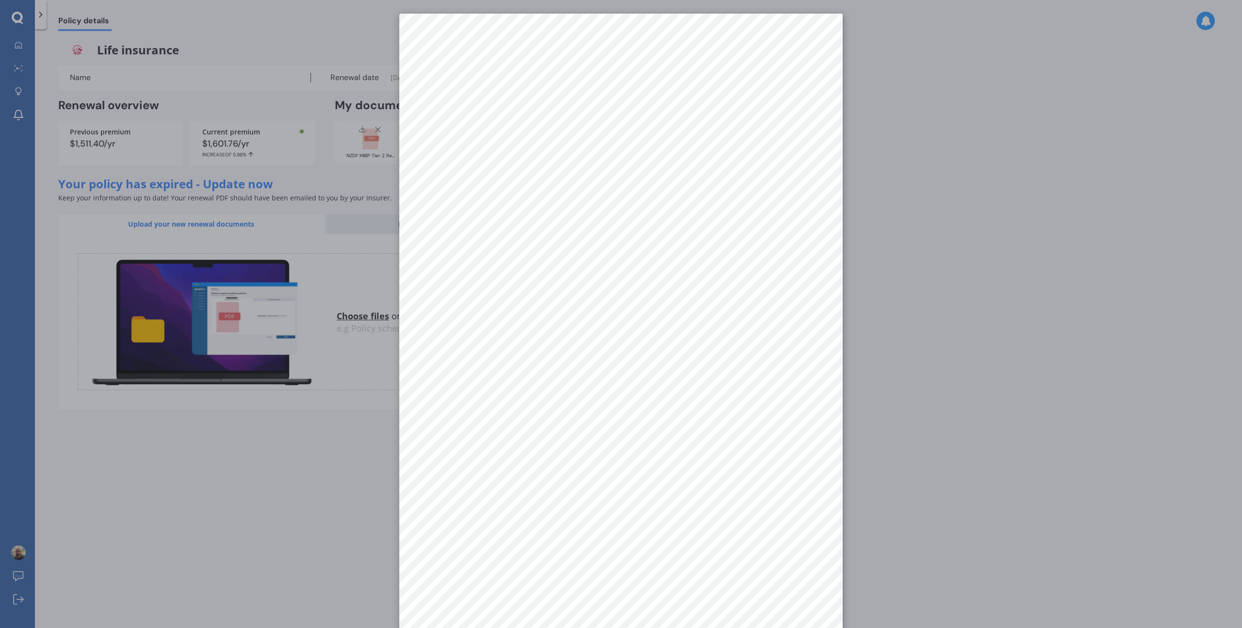
click at [343, 180] on div at bounding box center [621, 314] width 1242 height 628
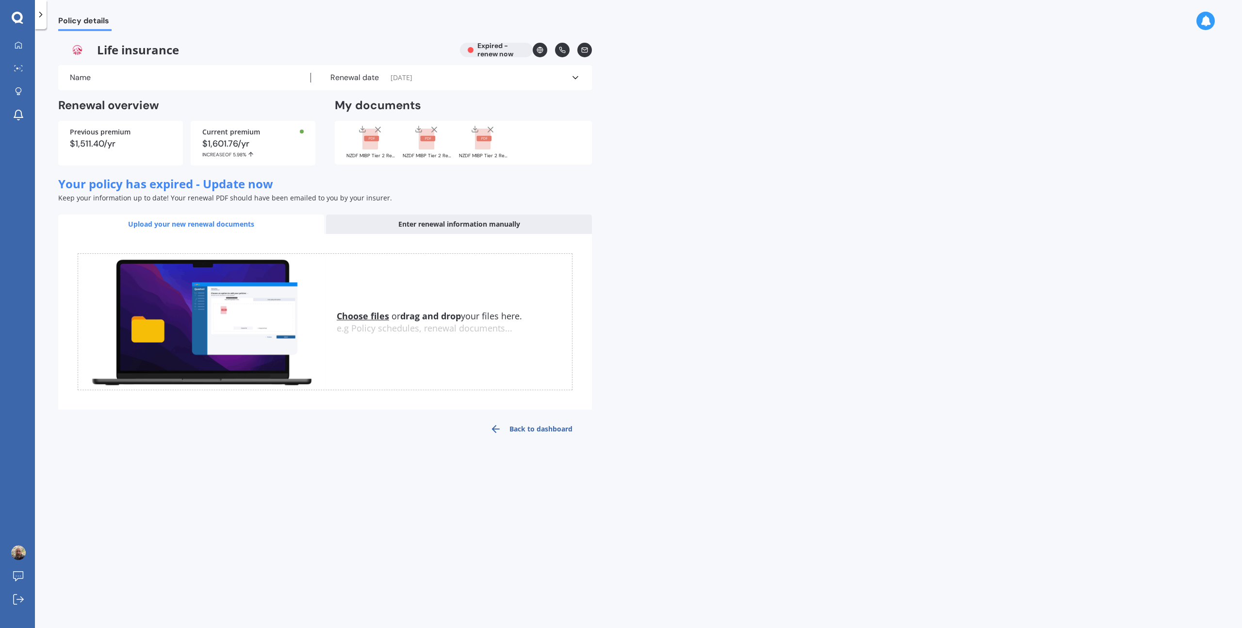
click at [516, 365] on link "Back to dashboard" at bounding box center [531, 428] width 121 height 23
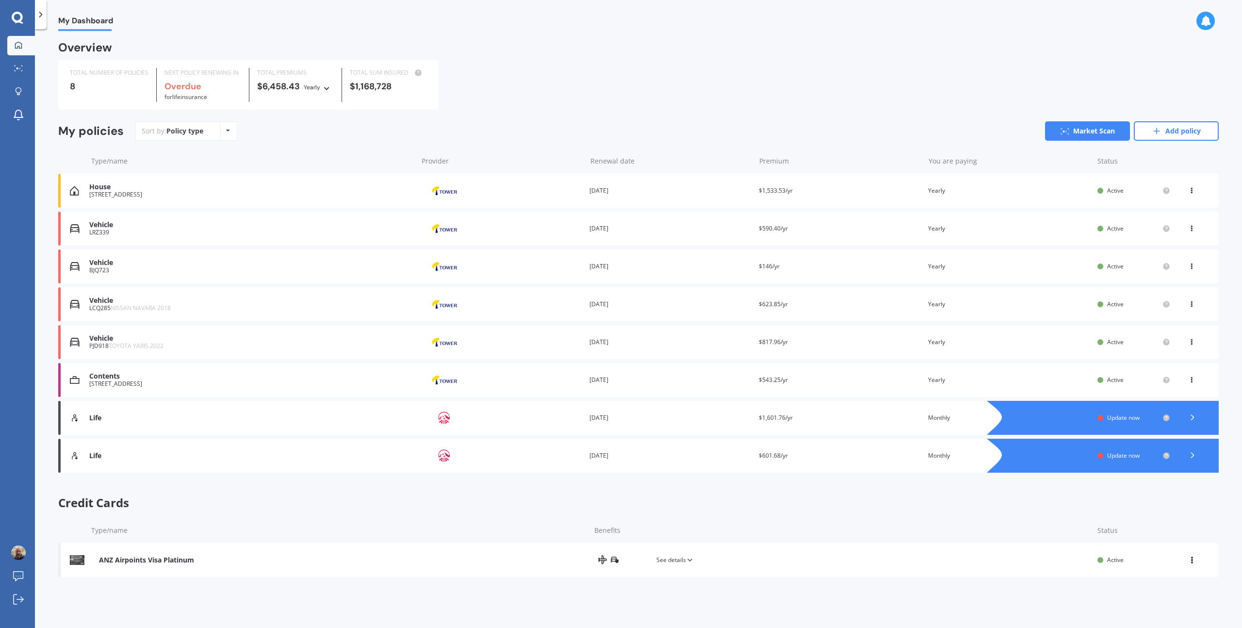
click at [99, 365] on div "Life" at bounding box center [250, 456] width 323 height 8
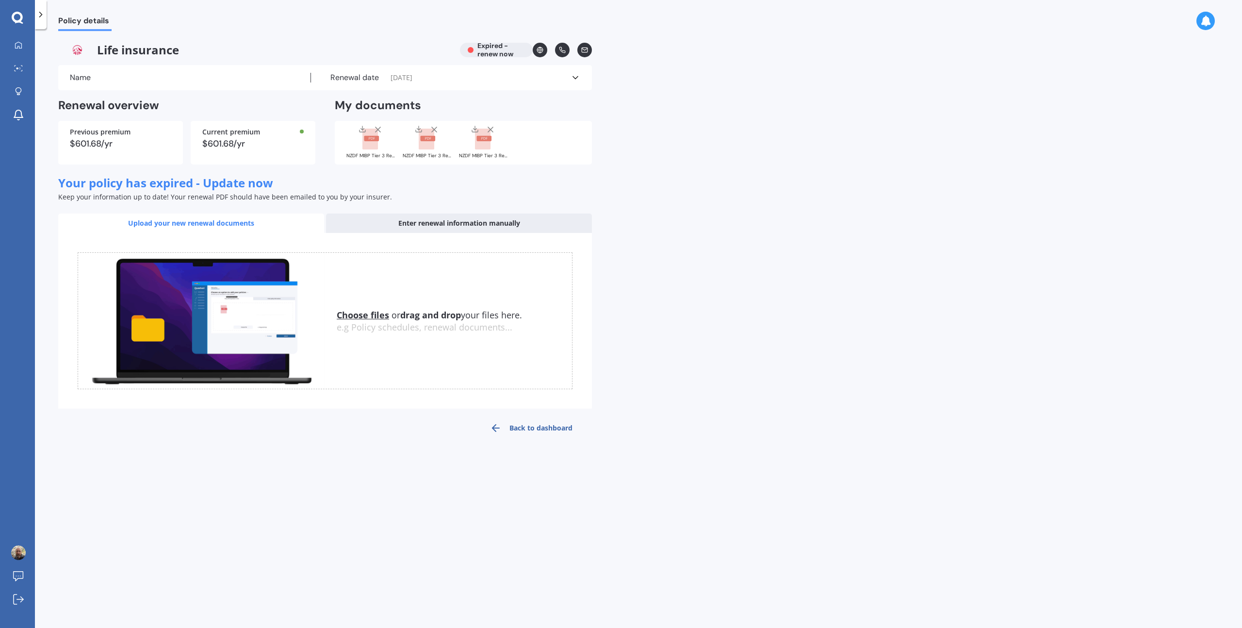
click at [369, 136] on rect at bounding box center [371, 138] width 15 height 5
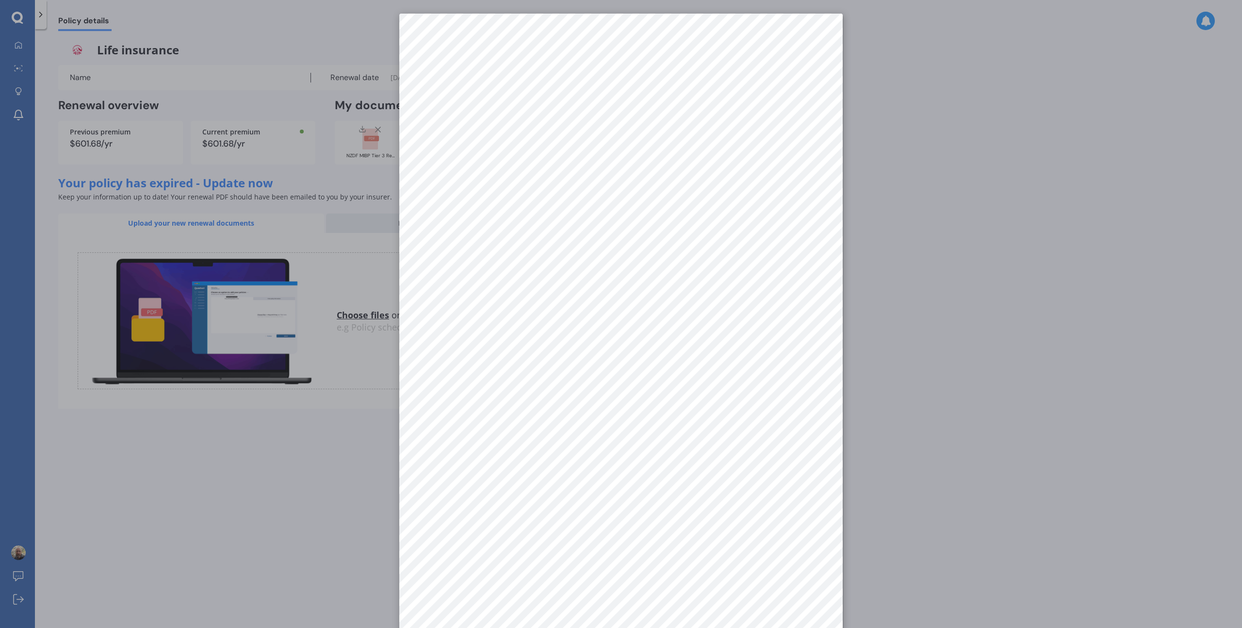
click at [369, 136] on div at bounding box center [621, 314] width 1242 height 628
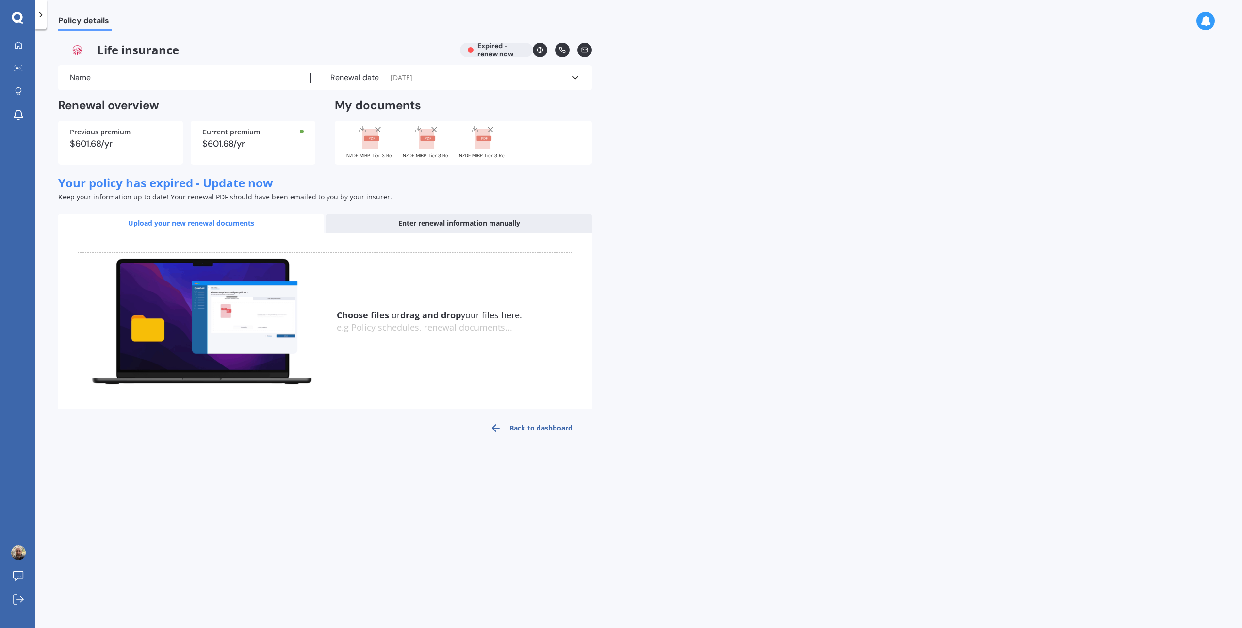
click at [425, 139] on rect at bounding box center [427, 138] width 15 height 5
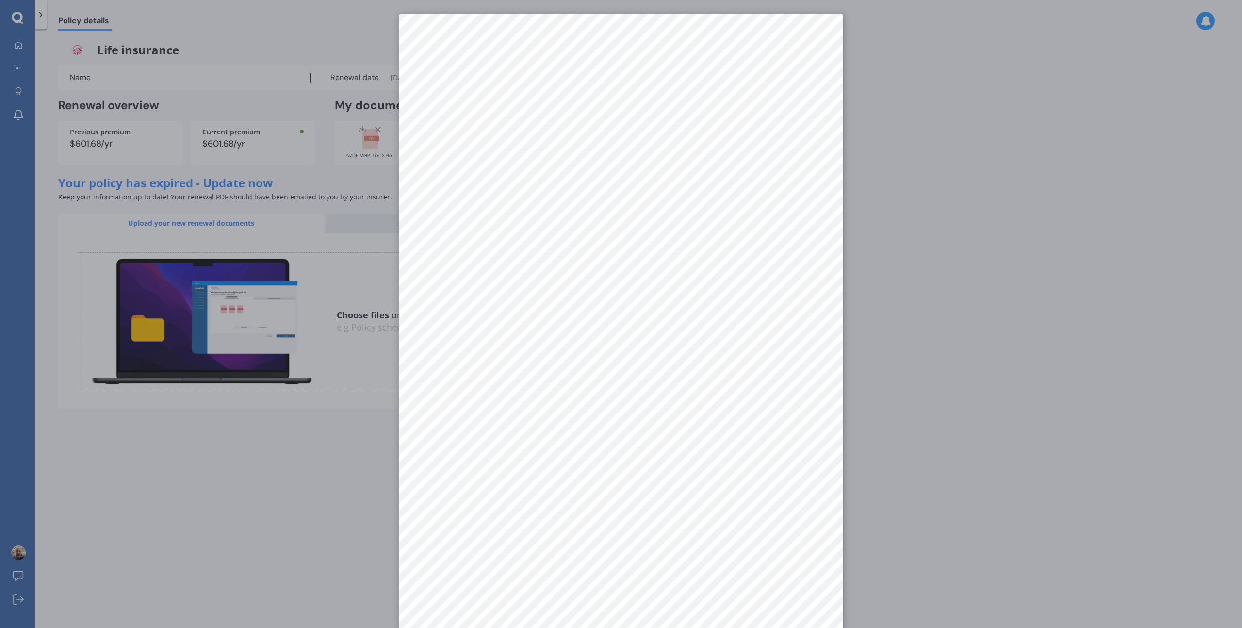
click at [377, 180] on div at bounding box center [621, 314] width 1242 height 628
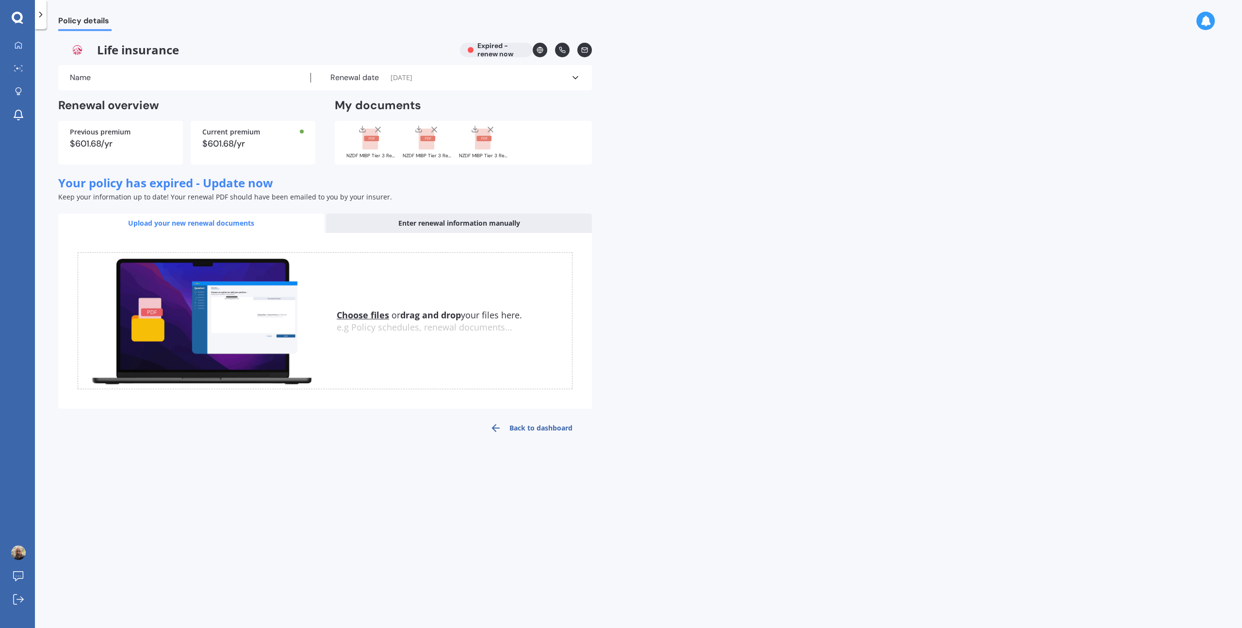
click at [482, 135] on rect at bounding box center [483, 139] width 16 height 21
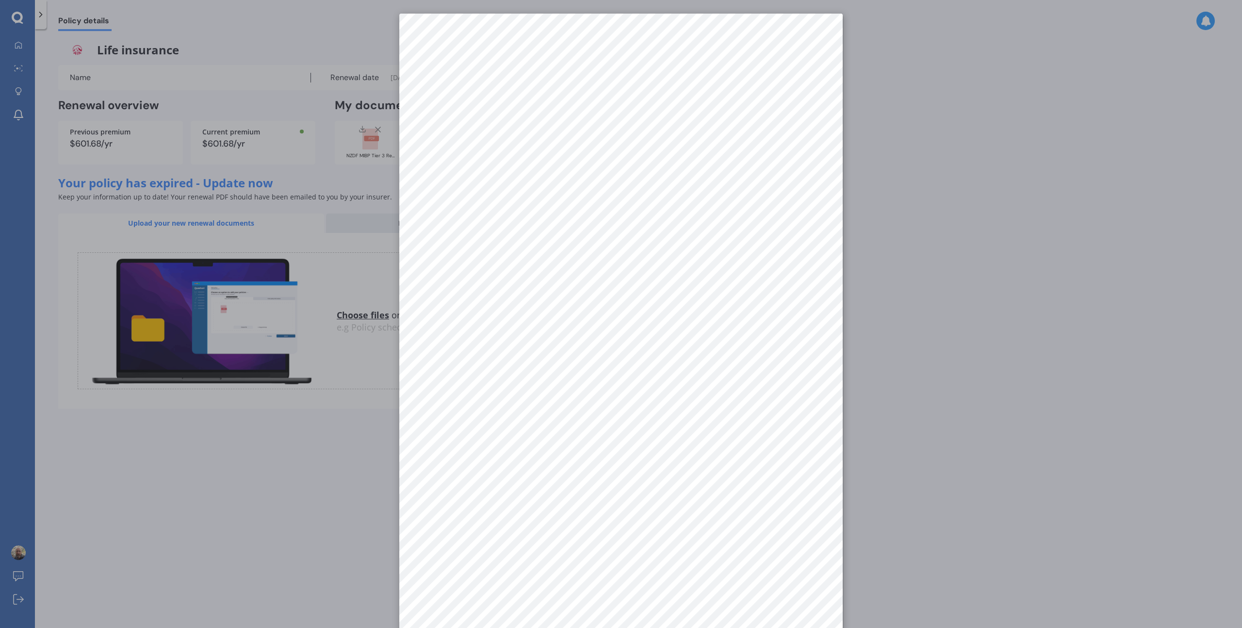
click at [356, 183] on div at bounding box center [621, 314] width 1242 height 628
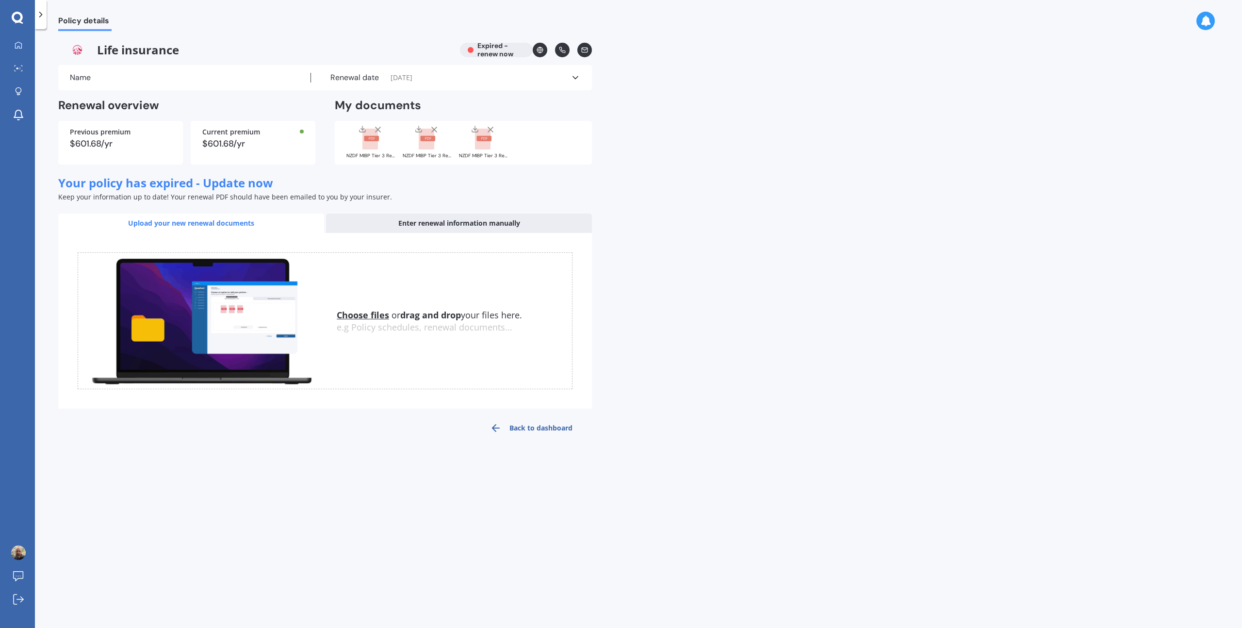
click at [426, 137] on rect at bounding box center [427, 138] width 15 height 5
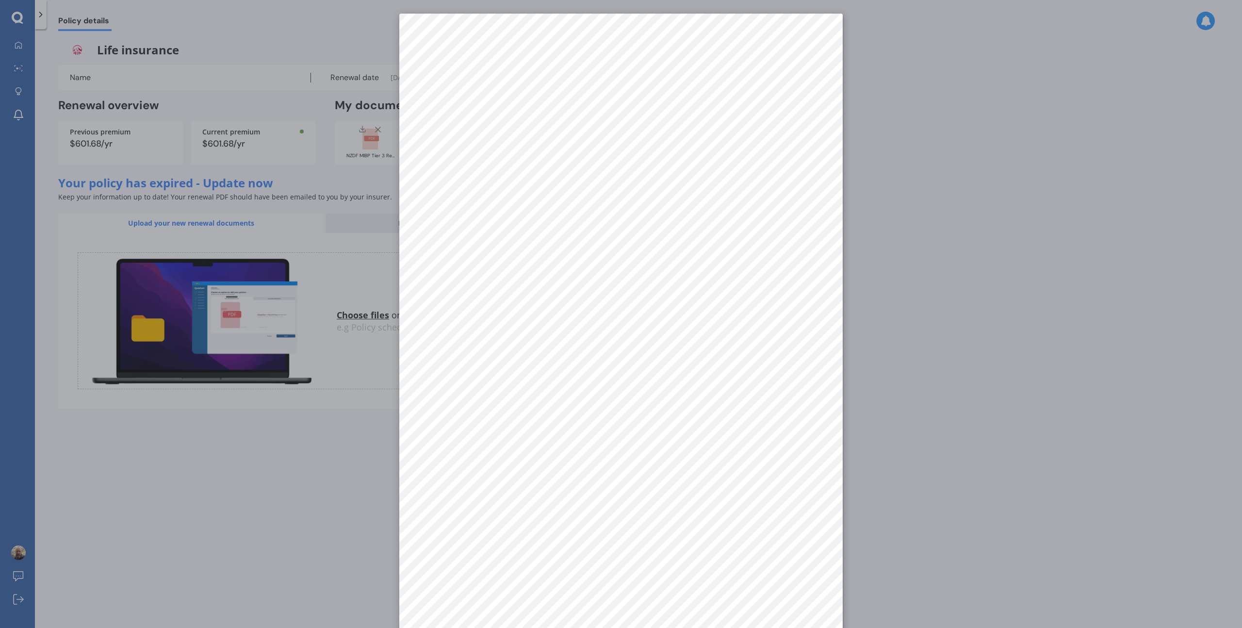
click at [381, 177] on div at bounding box center [621, 314] width 1242 height 628
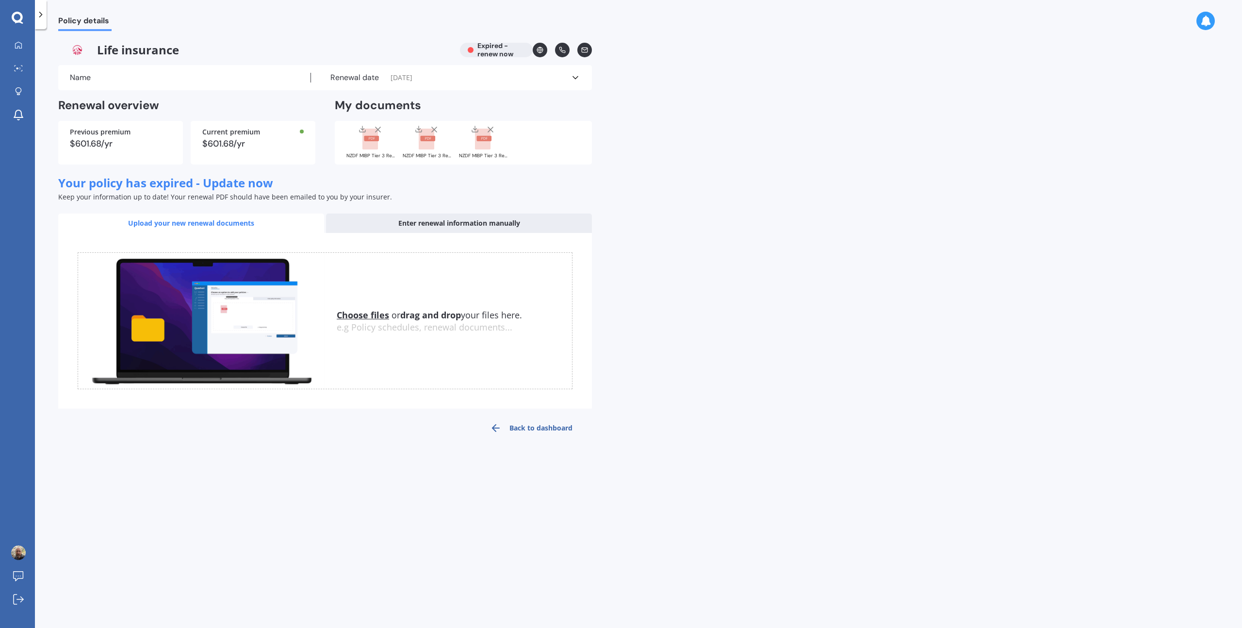
click at [376, 140] on rect at bounding box center [371, 138] width 15 height 5
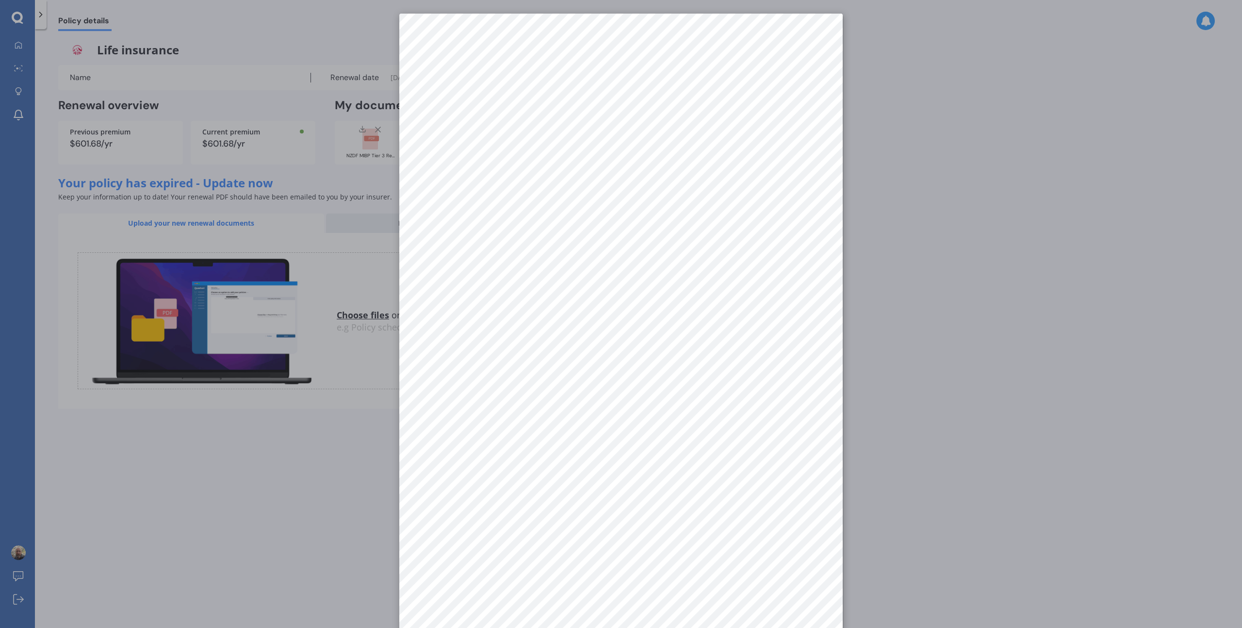
click at [366, 178] on div at bounding box center [621, 314] width 1242 height 628
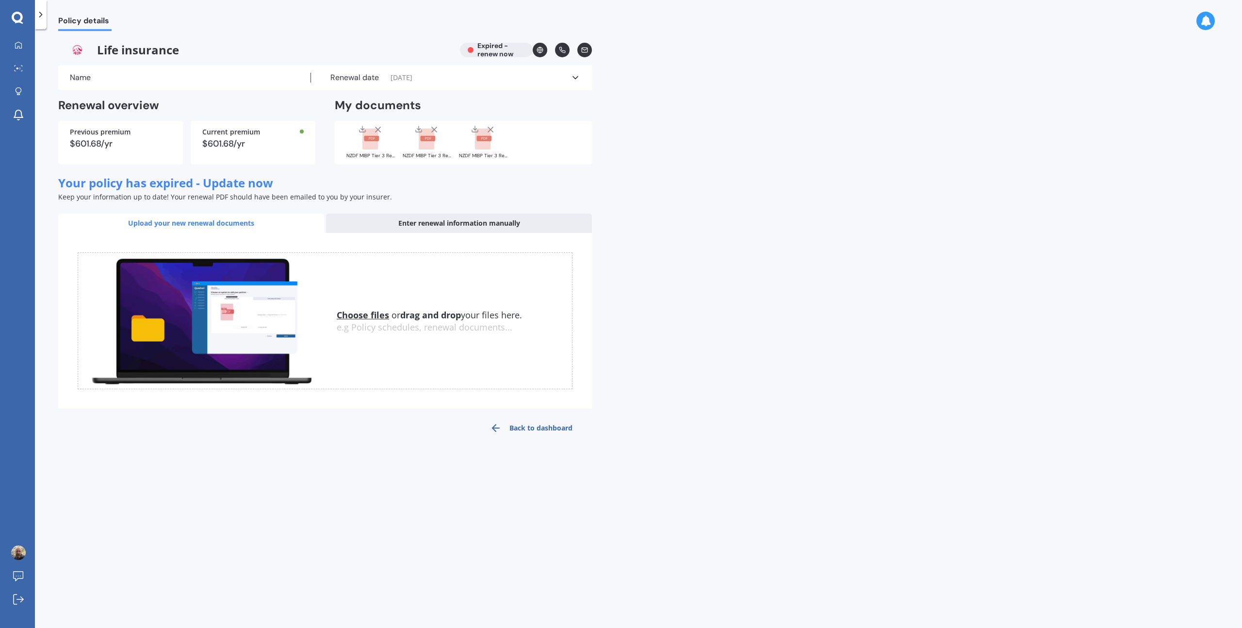
click at [368, 315] on u "Choose files" at bounding box center [363, 315] width 52 height 12
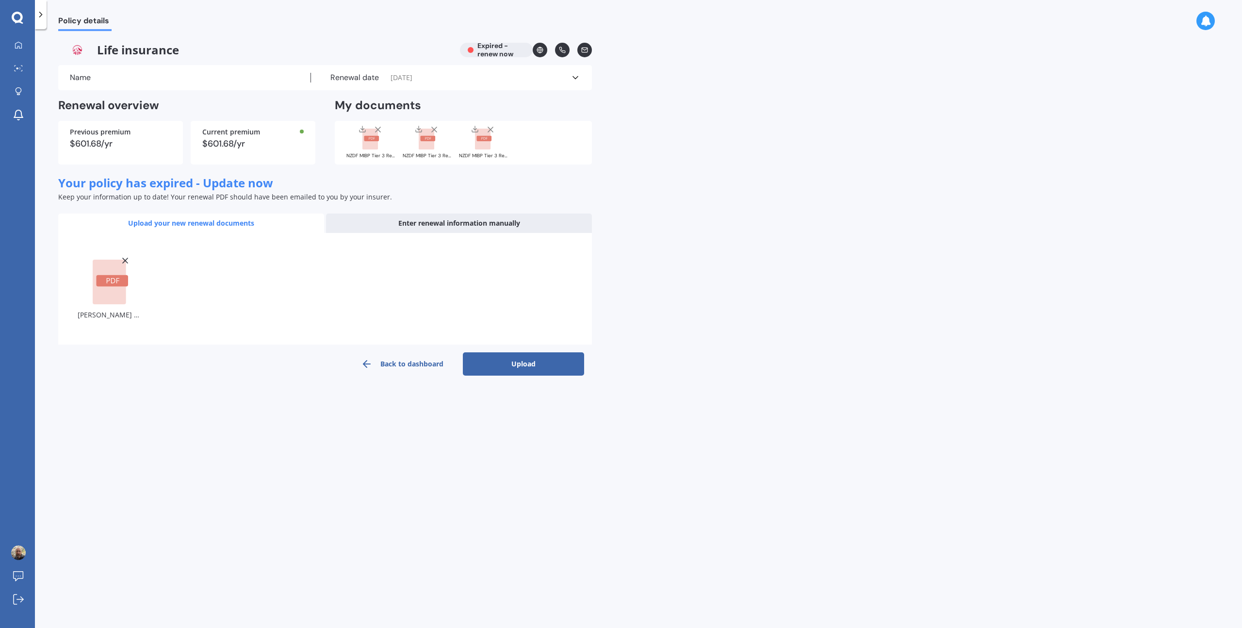
click at [503, 363] on button "Upload" at bounding box center [523, 363] width 121 height 23
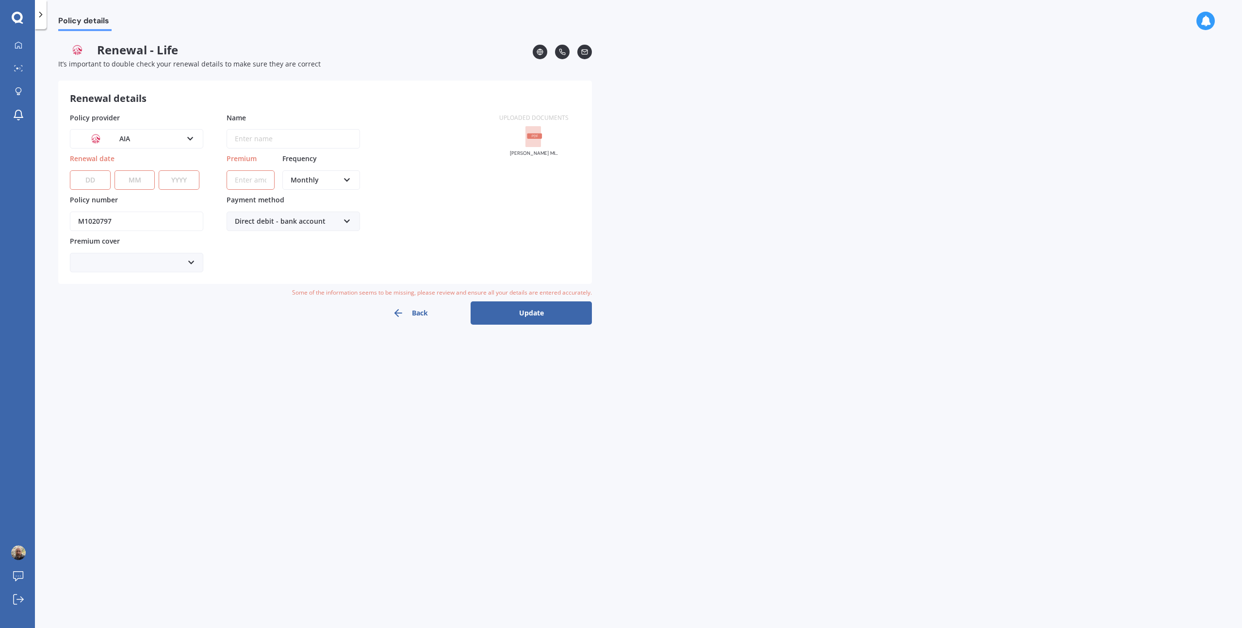
click at [191, 263] on icon at bounding box center [191, 262] width 8 height 11
click at [170, 263] on div at bounding box center [136, 262] width 133 height 19
drag, startPoint x: 127, startPoint y: 220, endPoint x: 64, endPoint y: 222, distance: 62.7
click at [64, 222] on div "Renewal details Policy provider AIA AA AIA AMP ANZ ASB Asteron Life BNZ Chubb C…" at bounding box center [325, 182] width 534 height 203
paste input "NZD000386"
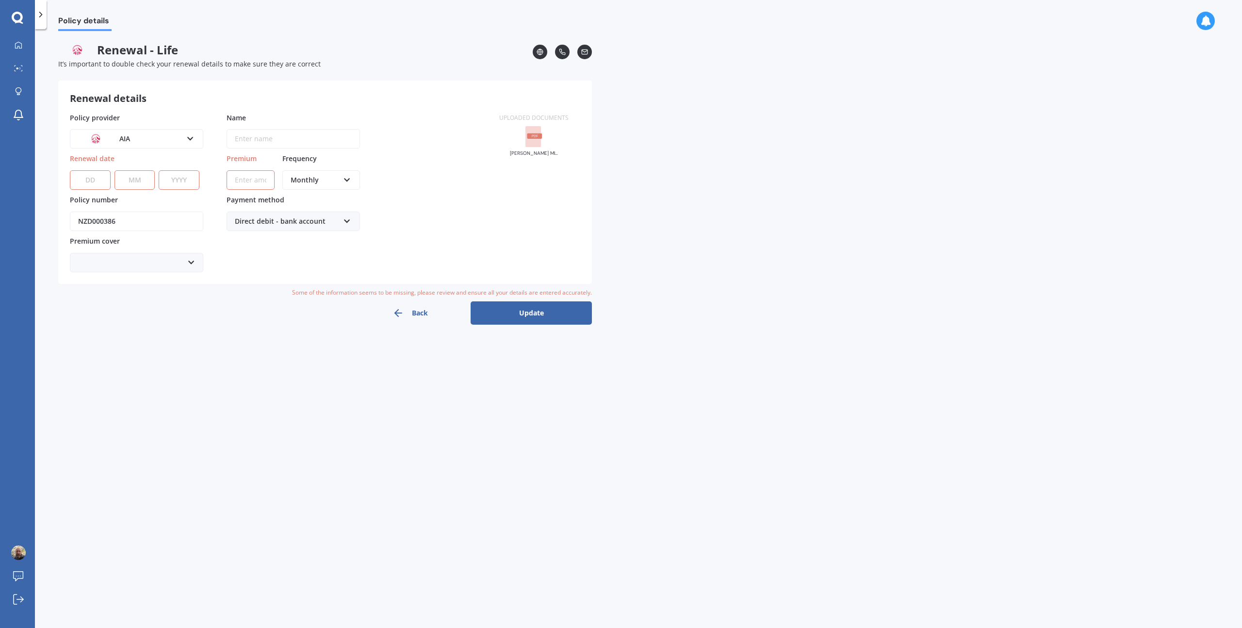
type input "NZD000386"
click at [191, 263] on icon at bounding box center [191, 262] width 8 height 11
click at [128, 261] on div at bounding box center [136, 262] width 133 height 19
click at [244, 140] on div "Enter name" at bounding box center [253, 139] width 53 height 18
type input "Jules Olds"
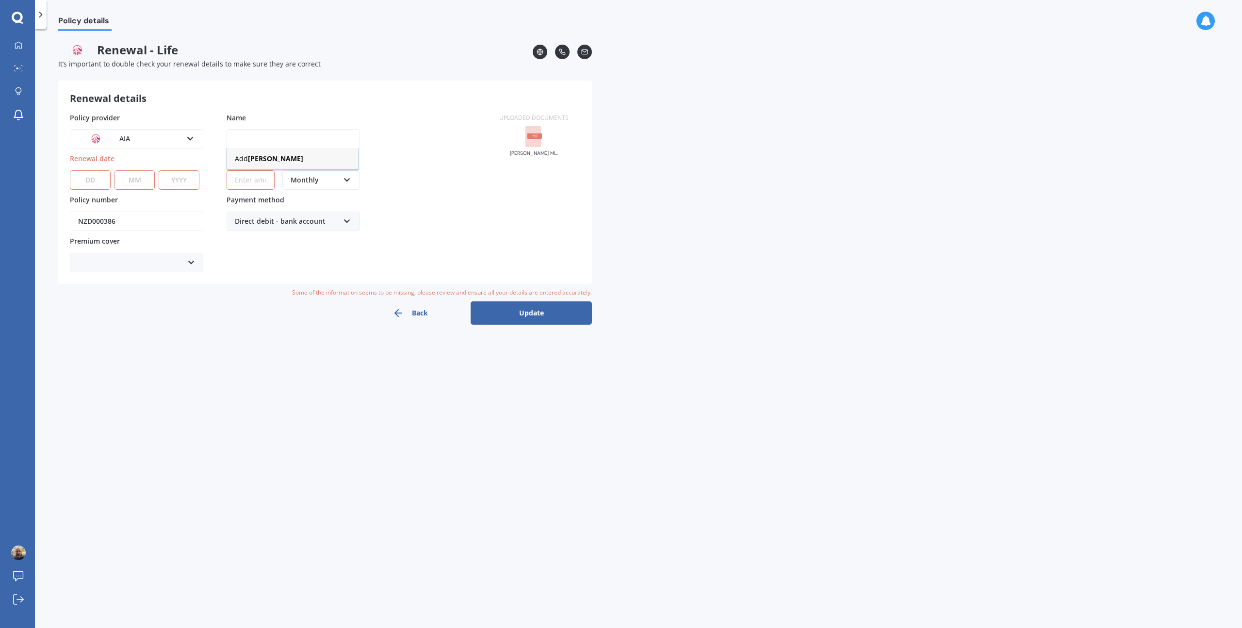
click at [378, 181] on div "Policy provider AIA AA AIA AMP ANZ ASB Asteron Life BNZ Chubb Cigna Co-Operativ…" at bounding box center [279, 193] width 418 height 160
click at [91, 178] on select "DD 01 02 03 04 05 06 07 08 09 10 11 12 13 14 15 16 17 18 19 20 21 22 23 24 25 2…" at bounding box center [90, 179] width 41 height 19
select select "01"
click at [70, 170] on select "DD 01 02 03 04 05 06 07 08 09 10 11 12 13 14 15 16 17 18 19 20 21 22 23 24 25 2…" at bounding box center [90, 179] width 41 height 19
click at [127, 179] on select "MM 01 02 03 04 05 06 07 08 09 10 11 12" at bounding box center [135, 179] width 41 height 19
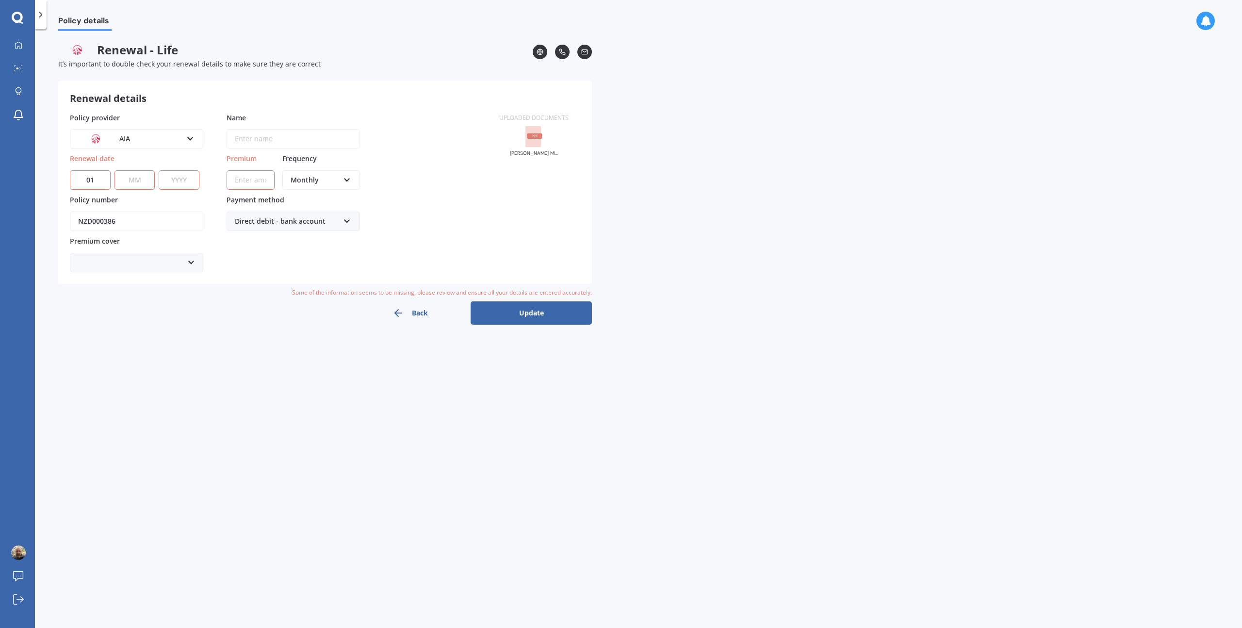
select select "10"
click at [115, 170] on select "MM 01 02 03 04 05 06 07 08 09 10 11 12" at bounding box center [135, 179] width 41 height 19
click at [178, 181] on select "YYYY 2027 2026 2025 2024 2023 2022 2021 2020 2019 2018 2017 2016 2015 2014 2013…" at bounding box center [179, 179] width 41 height 19
select select "2024"
click at [159, 170] on select "YYYY 2027 2026 2025 2024 2023 2022 2021 2020 2019 2018 2017 2016 2015 2014 2013…" at bounding box center [179, 179] width 41 height 19
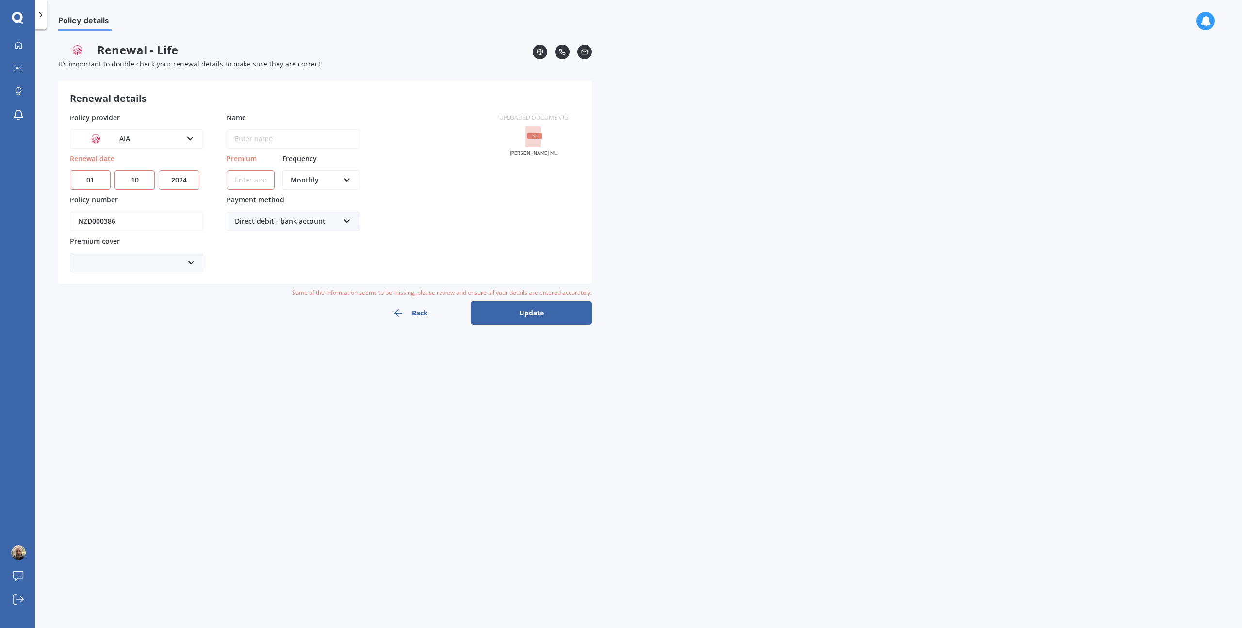
click at [251, 182] on input "Premium" at bounding box center [251, 179] width 48 height 19
type input "$61.63"
click at [292, 221] on div "Direct debit - bank account" at bounding box center [287, 221] width 104 height 11
click at [294, 240] on span "Direct debit - bank account" at bounding box center [280, 239] width 91 height 9
click at [189, 262] on icon at bounding box center [191, 262] width 8 height 11
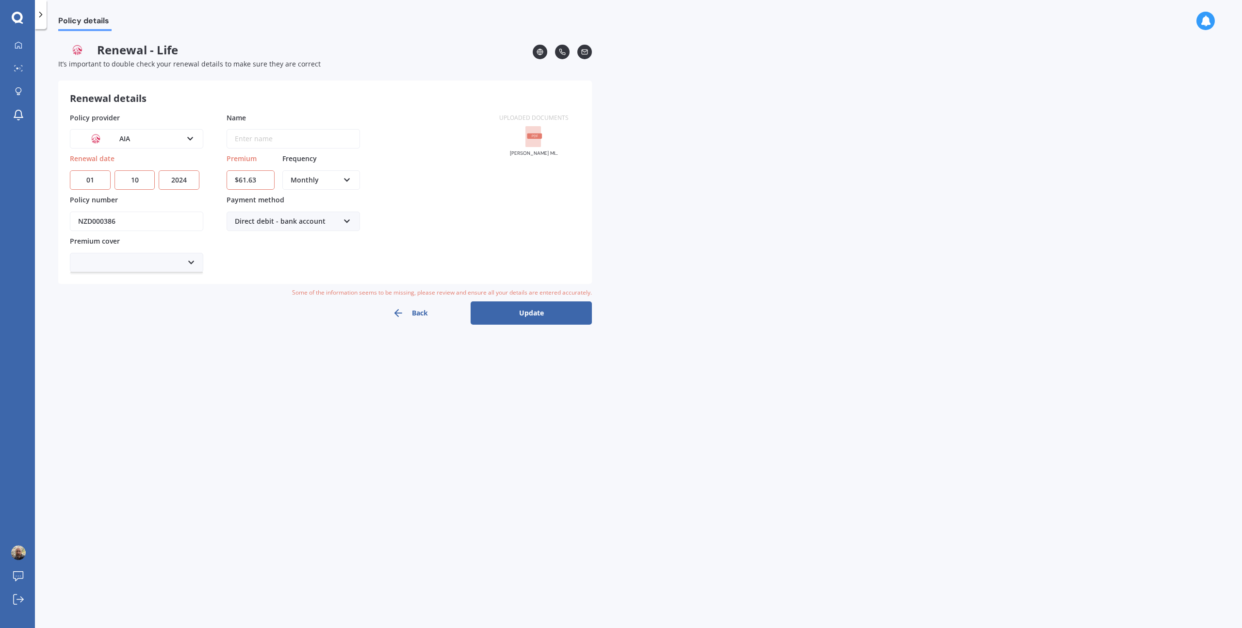
click at [145, 265] on div at bounding box center [136, 262] width 133 height 19
click at [146, 264] on div at bounding box center [136, 262] width 133 height 19
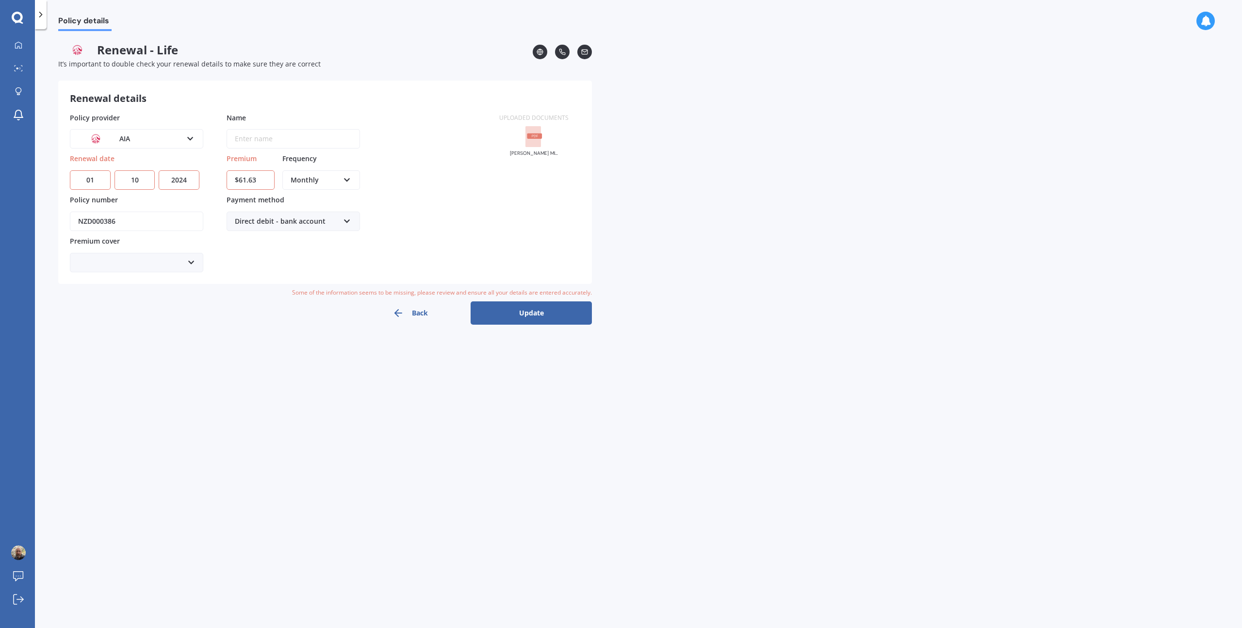
click at [242, 144] on div "Enter name" at bounding box center [253, 139] width 53 height 18
type input "Jules Olds"
click at [249, 137] on div "Enter name" at bounding box center [253, 139] width 53 height 18
click at [291, 141] on div "Jules Olds Enter name" at bounding box center [293, 138] width 133 height 19
click at [388, 91] on div "Renewal details Policy provider AIA AA AIA AMP ANZ ASB Asteron Life BNZ Chubb C…" at bounding box center [325, 182] width 534 height 203
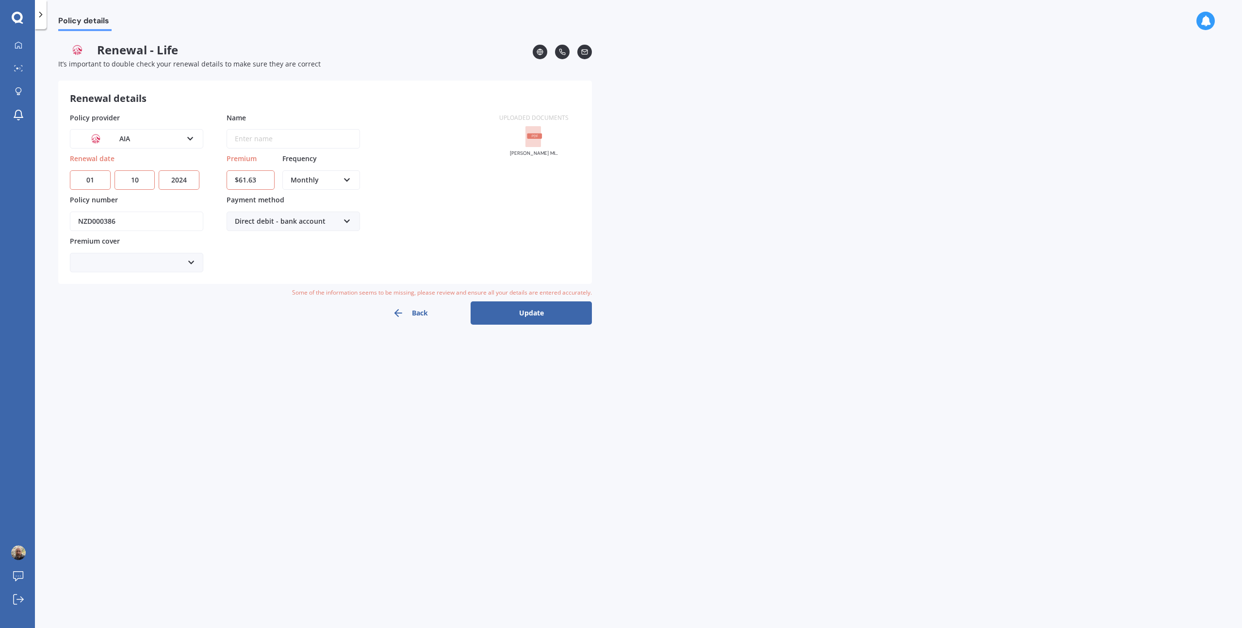
click at [192, 138] on icon at bounding box center [190, 136] width 8 height 7
click at [128, 174] on span "AIA" at bounding box center [126, 174] width 12 height 9
click at [256, 142] on div "Enter name" at bounding box center [253, 139] width 53 height 18
click at [150, 259] on div at bounding box center [136, 262] width 133 height 19
click at [413, 312] on button "Back" at bounding box center [409, 312] width 121 height 23
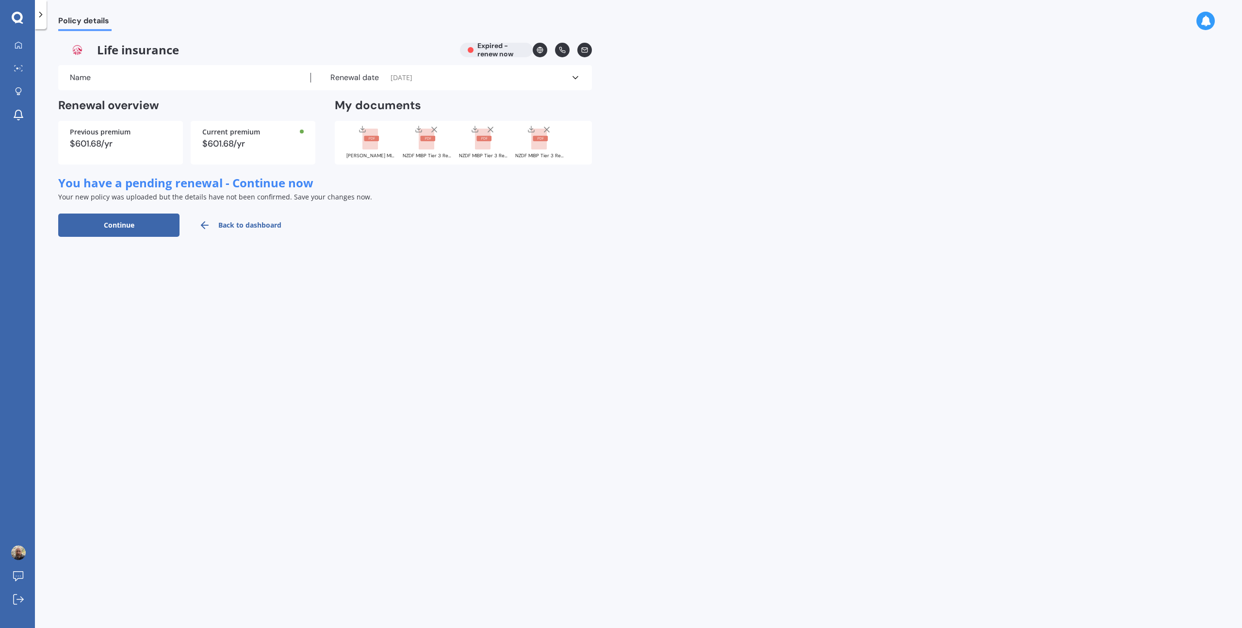
click at [119, 225] on button "Continue" at bounding box center [118, 225] width 121 height 23
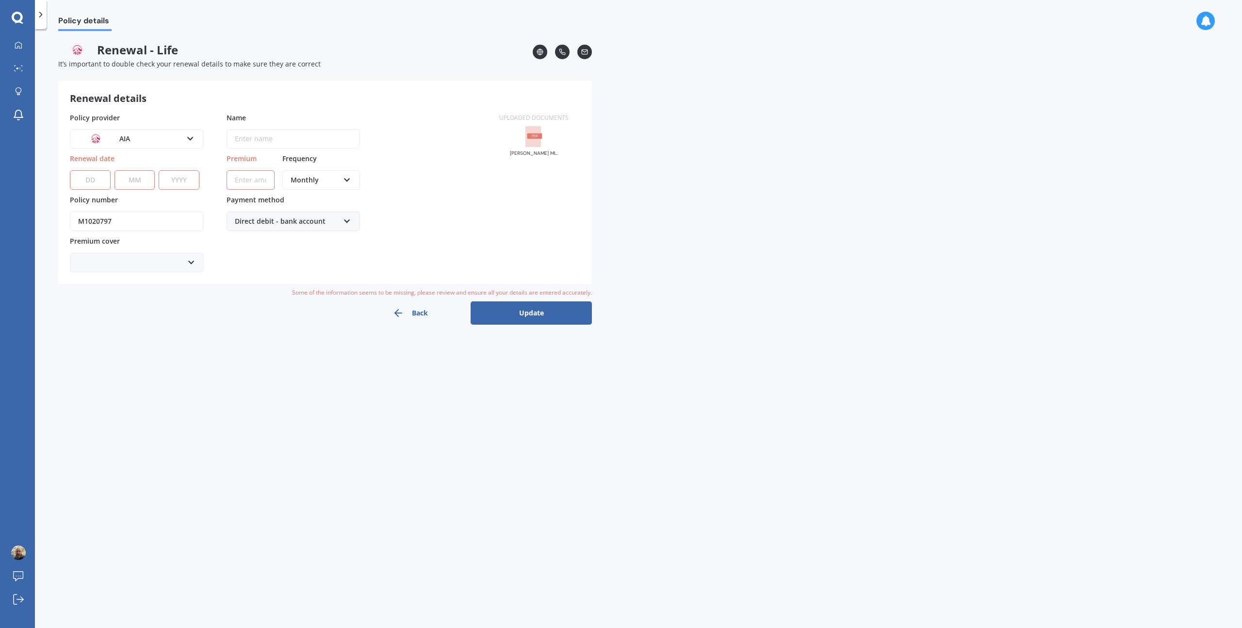
click at [413, 307] on button "Back" at bounding box center [409, 312] width 121 height 23
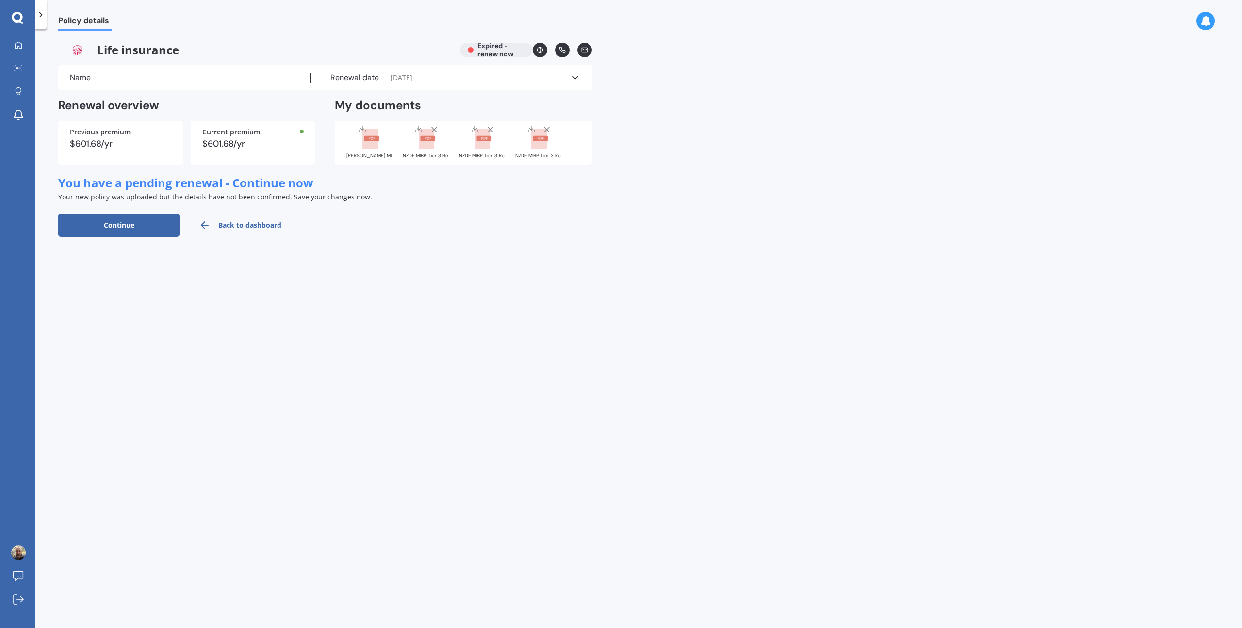
click at [434, 130] on line at bounding box center [434, 129] width 5 height 5
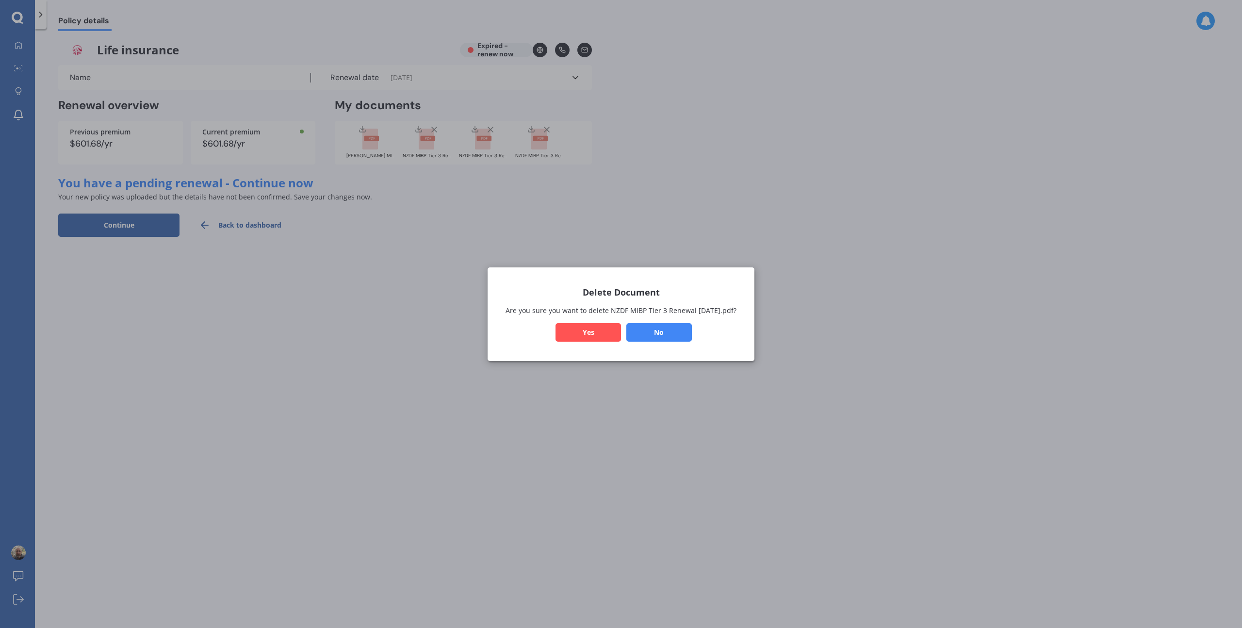
click at [581, 329] on button "Yes" at bounding box center [589, 332] width 66 height 18
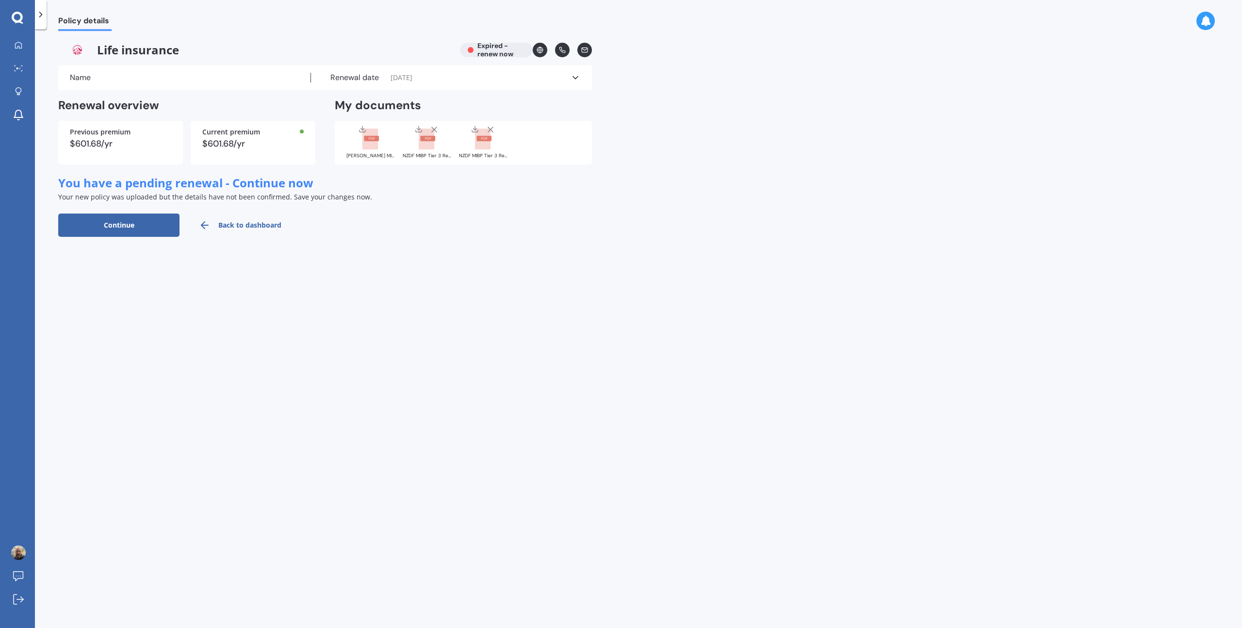
click at [435, 130] on icon at bounding box center [434, 130] width 10 height 10
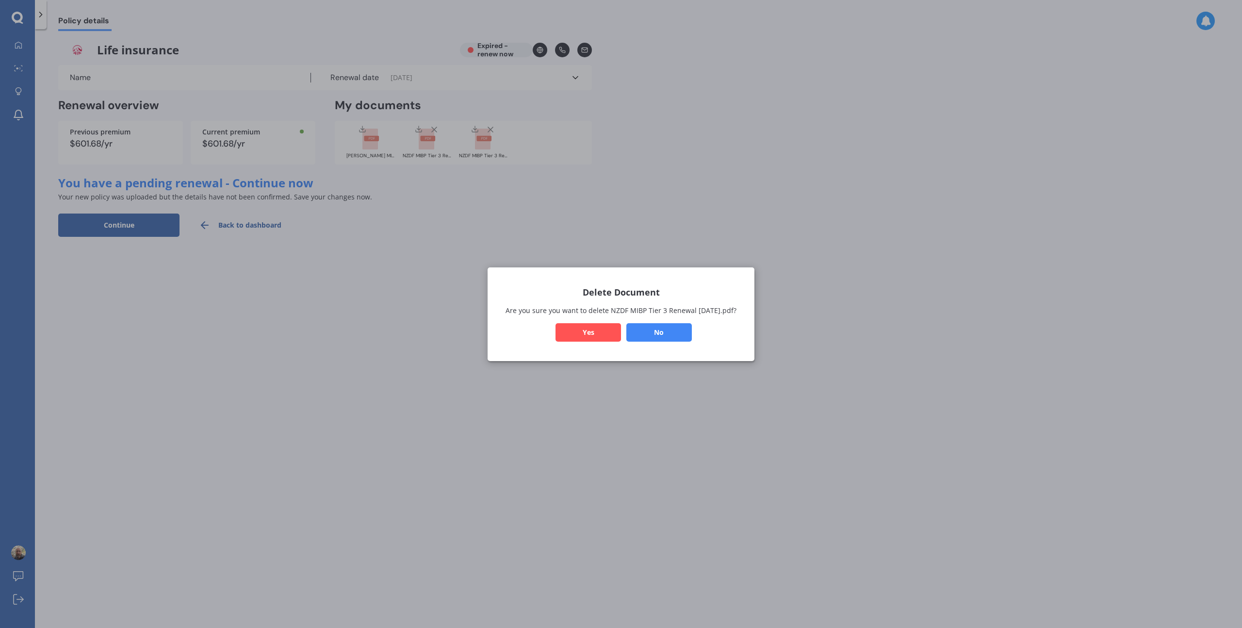
click at [601, 328] on button "Yes" at bounding box center [589, 332] width 66 height 18
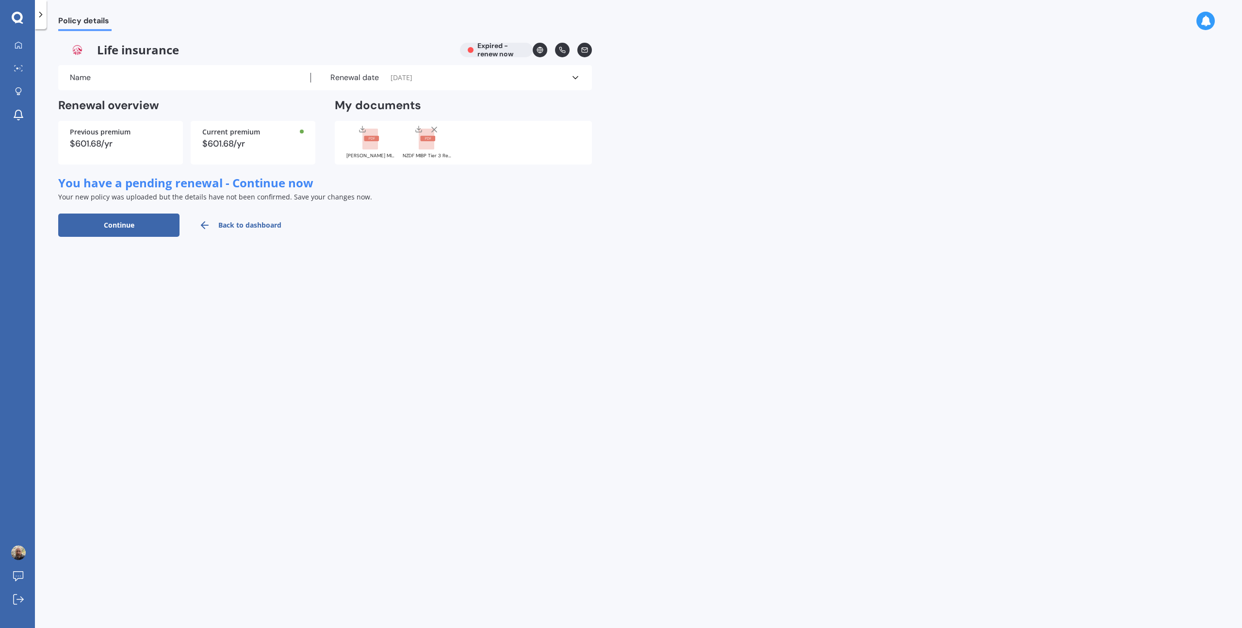
click at [434, 129] on line at bounding box center [434, 129] width 5 height 5
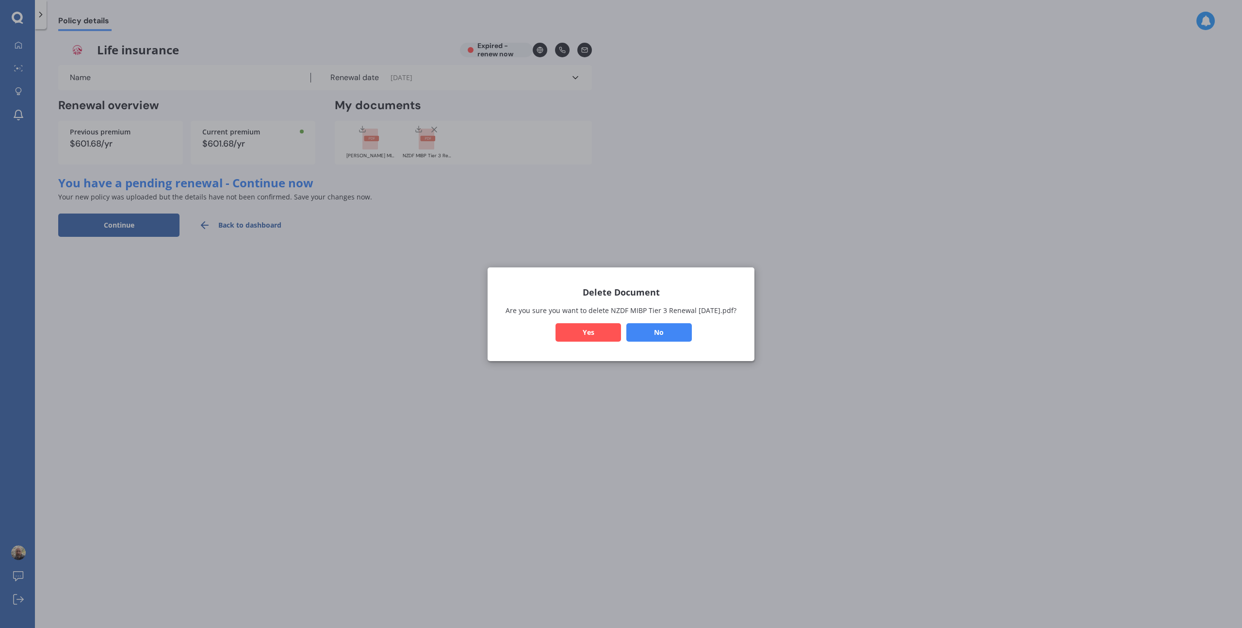
click at [580, 325] on button "Yes" at bounding box center [589, 332] width 66 height 18
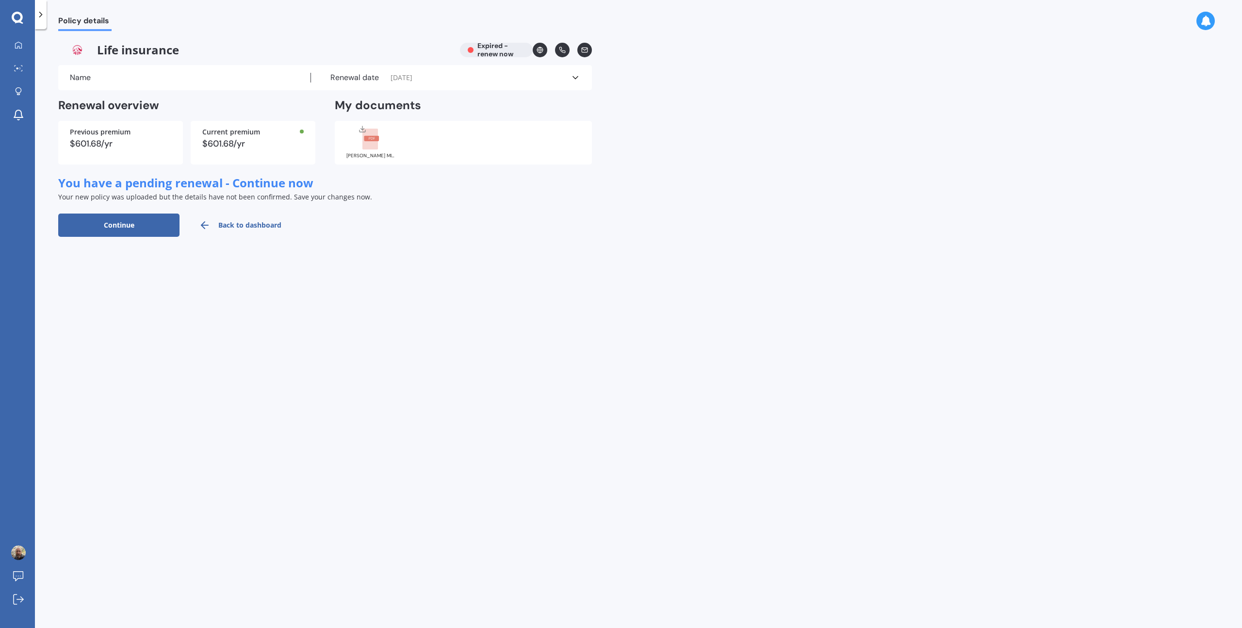
click at [141, 227] on button "Continue" at bounding box center [118, 225] width 121 height 23
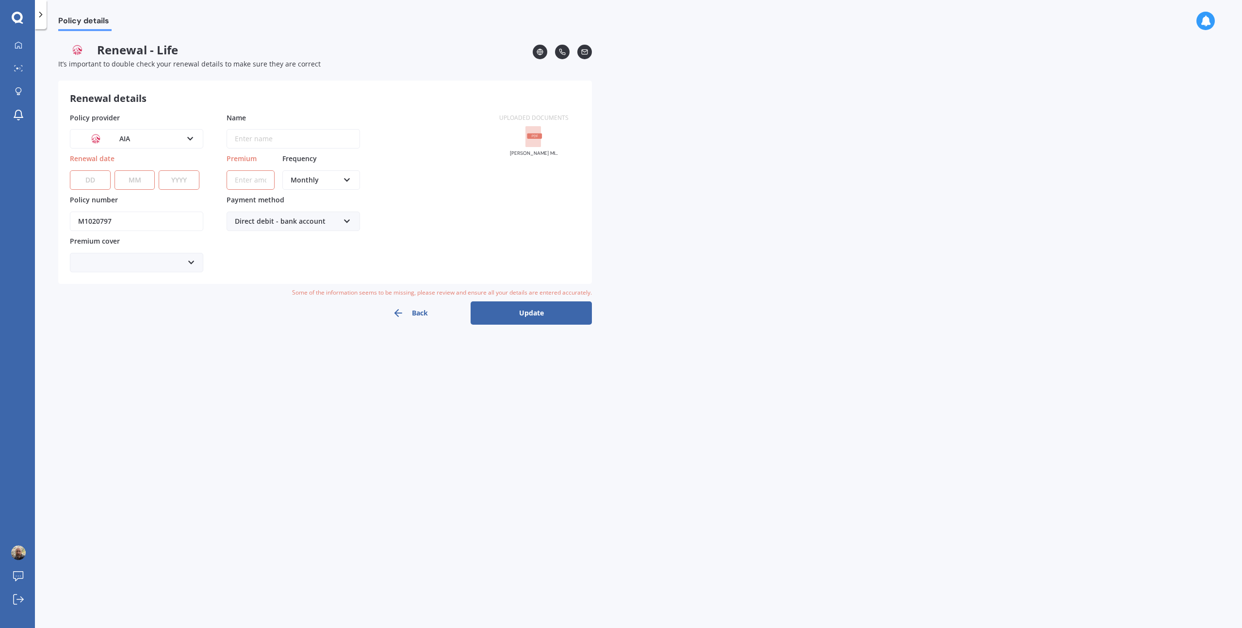
click at [167, 261] on div at bounding box center [136, 262] width 133 height 19
click at [168, 263] on div at bounding box center [136, 262] width 133 height 19
click at [167, 263] on div at bounding box center [136, 262] width 133 height 19
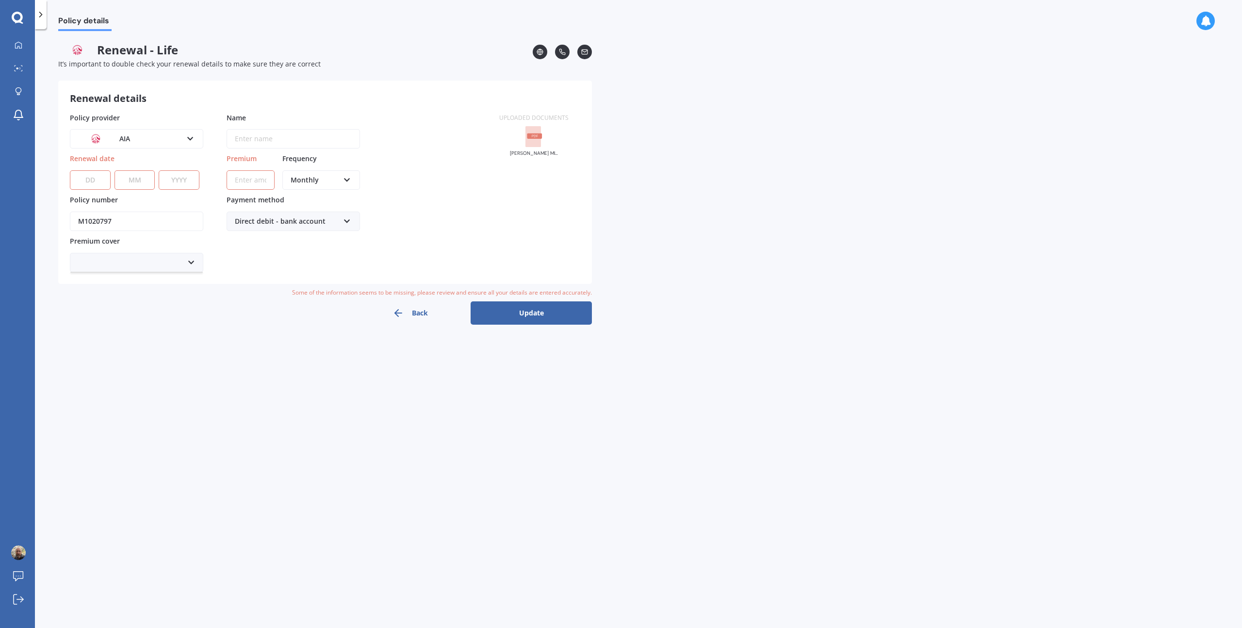
click at [167, 262] on div at bounding box center [136, 262] width 133 height 19
click at [419, 313] on button "Back" at bounding box center [409, 312] width 121 height 23
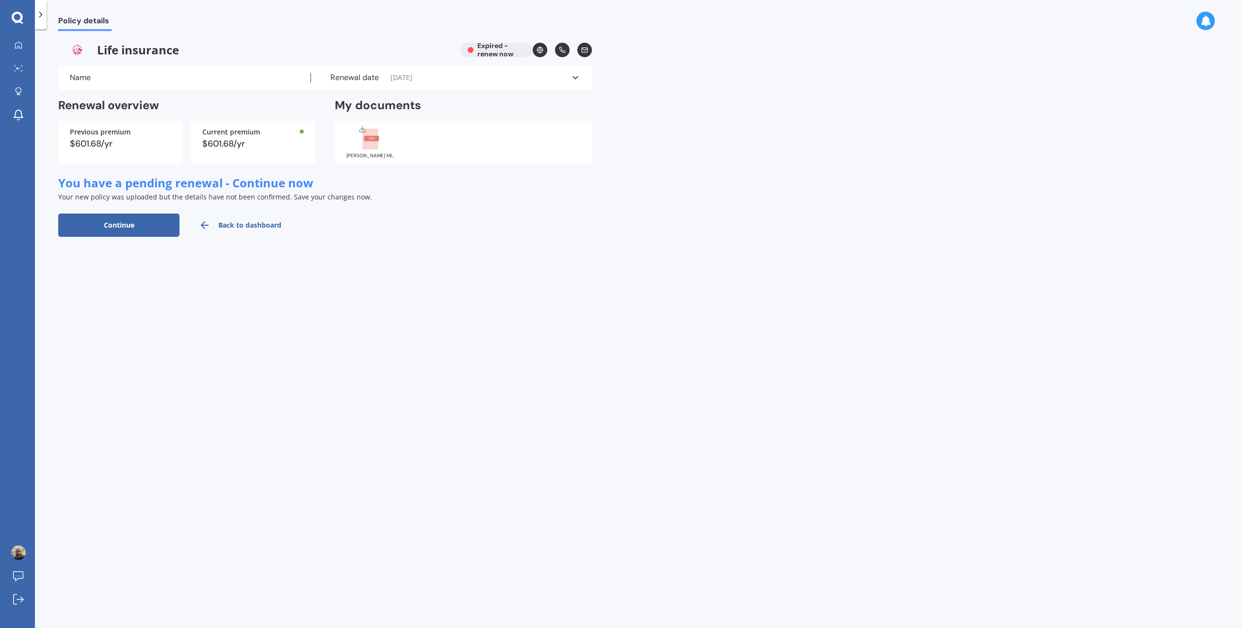
click at [248, 221] on link "Back to dashboard" at bounding box center [240, 225] width 121 height 23
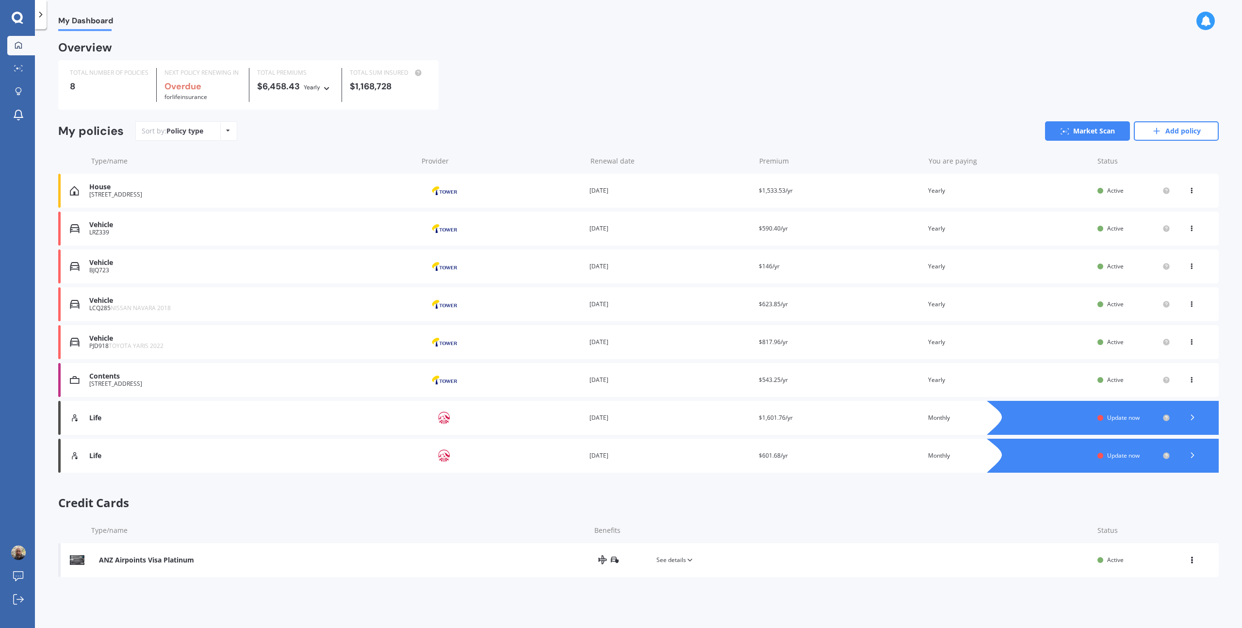
click at [698, 365] on polyline at bounding box center [1193, 455] width 2 height 5
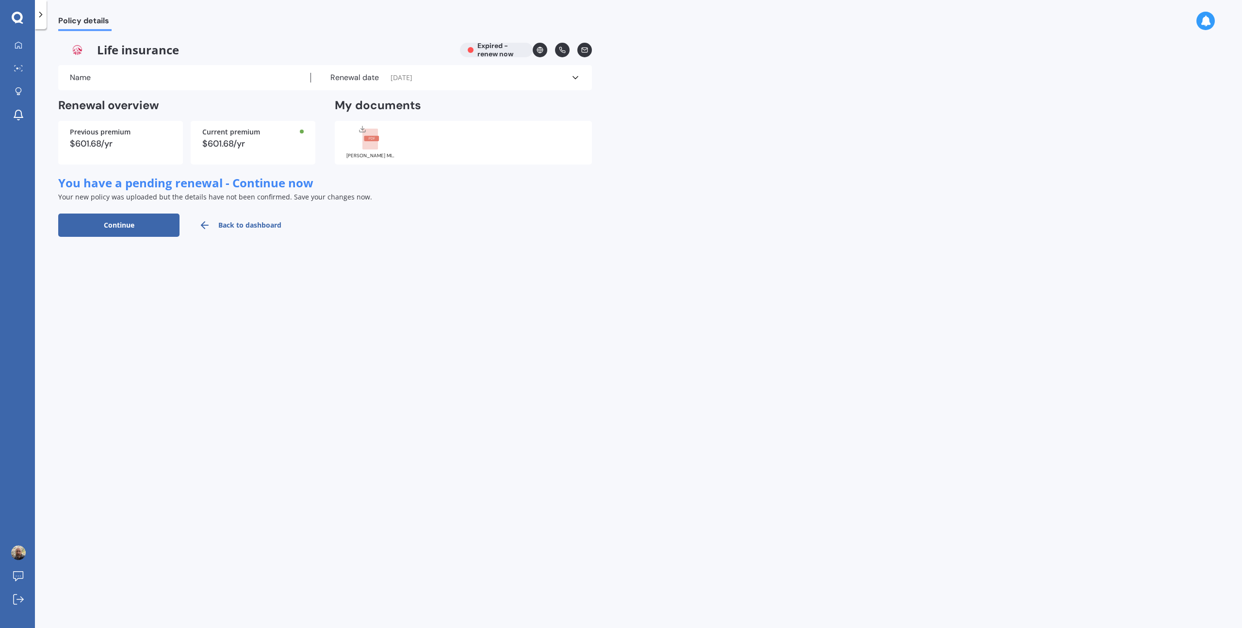
click at [502, 47] on div "Life insurance Expired - renew now" at bounding box center [325, 50] width 534 height 15
click at [134, 76] on div "Name" at bounding box center [190, 78] width 241 height 10
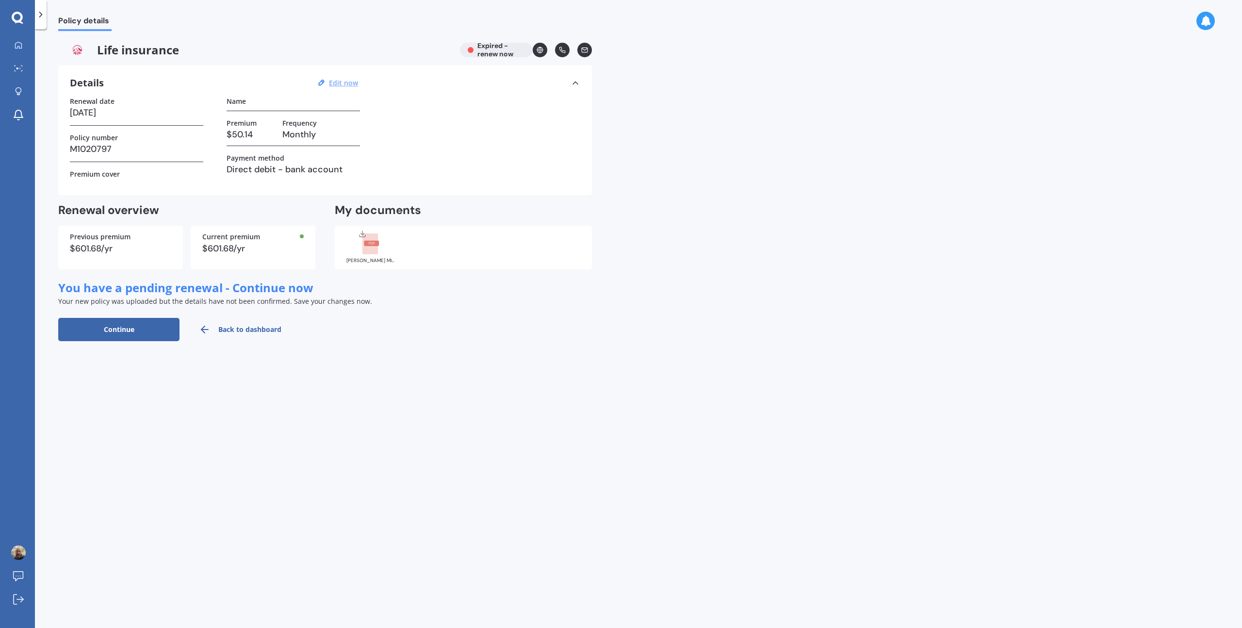
click at [331, 81] on u "Edit now" at bounding box center [343, 82] width 29 height 9
select select "01"
select select "10"
select select "2024"
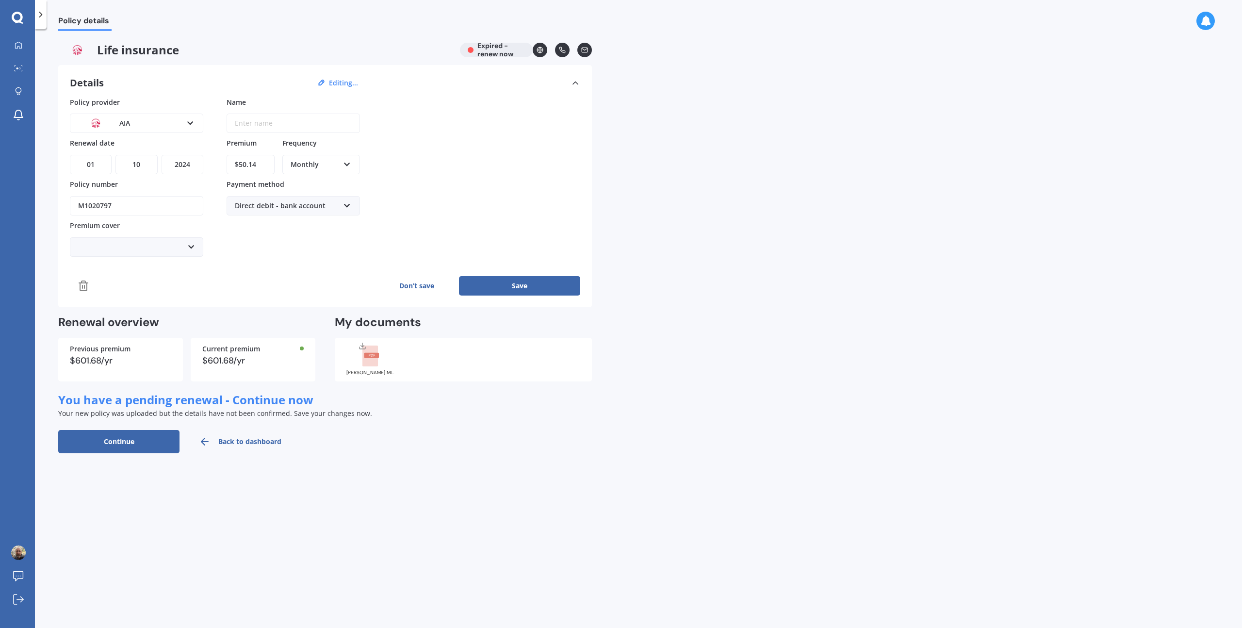
click at [121, 244] on div at bounding box center [136, 246] width 133 height 19
click at [83, 284] on icon at bounding box center [84, 286] width 12 height 12
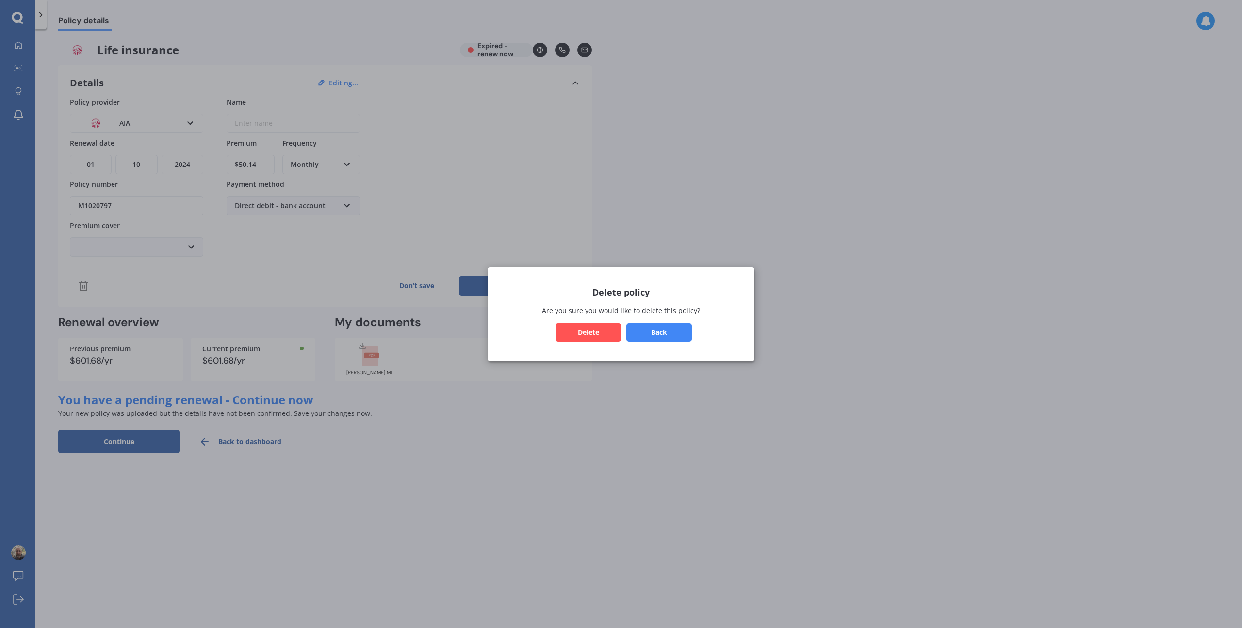
click at [577, 333] on button "Delete" at bounding box center [589, 332] width 66 height 18
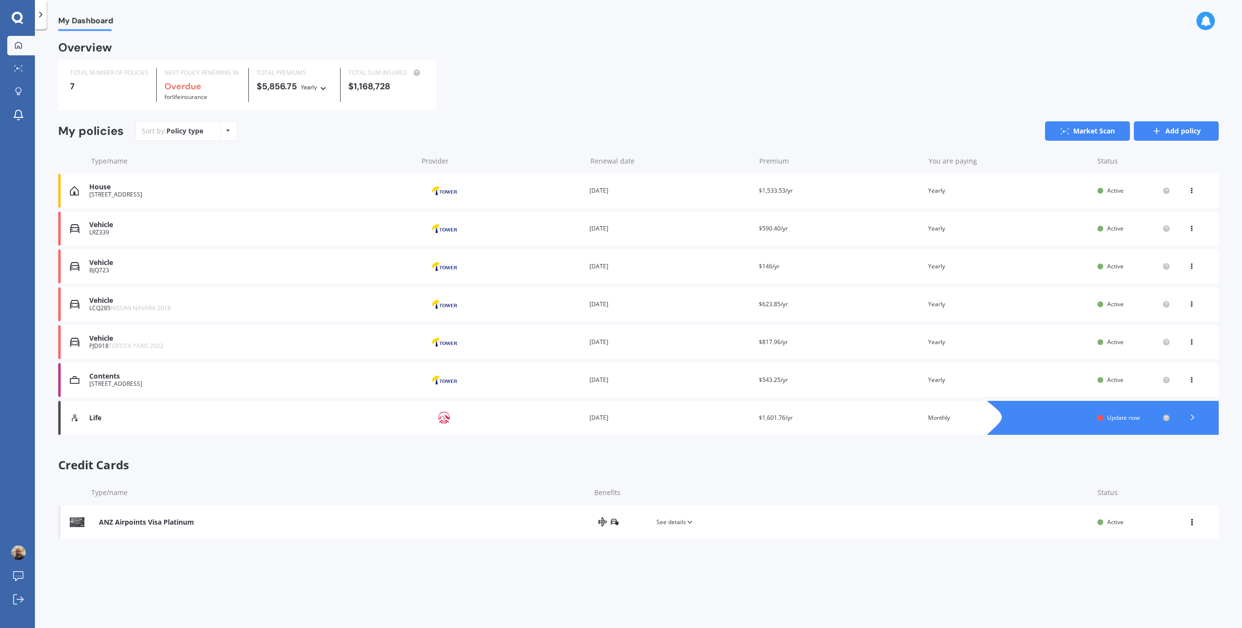
click at [698, 133] on link "Add policy" at bounding box center [1176, 130] width 85 height 19
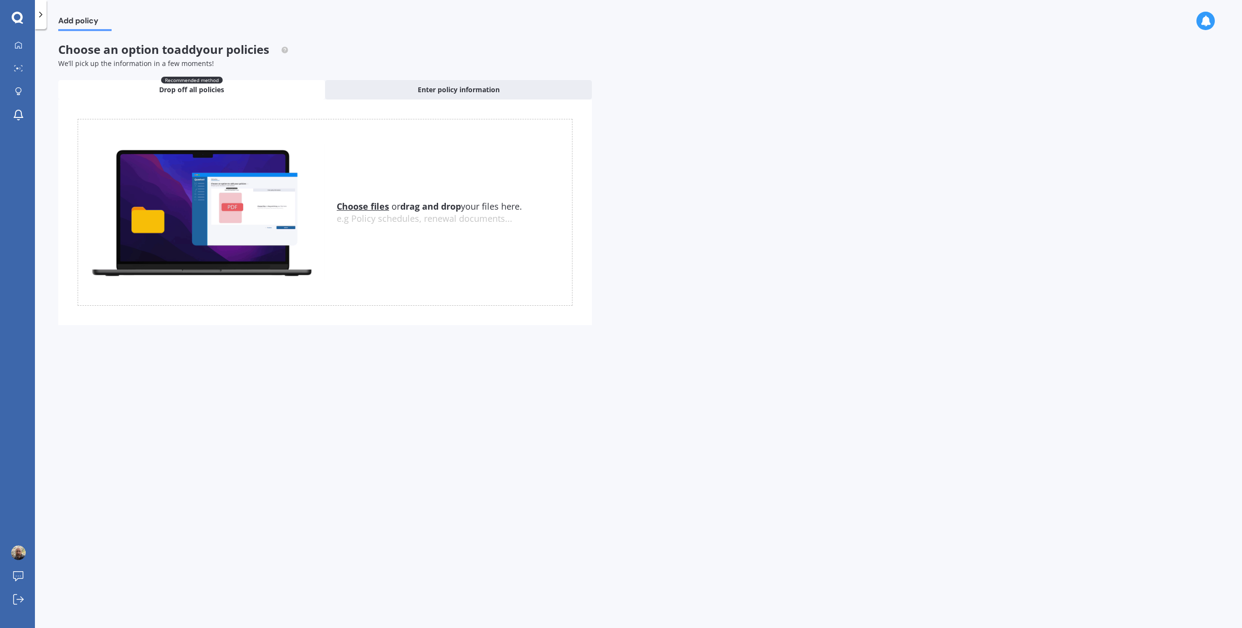
click at [354, 207] on u "Choose files" at bounding box center [363, 206] width 52 height 12
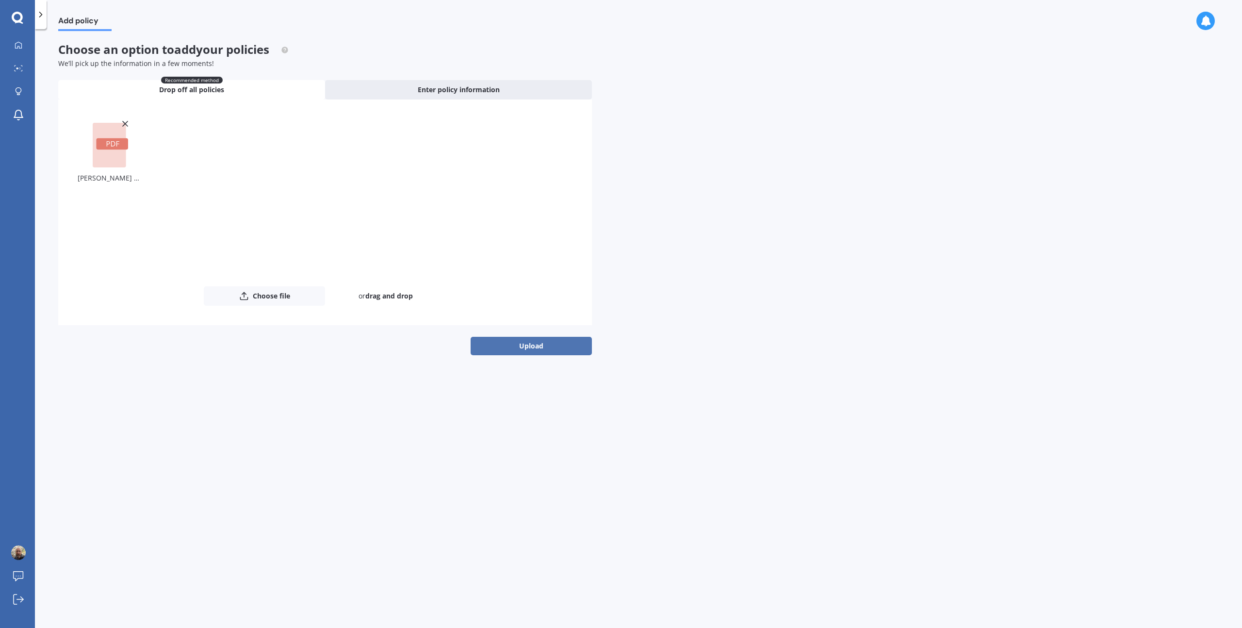
click at [536, 348] on button "Upload" at bounding box center [531, 346] width 121 height 18
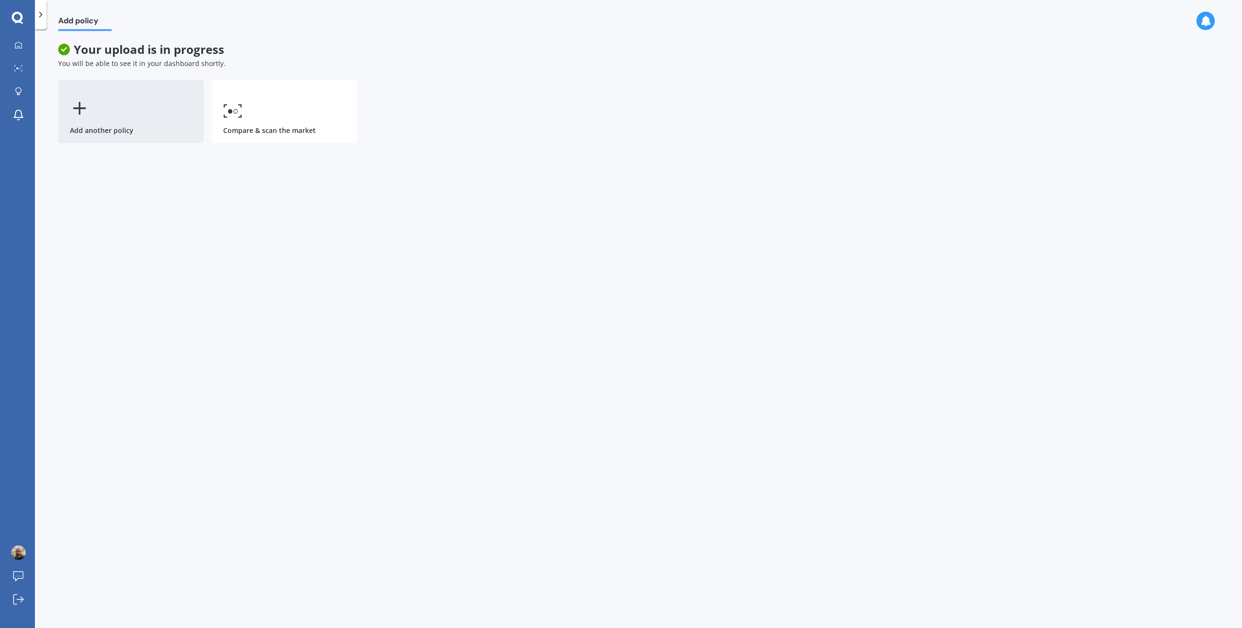
click at [82, 106] on icon at bounding box center [79, 108] width 19 height 19
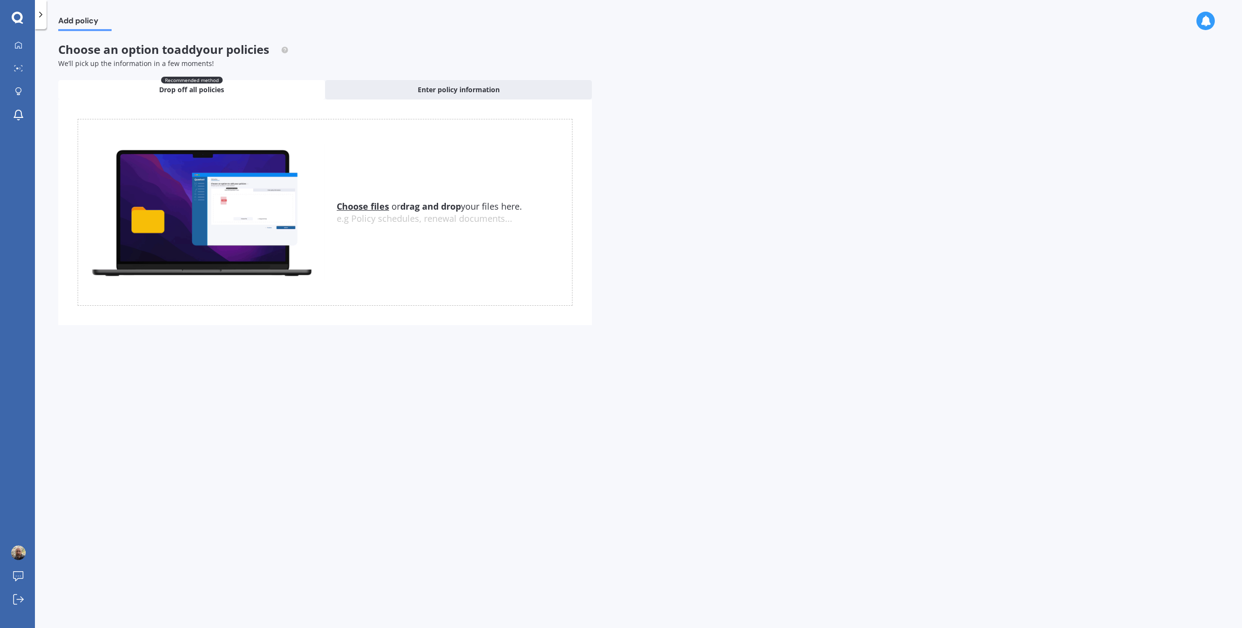
click at [376, 206] on u "Choose files" at bounding box center [363, 206] width 52 height 12
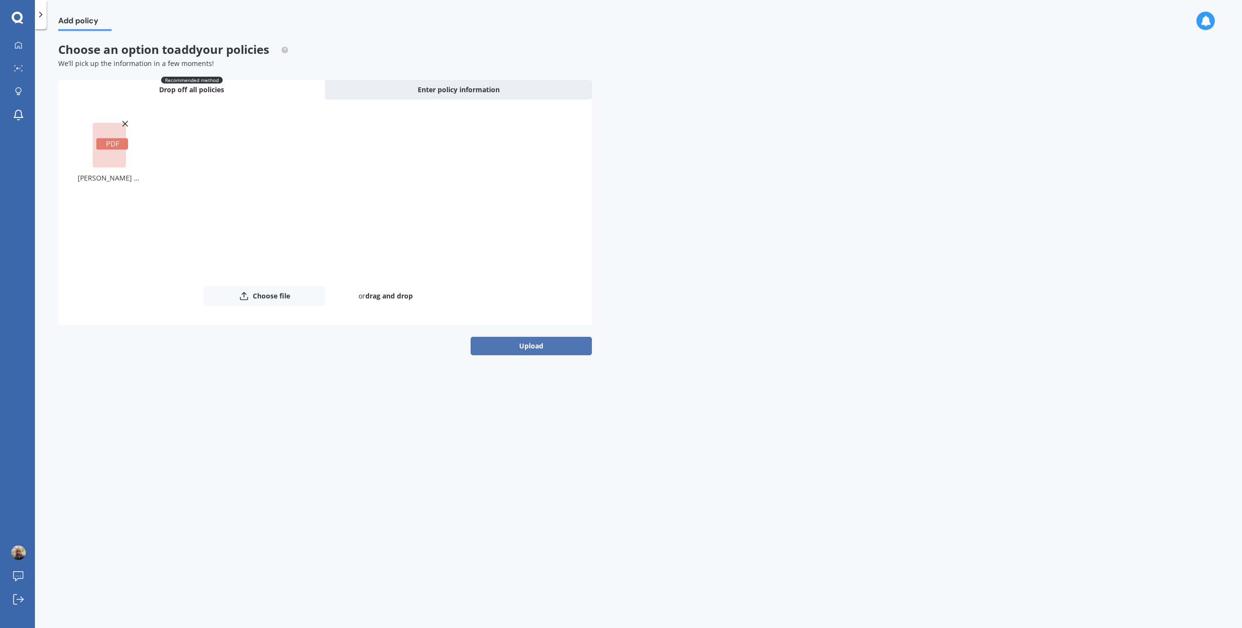
click at [525, 345] on button "Upload" at bounding box center [531, 346] width 121 height 18
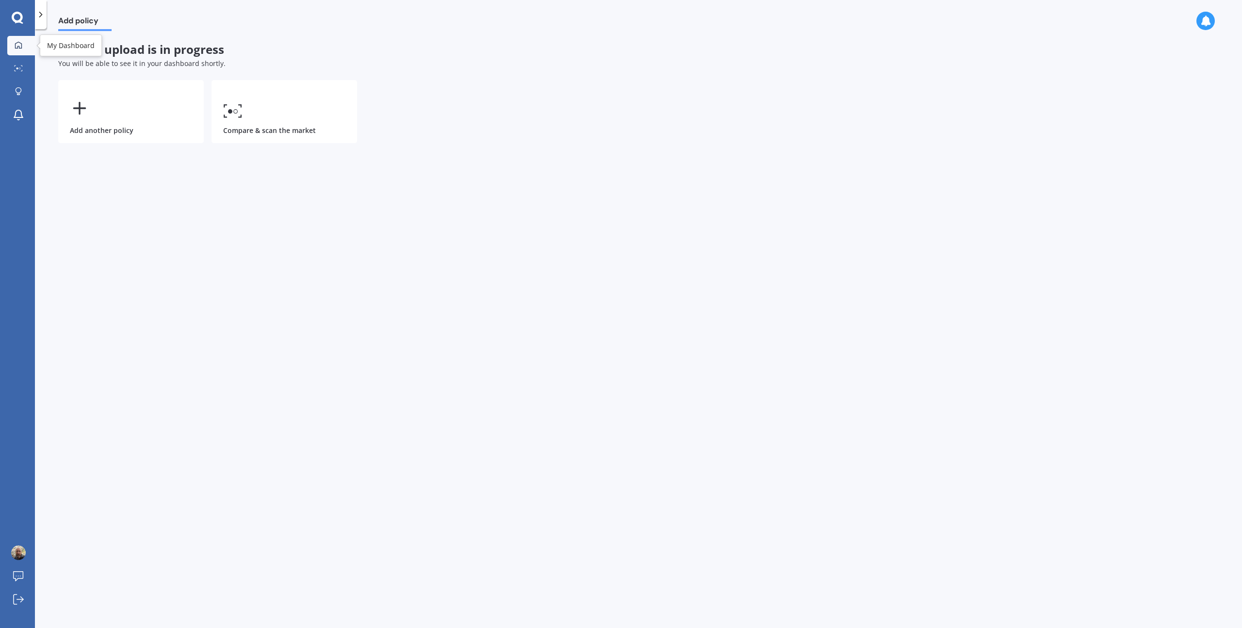
click at [13, 41] on div at bounding box center [18, 45] width 15 height 9
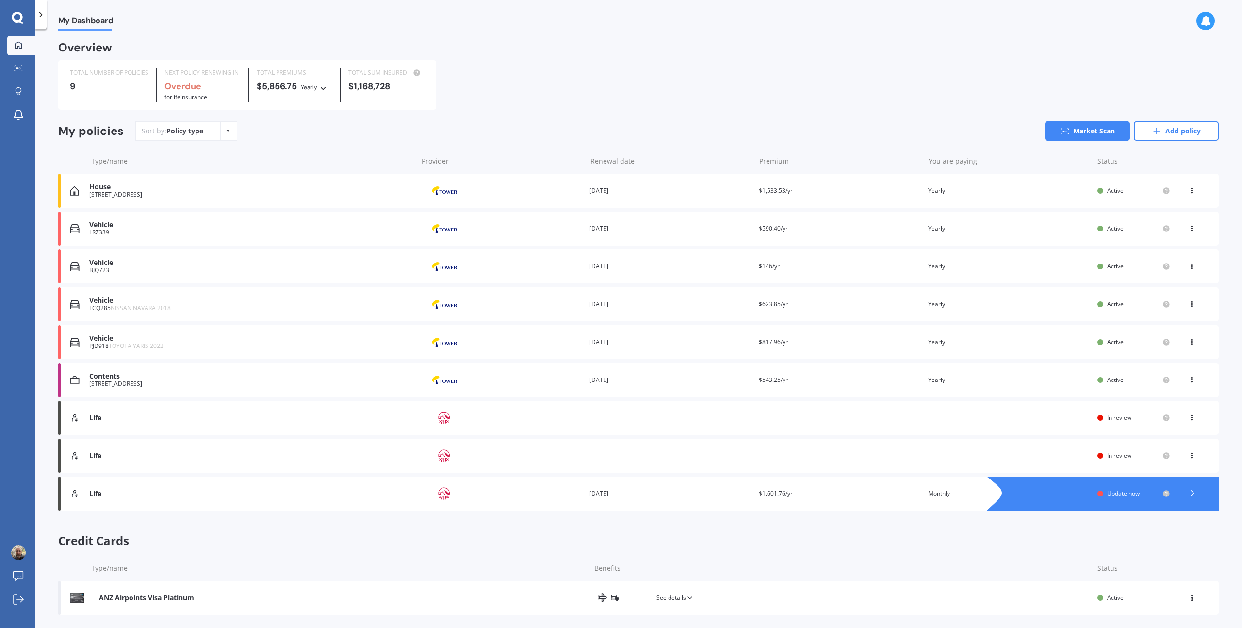
click at [698, 365] on icon at bounding box center [1193, 493] width 10 height 10
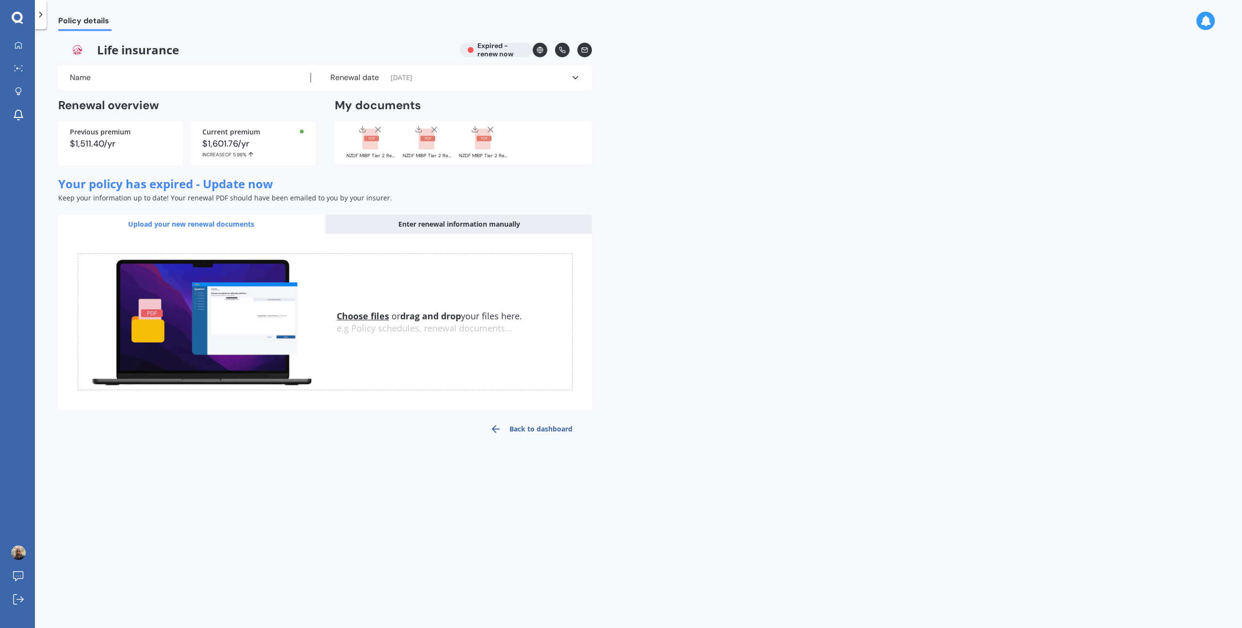
click at [576, 77] on polyline at bounding box center [575, 78] width 5 height 2
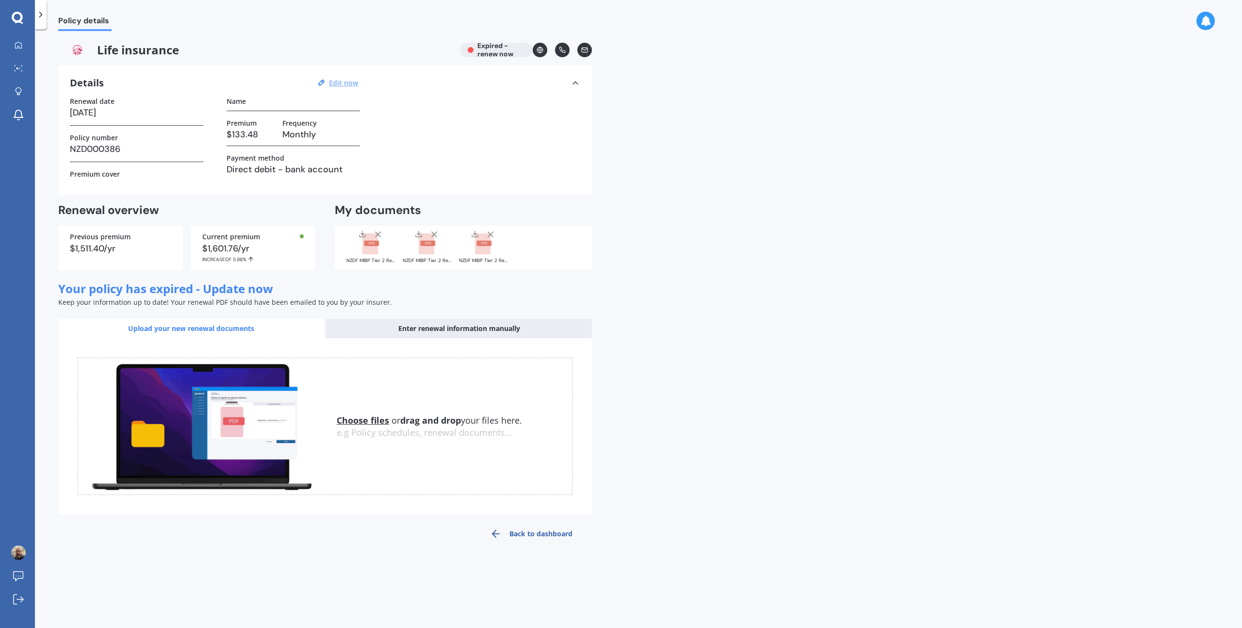
click at [349, 83] on u "Edit now" at bounding box center [343, 82] width 29 height 9
select select "01"
select select "10"
select select "2024"
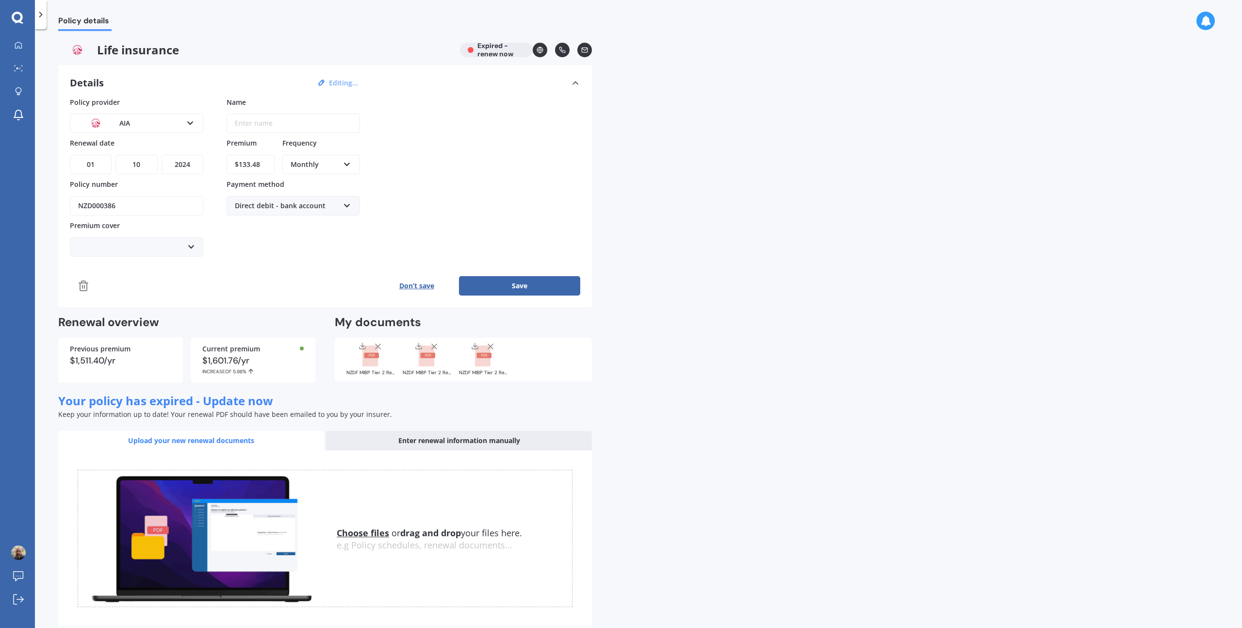
click at [85, 285] on icon at bounding box center [84, 286] width 12 height 12
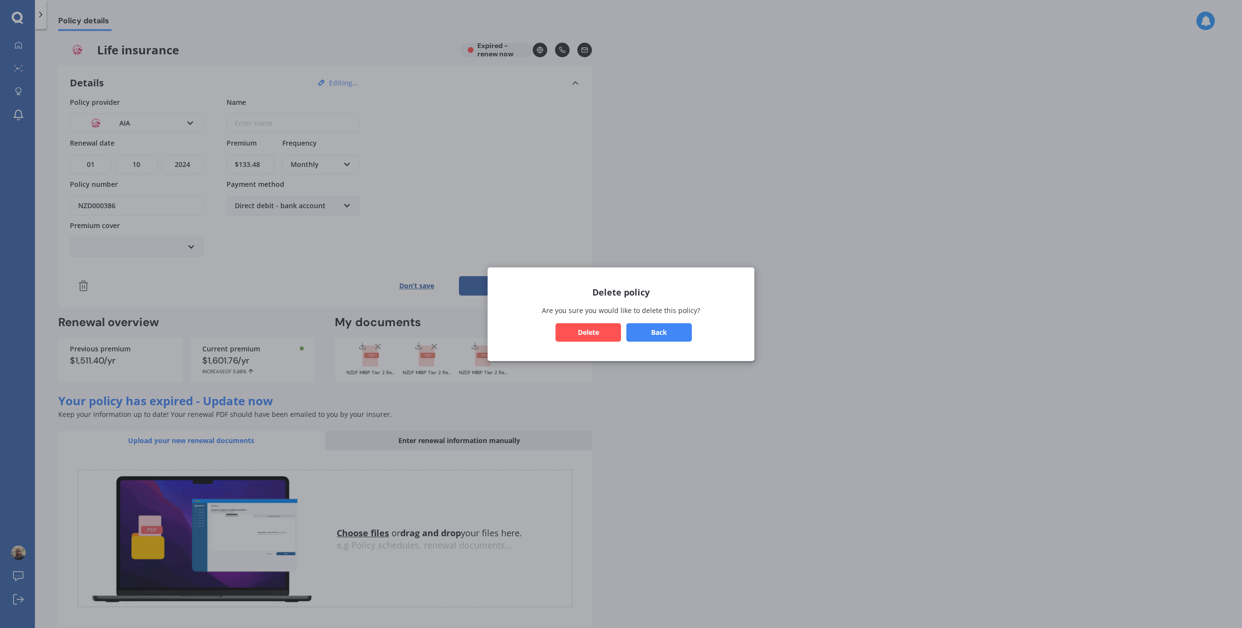
click at [588, 336] on button "Delete" at bounding box center [589, 332] width 66 height 18
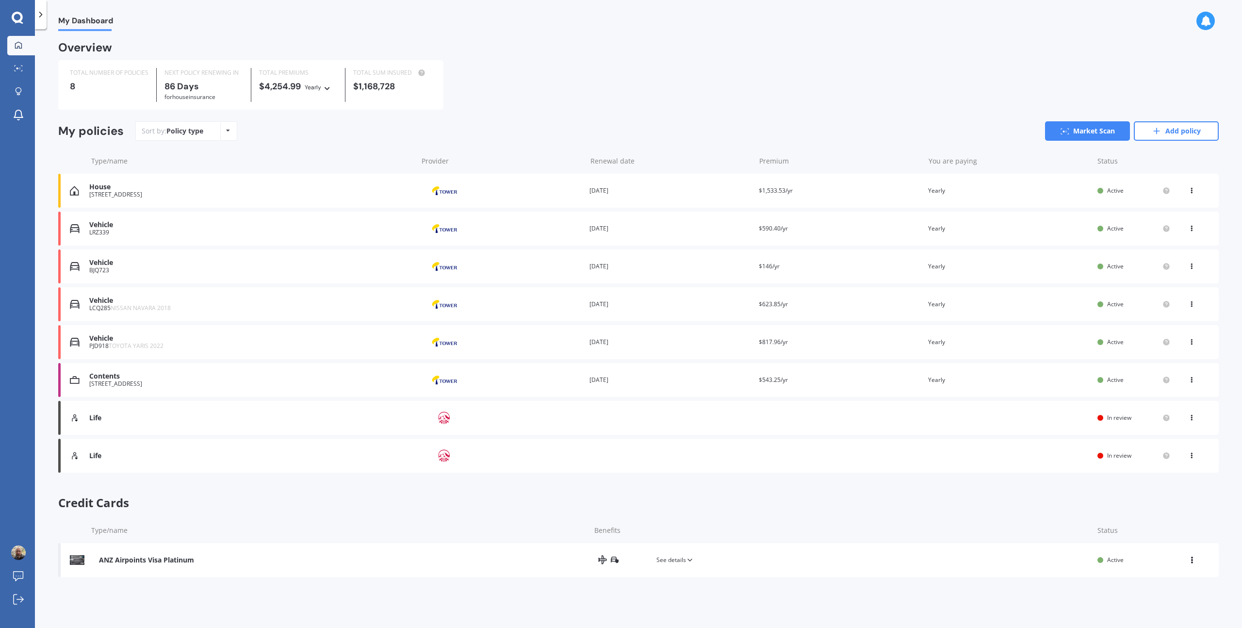
click at [93, 365] on div "Life" at bounding box center [250, 418] width 323 height 8
click at [19, 67] on icon at bounding box center [18, 68] width 9 height 6
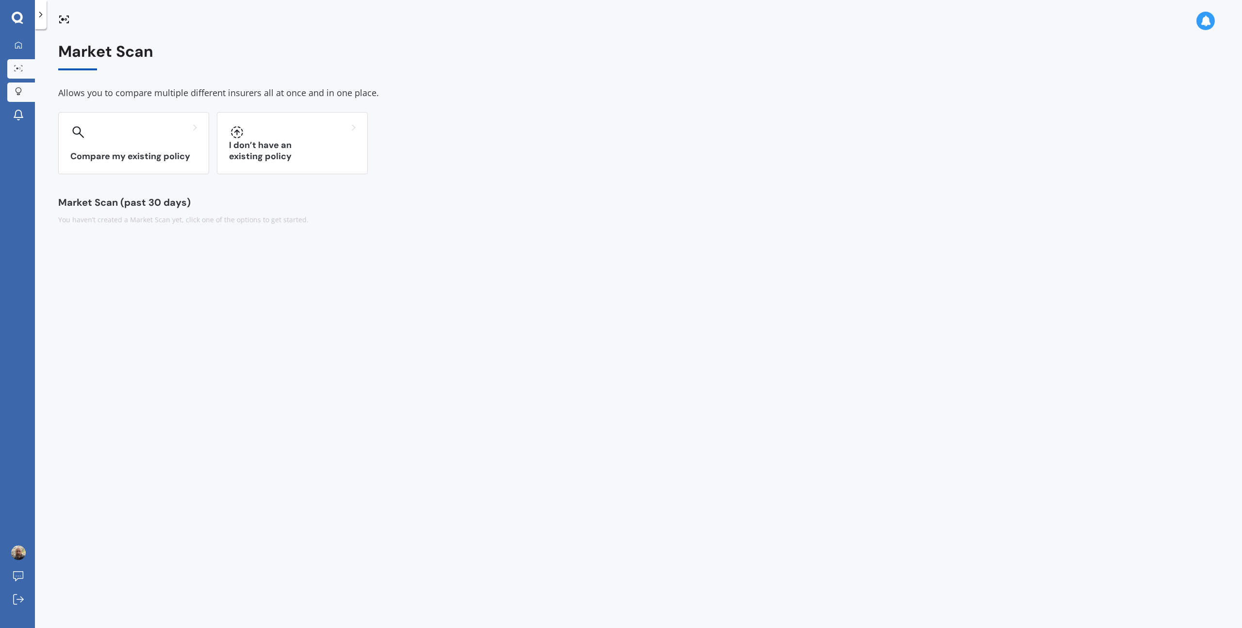
click at [13, 90] on div at bounding box center [18, 91] width 15 height 9
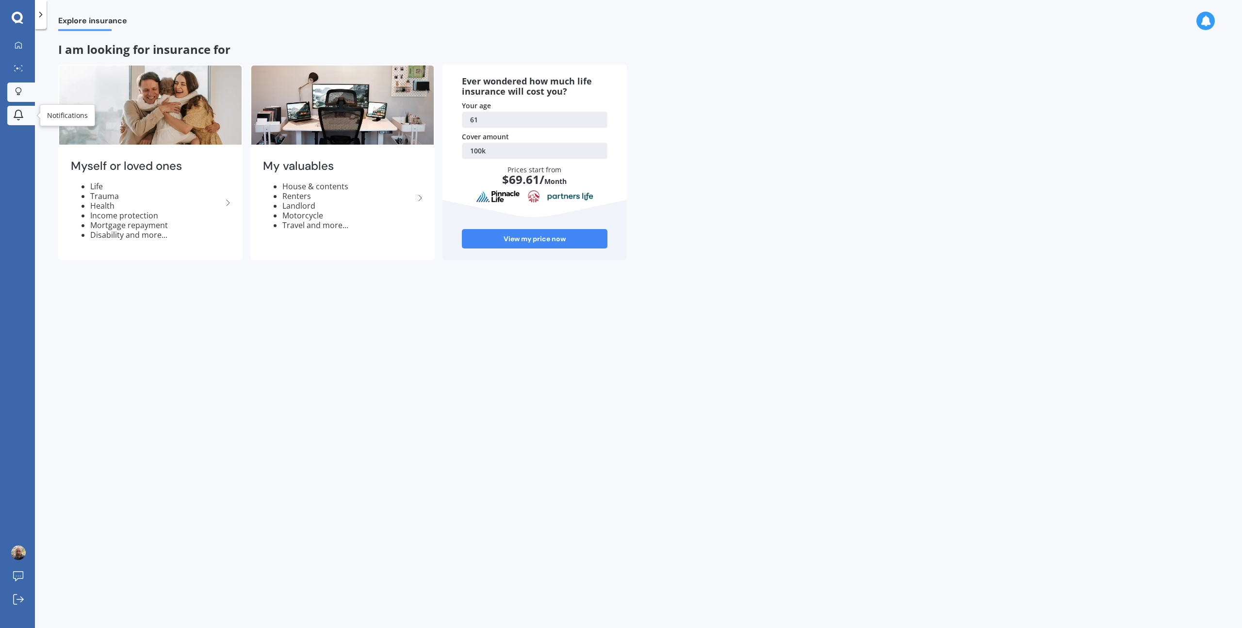
click at [19, 116] on icon at bounding box center [19, 115] width 12 height 12
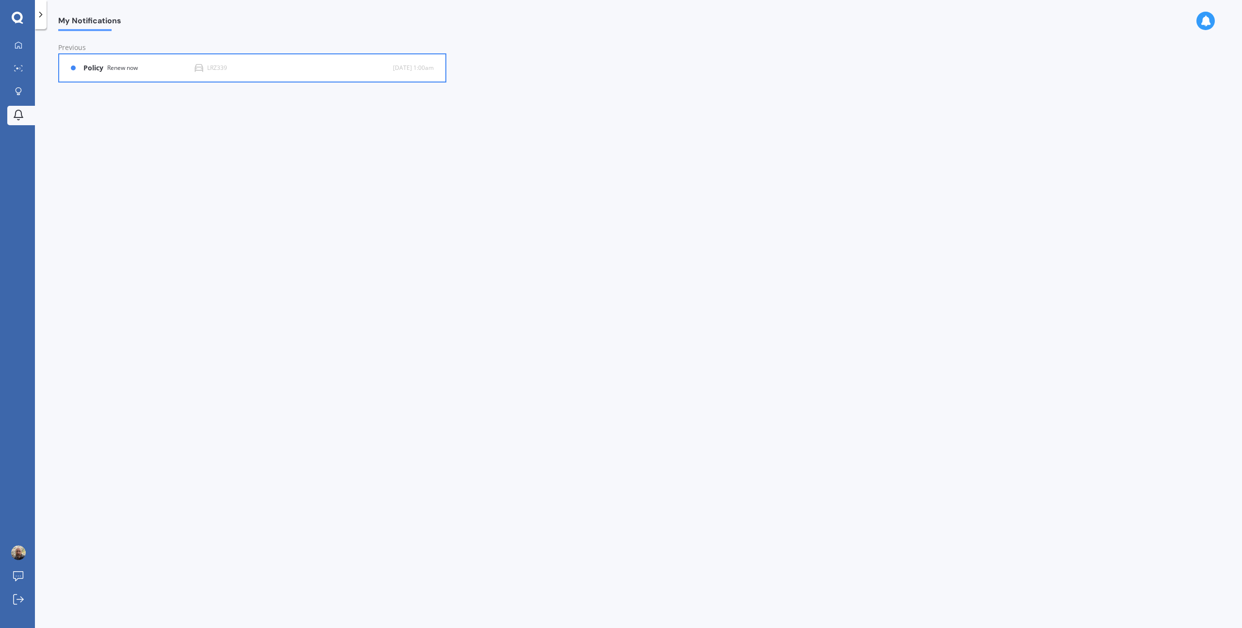
click at [90, 70] on b "Policy" at bounding box center [95, 68] width 24 height 8
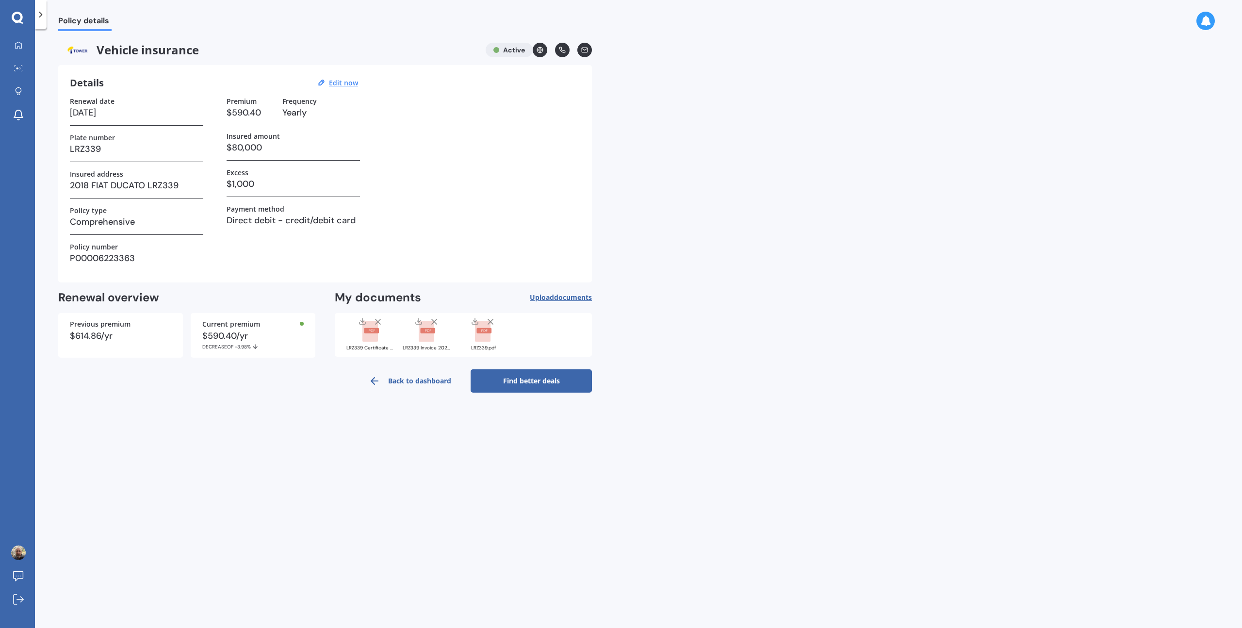
click at [491, 320] on icon at bounding box center [491, 322] width 10 height 10
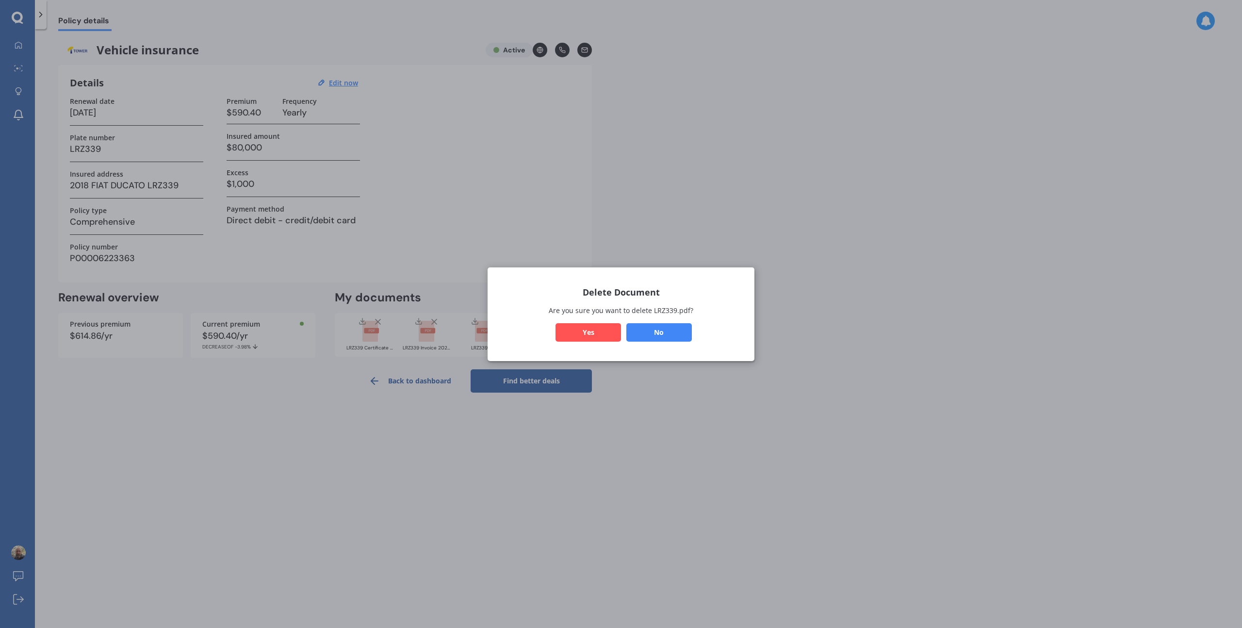
click at [588, 329] on button "Yes" at bounding box center [589, 332] width 66 height 18
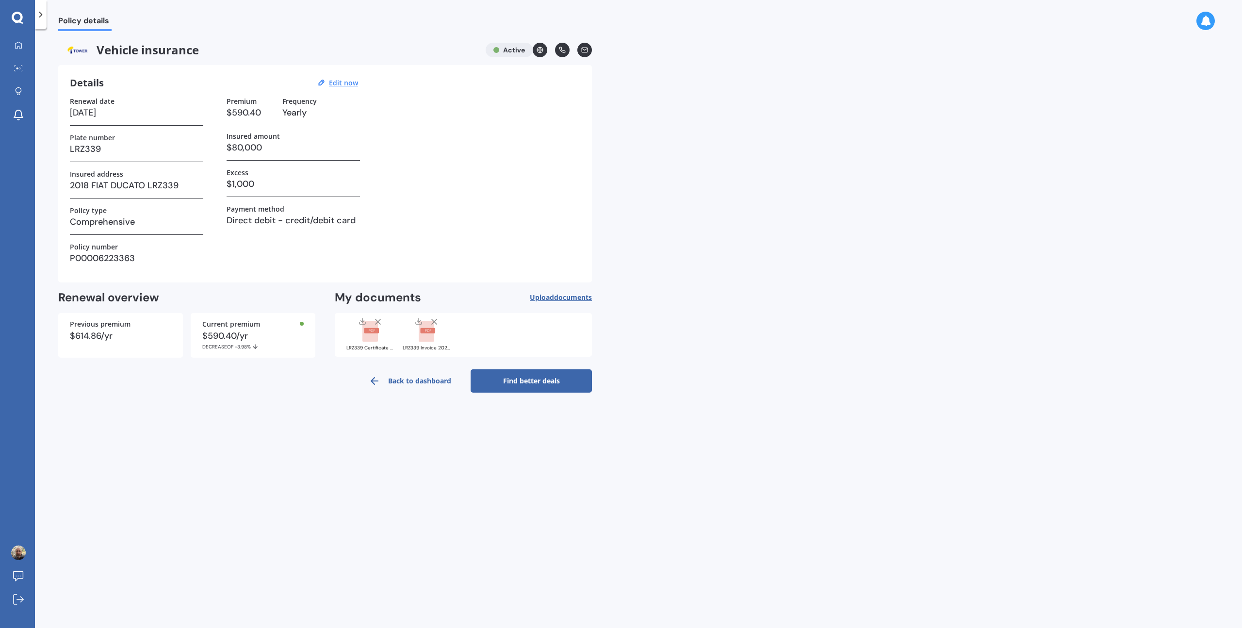
click at [403, 365] on link "Back to dashboard" at bounding box center [409, 380] width 121 height 23
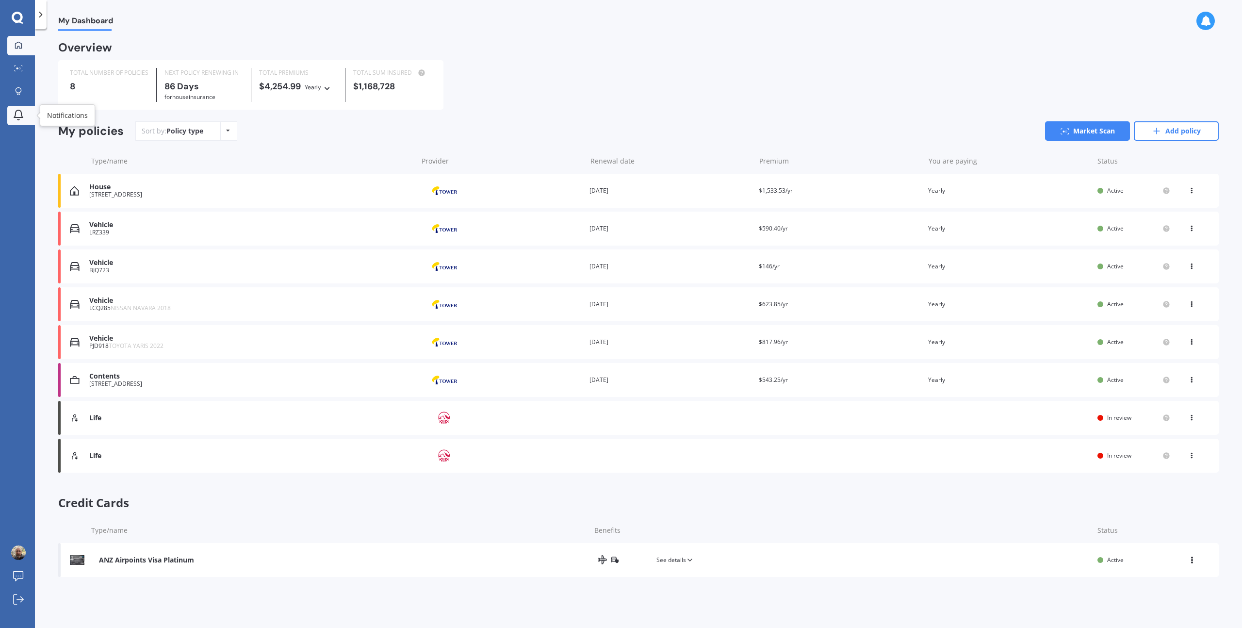
click at [13, 113] on icon at bounding box center [19, 115] width 12 height 12
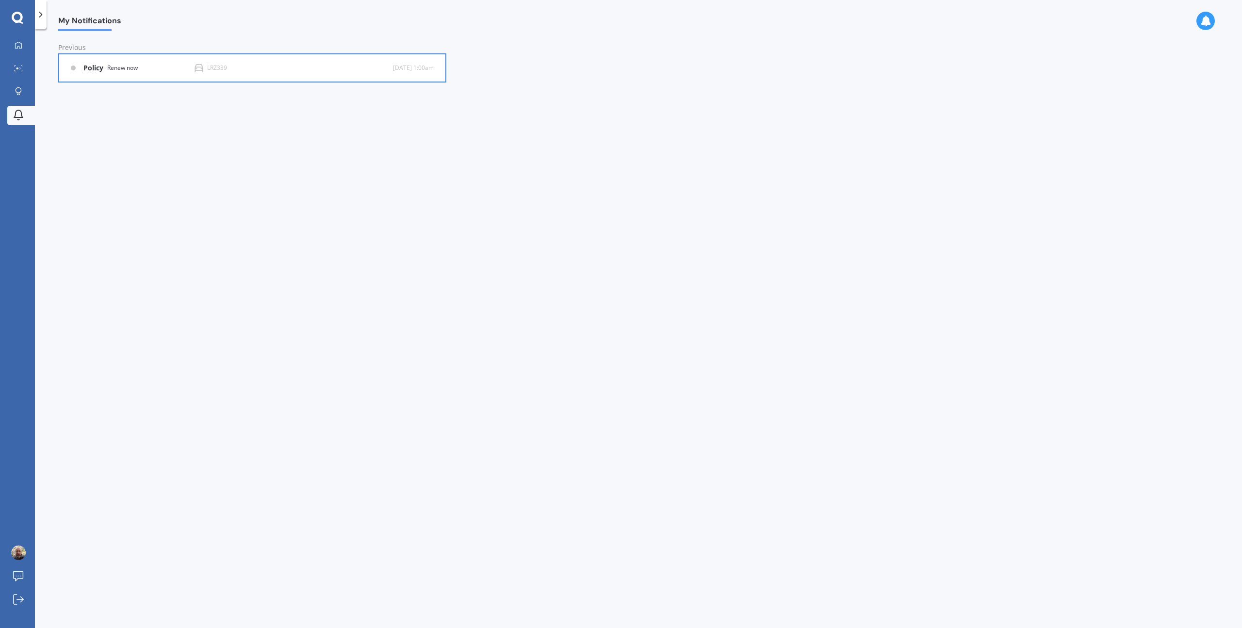
click at [171, 66] on div "Policy Renew now" at bounding box center [138, 68] width 111 height 8
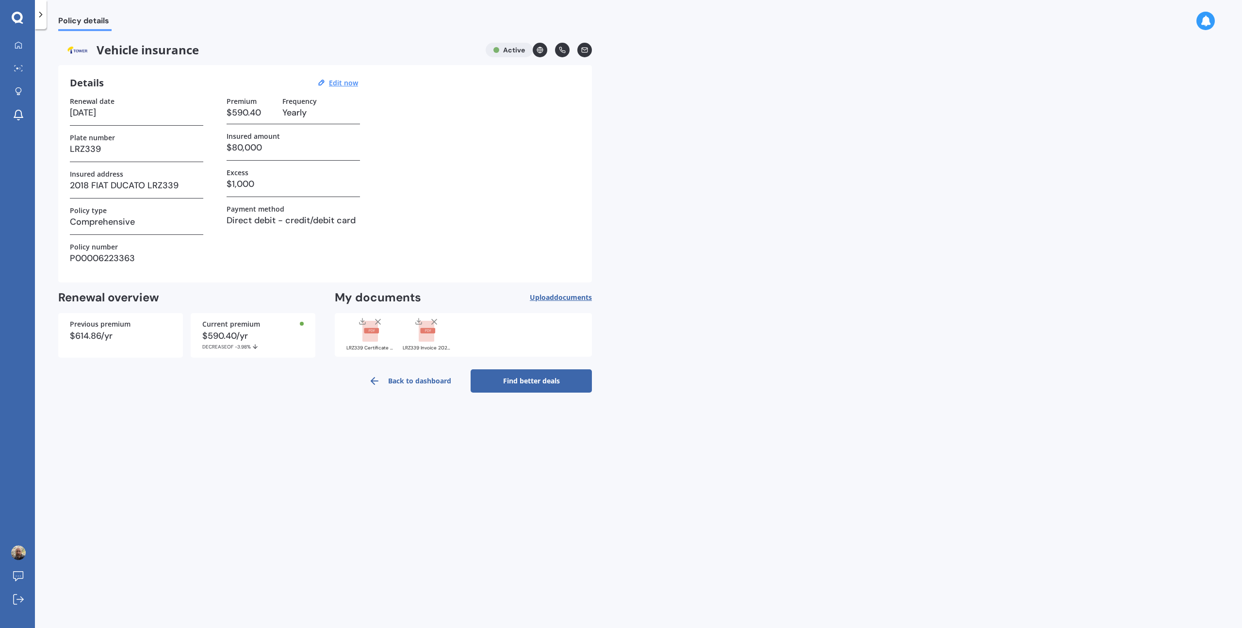
click at [698, 20] on icon at bounding box center [1206, 21] width 11 height 11
click at [698, 66] on span "18 d" at bounding box center [1193, 69] width 12 height 10
click at [21, 47] on icon at bounding box center [19, 45] width 8 height 8
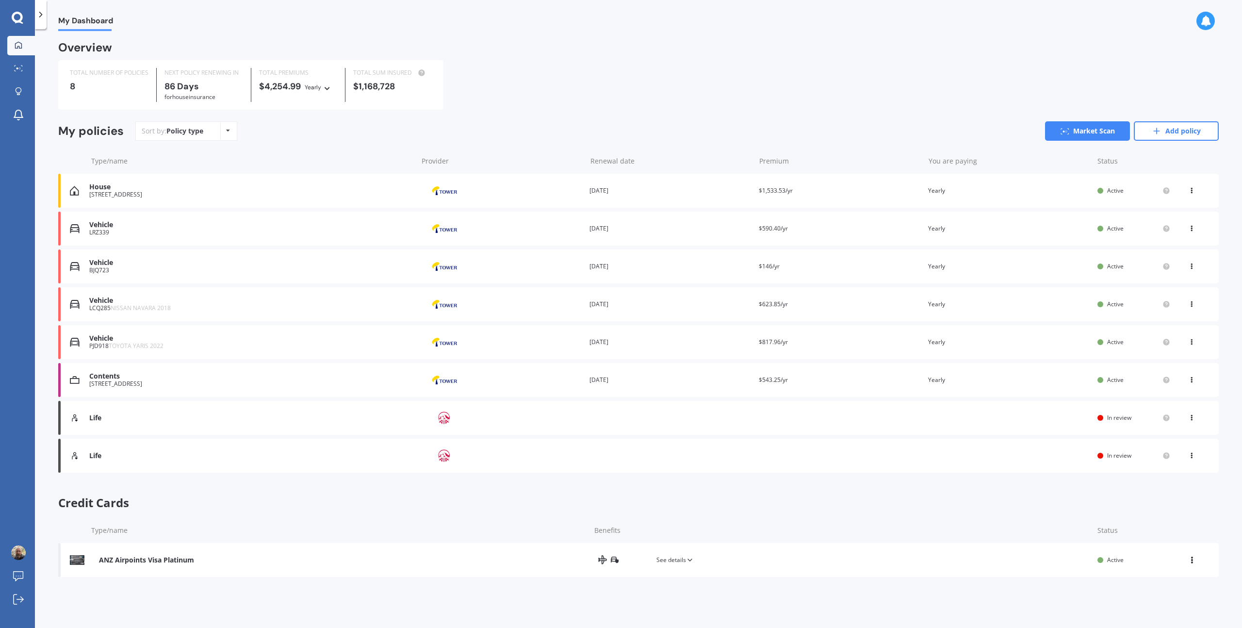
click at [698, 365] on icon at bounding box center [1191, 416] width 7 height 6
click at [698, 365] on div "Overview TOTAL NUMBER OF POLICIES 8 NEXT POLICY RENEWING IN 86 Days for House i…" at bounding box center [638, 312] width 1161 height 538
drag, startPoint x: 148, startPoint y: 378, endPoint x: 93, endPoint y: 379, distance: 54.8
click at [140, 365] on div "Contents 22A Lancing Road, Sandringham, Auckland 1025" at bounding box center [250, 379] width 323 height 15
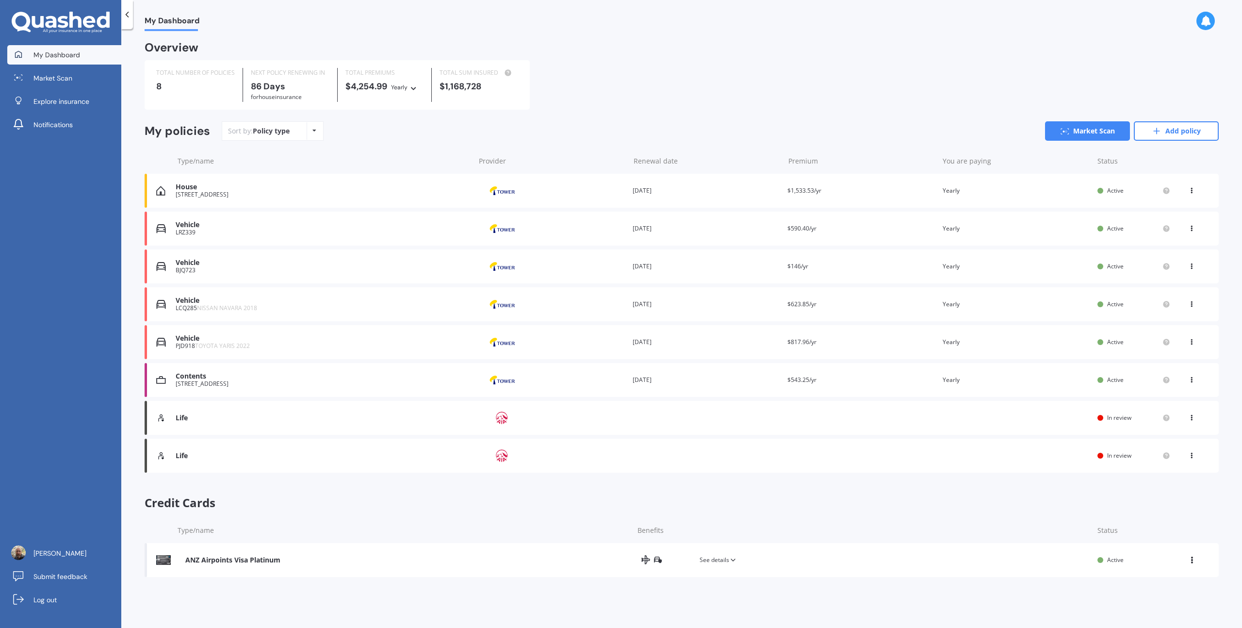
click at [314, 131] on icon at bounding box center [315, 131] width 4 height 6
click at [306, 205] on span "Renewing next" at bounding box center [303, 204] width 48 height 9
click at [313, 131] on icon at bounding box center [315, 131] width 4 height 6
click at [305, 208] on span "Renewing next" at bounding box center [303, 204] width 48 height 9
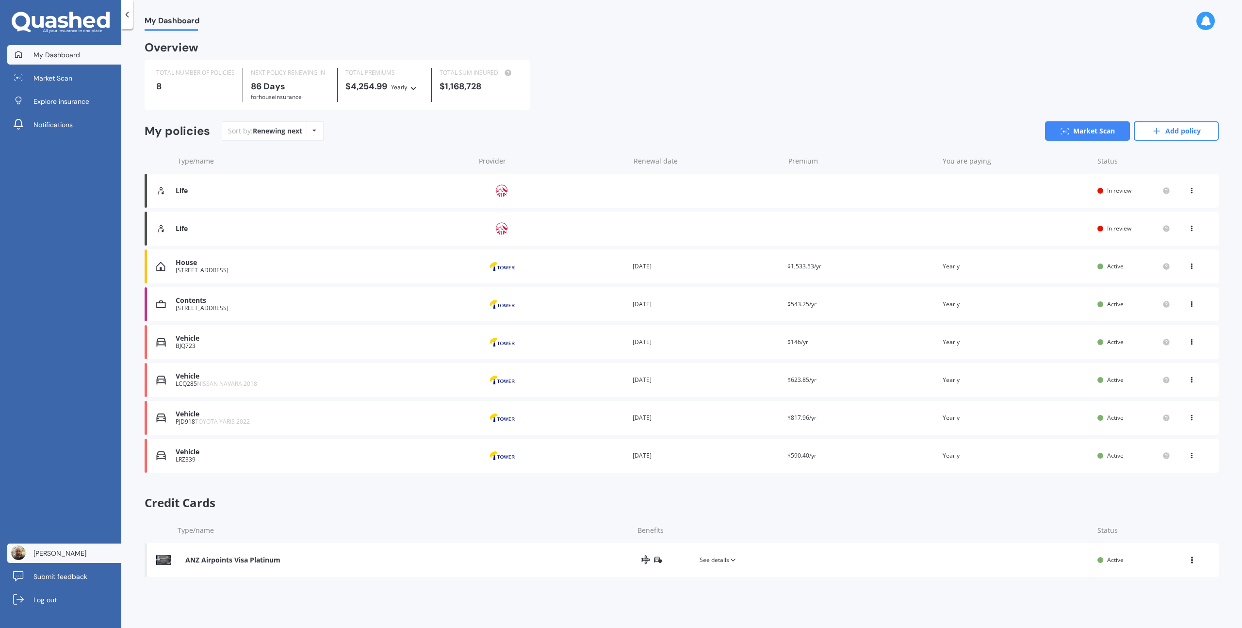
click at [46, 550] on span "[PERSON_NAME]" at bounding box center [59, 553] width 53 height 10
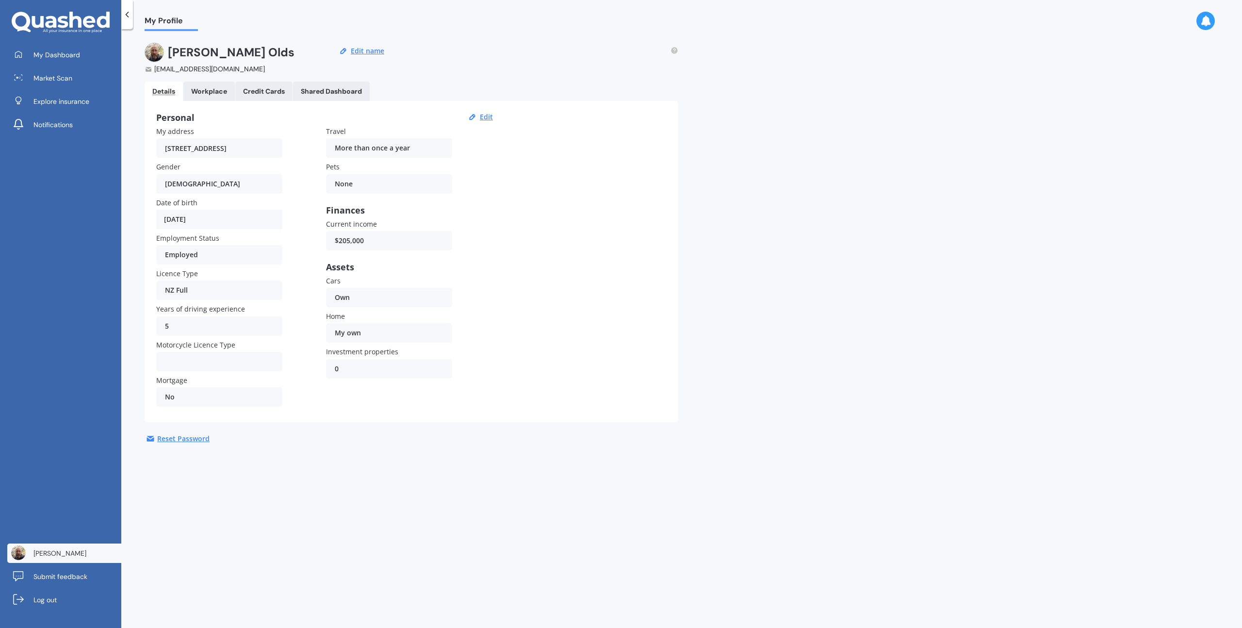
click at [214, 182] on div "Female Male Female" at bounding box center [219, 183] width 126 height 19
click at [483, 118] on button "Edit" at bounding box center [486, 117] width 19 height 9
select select "09"
select select "01"
select select "1964"
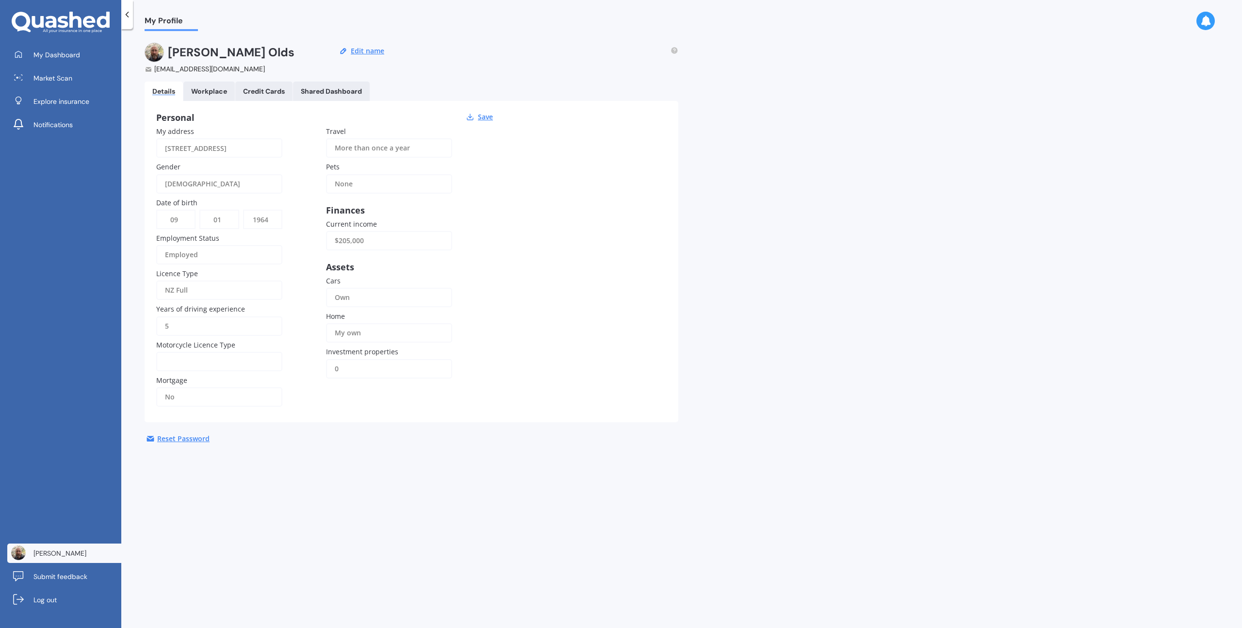
click at [198, 182] on div "Female" at bounding box center [213, 183] width 96 height 19
click at [183, 214] on div "Male" at bounding box center [219, 208] width 123 height 30
click at [179, 219] on select "DD 01 02 03 04 05 06 07 08 09 10 11 12 13 14 15 16 17 18 19 20 21 22 23 24 25 2…" at bounding box center [175, 219] width 37 height 17
select select "23"
click at [157, 211] on select "DD 01 02 03 04 05 06 07 08 09 10 11 12 13 14 15 16 17 18 19 20 21 22 23 24 25 2…" at bounding box center [175, 219] width 37 height 17
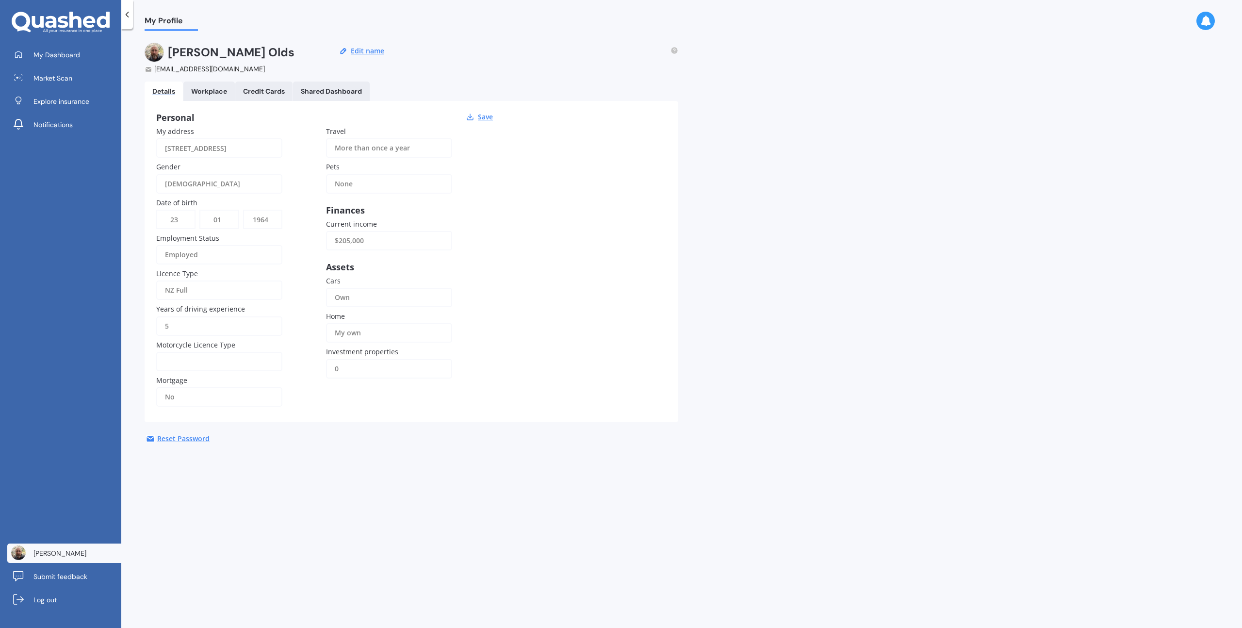
click at [256, 218] on select "YYYY 2009 2008 2007 2006 2005 2004 2003 2002 2001 2000 1999 1998 1997 1996 1995…" at bounding box center [262, 219] width 37 height 17
select select "1968"
click at [244, 211] on select "YYYY 2009 2008 2007 2006 2005 2004 2003 2002 2001 2000 1999 1998 1997 1996 1995…" at bounding box center [262, 219] width 37 height 17
drag, startPoint x: 380, startPoint y: 242, endPoint x: 321, endPoint y: 243, distance: 59.7
click at [321, 243] on div "My address 22A Lancing Road, Sandringham, Auckland 1025, New Zealand Gender Mal…" at bounding box center [326, 268] width 340 height 284
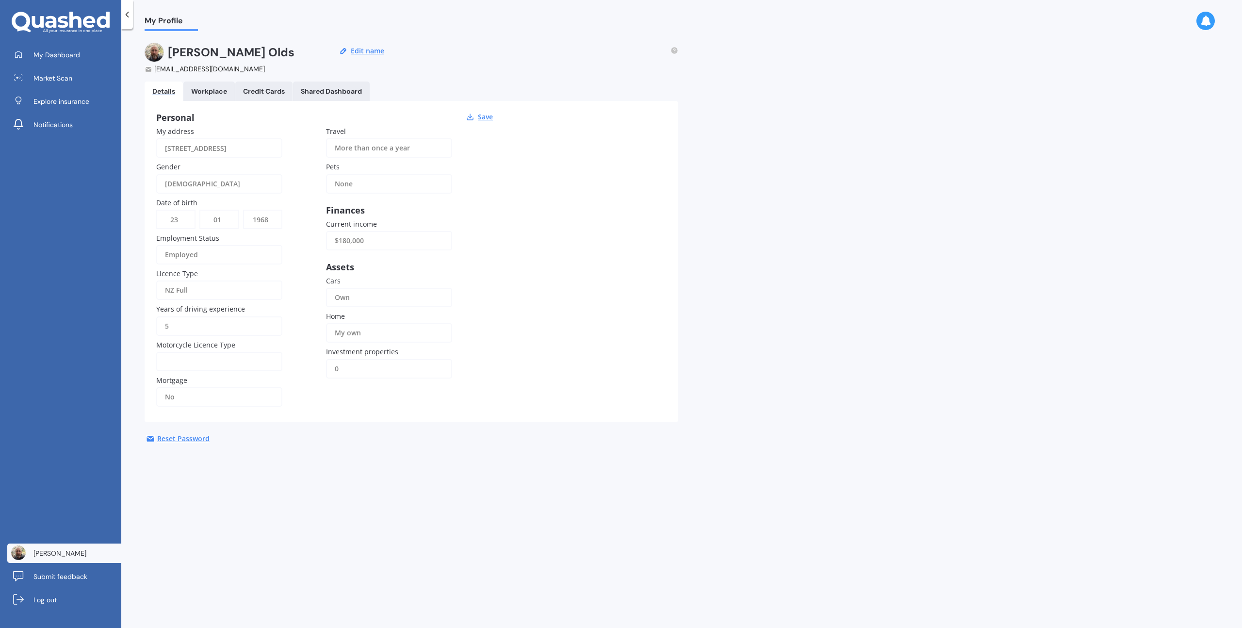
type input "$180,000"
click at [195, 324] on input "5" at bounding box center [219, 325] width 126 height 19
drag, startPoint x: 189, startPoint y: 326, endPoint x: 165, endPoint y: 325, distance: 24.3
click at [165, 325] on input "5" at bounding box center [219, 325] width 126 height 19
type input "40"
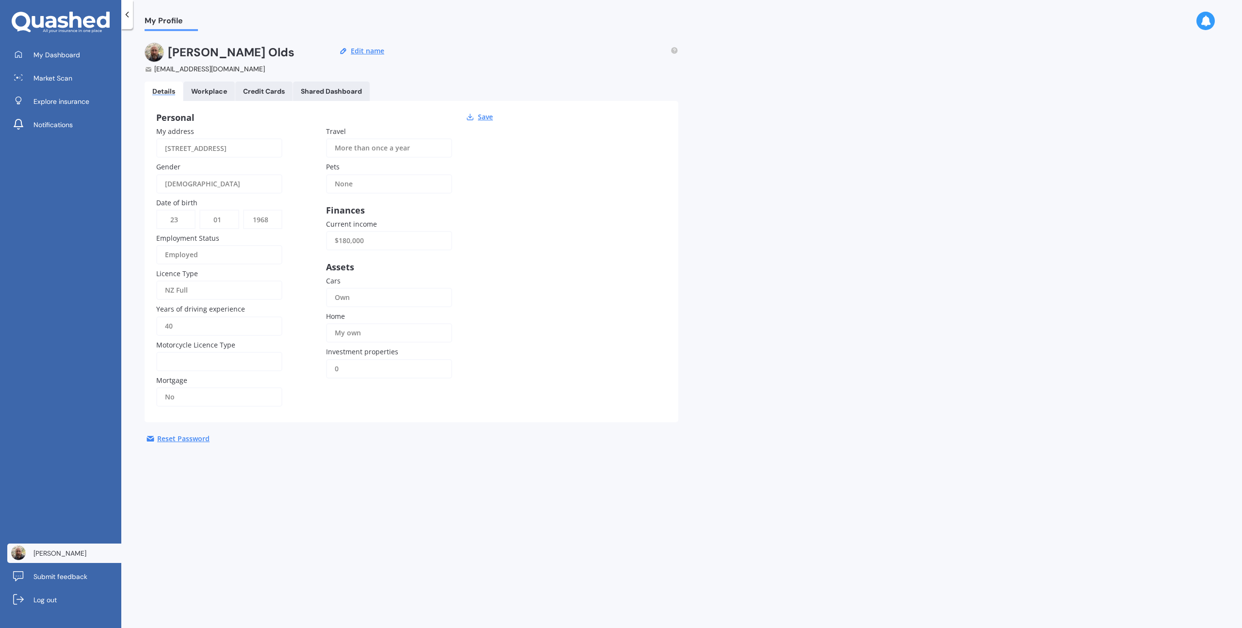
click at [358, 330] on div "My own" at bounding box center [383, 332] width 96 height 19
click at [351, 392] on div "My own" at bounding box center [389, 387] width 123 height 30
click at [350, 298] on div "Own" at bounding box center [383, 297] width 96 height 19
click at [347, 322] on span "Own" at bounding box center [342, 321] width 15 height 9
click at [192, 366] on div at bounding box center [213, 361] width 96 height 11
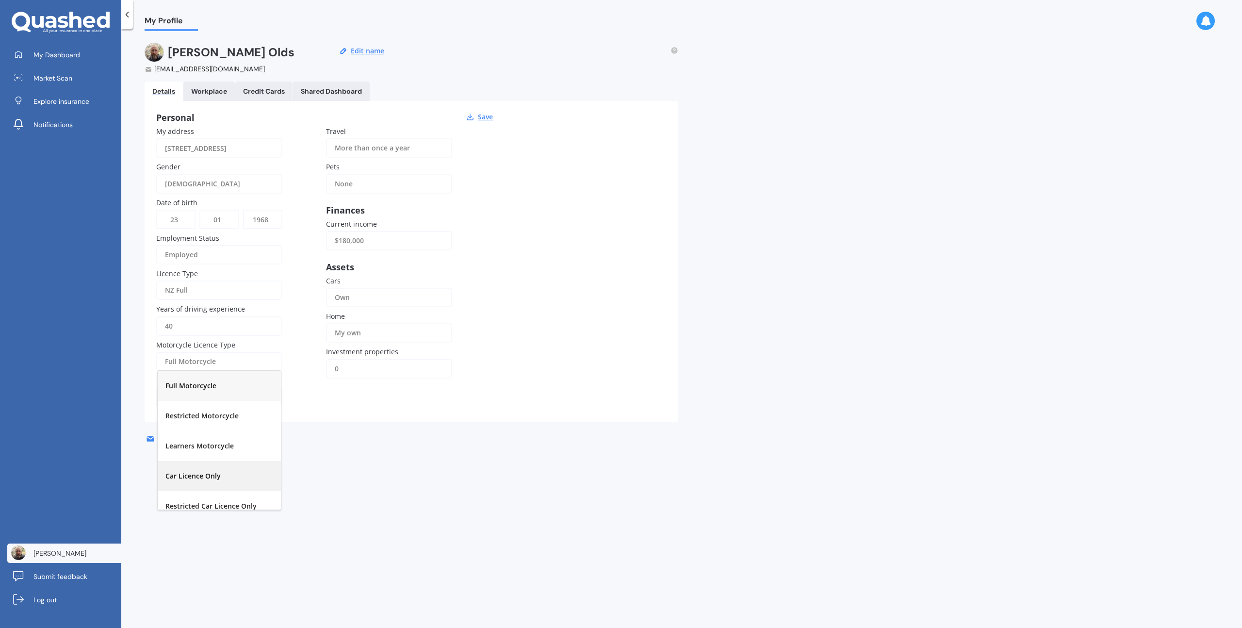
click at [198, 476] on span "Car Licence Only" at bounding box center [192, 475] width 55 height 9
click at [353, 364] on div "0" at bounding box center [383, 368] width 96 height 19
click at [342, 393] on div "0" at bounding box center [389, 393] width 123 height 30
click at [232, 394] on div "No" at bounding box center [213, 396] width 96 height 19
click at [176, 453] on div "No" at bounding box center [219, 451] width 123 height 30
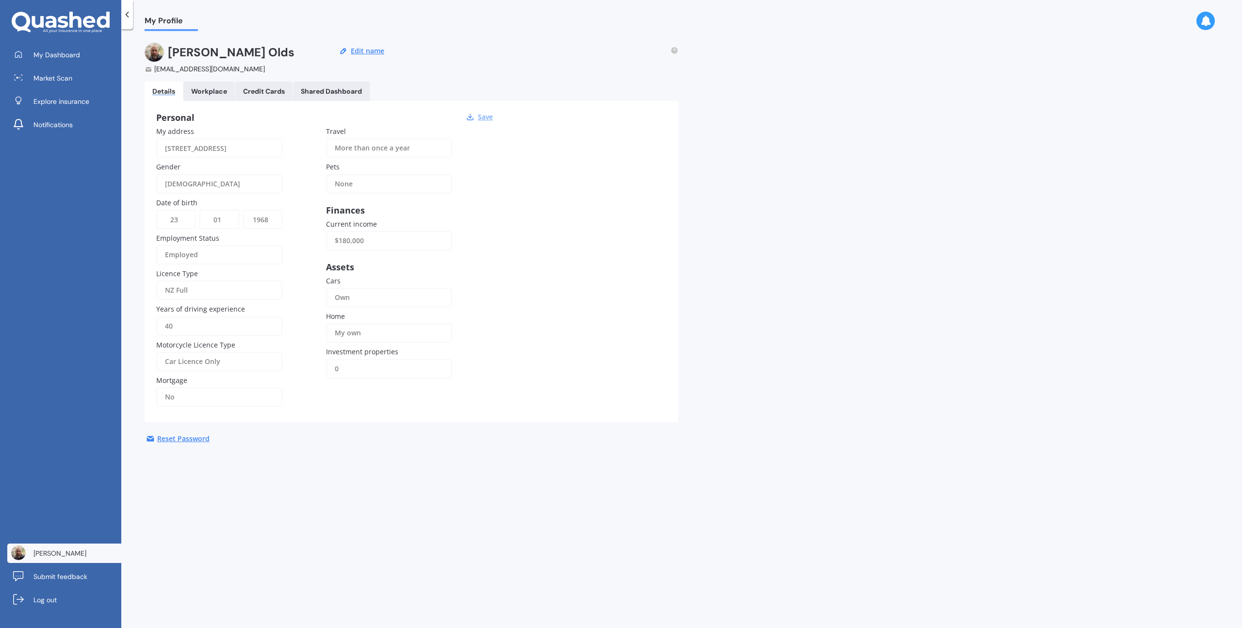
click at [490, 117] on button "Save" at bounding box center [485, 117] width 21 height 9
click at [218, 87] on div "Workplace" at bounding box center [209, 91] width 36 height 8
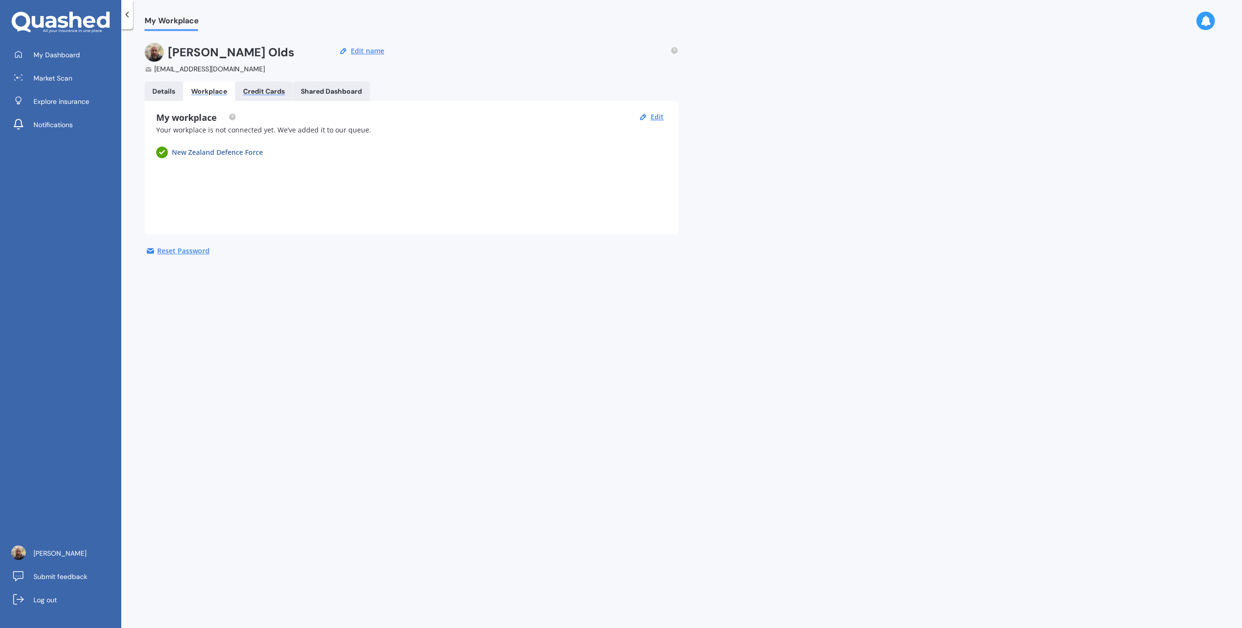
click at [261, 90] on div "Credit Cards" at bounding box center [264, 91] width 42 height 8
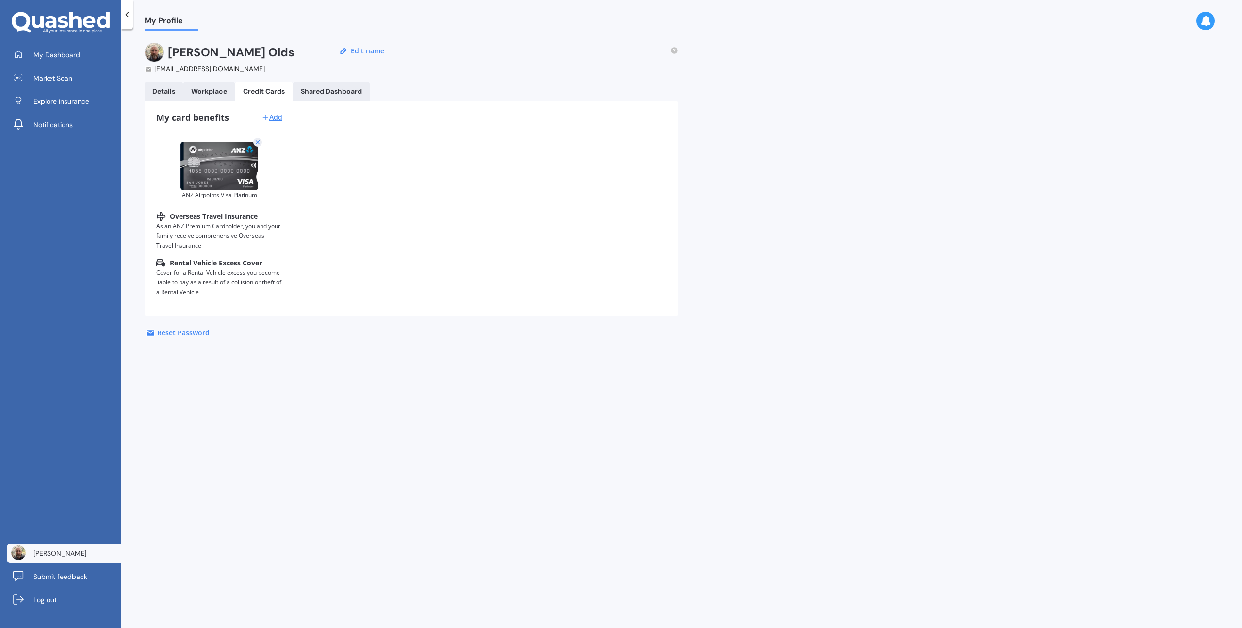
click at [332, 93] on div "Shared Dashboard" at bounding box center [331, 91] width 61 height 8
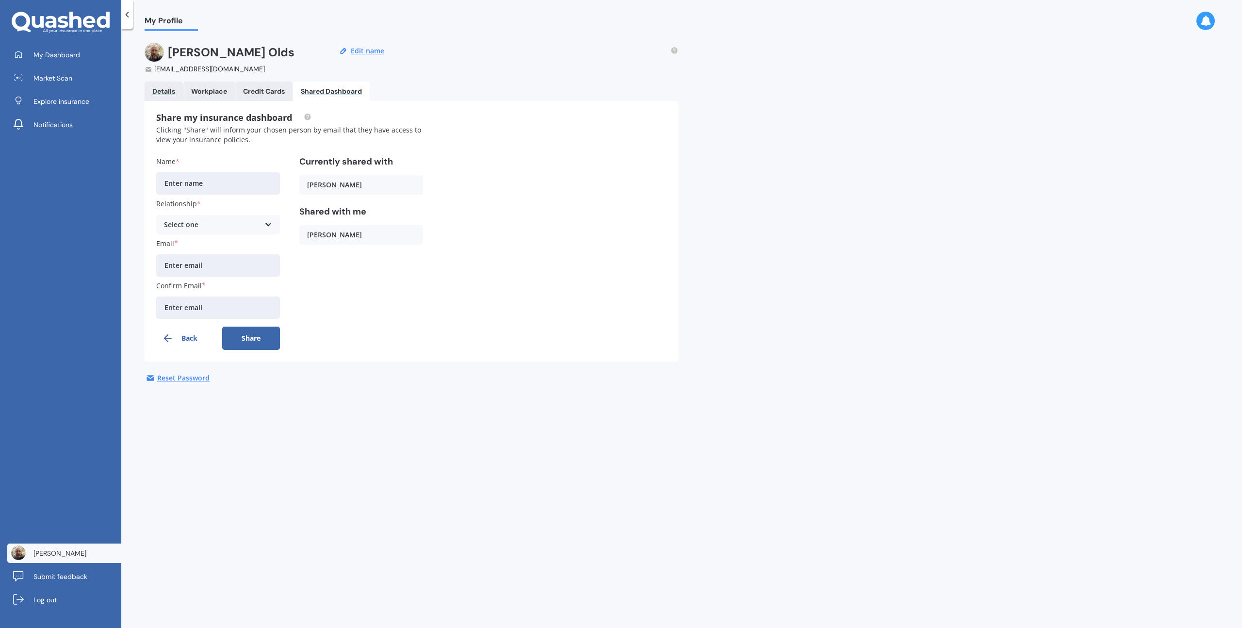
click at [167, 91] on div "Details" at bounding box center [163, 91] width 23 height 8
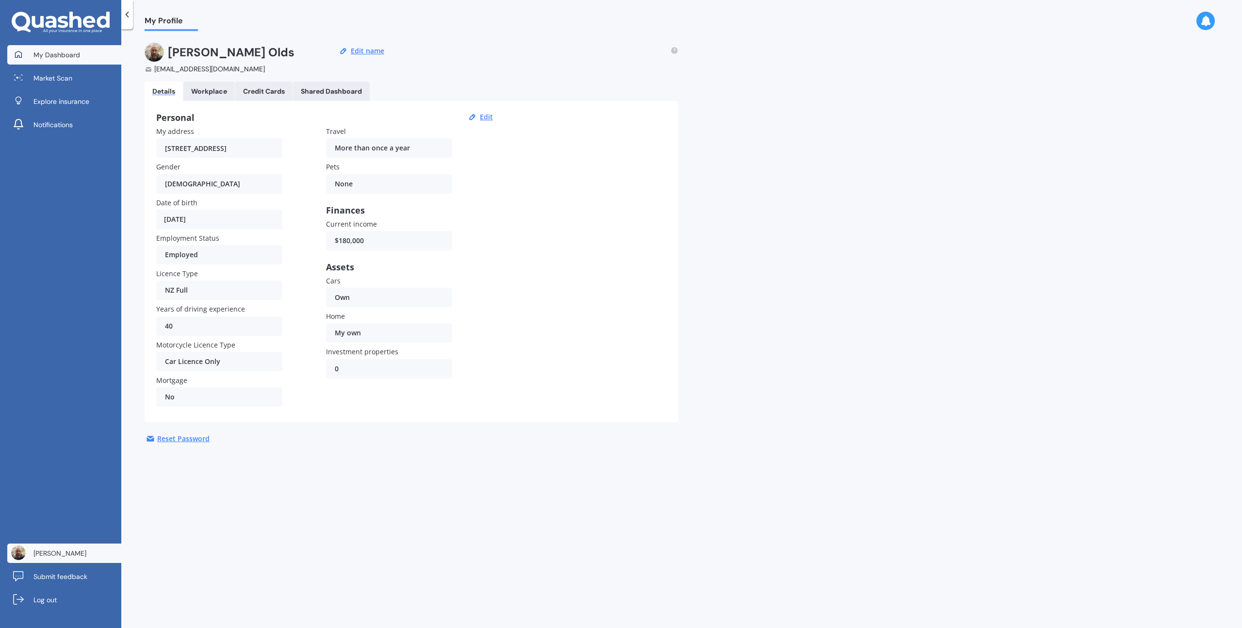
click at [67, 57] on span "My Dashboard" at bounding box center [56, 55] width 47 height 10
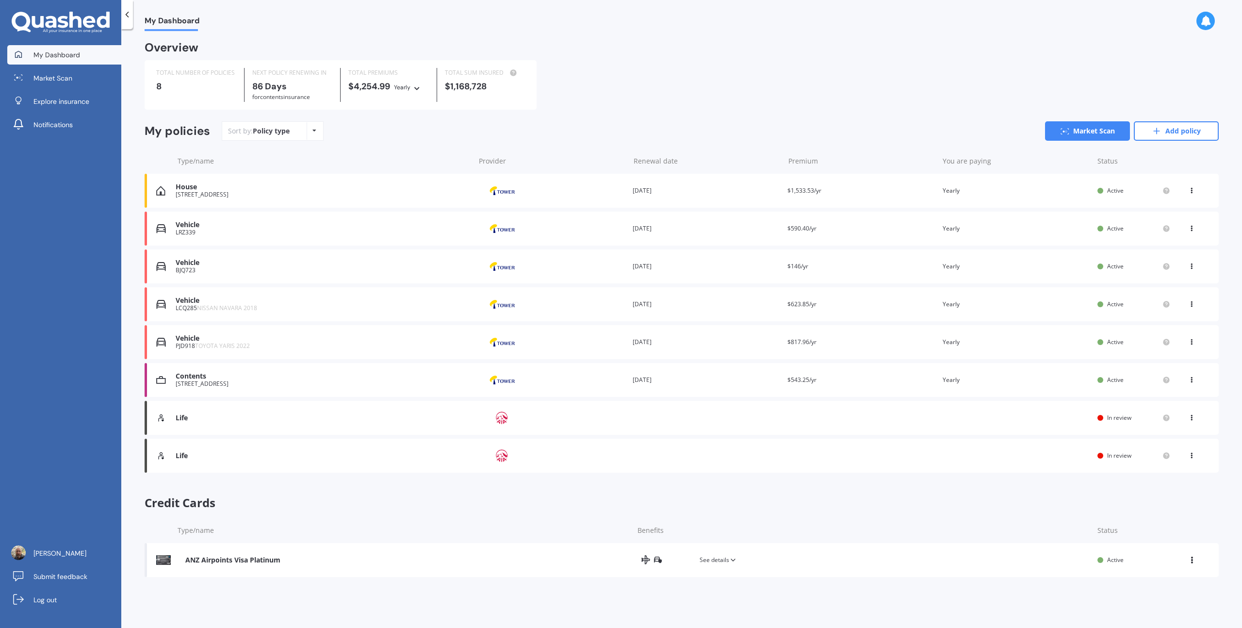
click at [269, 133] on div "Policy type" at bounding box center [271, 131] width 37 height 10
click at [314, 127] on div "Policy type Alphabetical Date added Renewing next" at bounding box center [314, 130] width 15 height 17
click at [302, 205] on span "Renewing next" at bounding box center [303, 204] width 48 height 9
